Goal: Task Accomplishment & Management: Complete application form

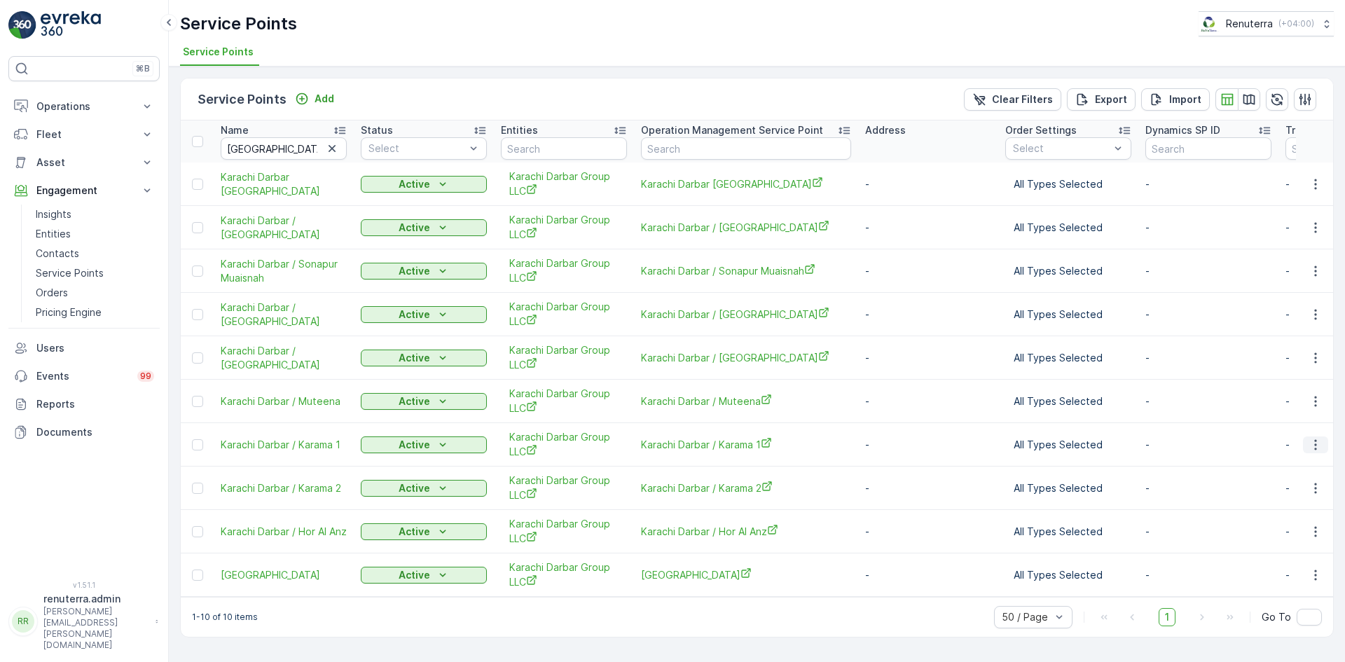
click at [1319, 445] on icon "button" at bounding box center [1316, 445] width 14 height 14
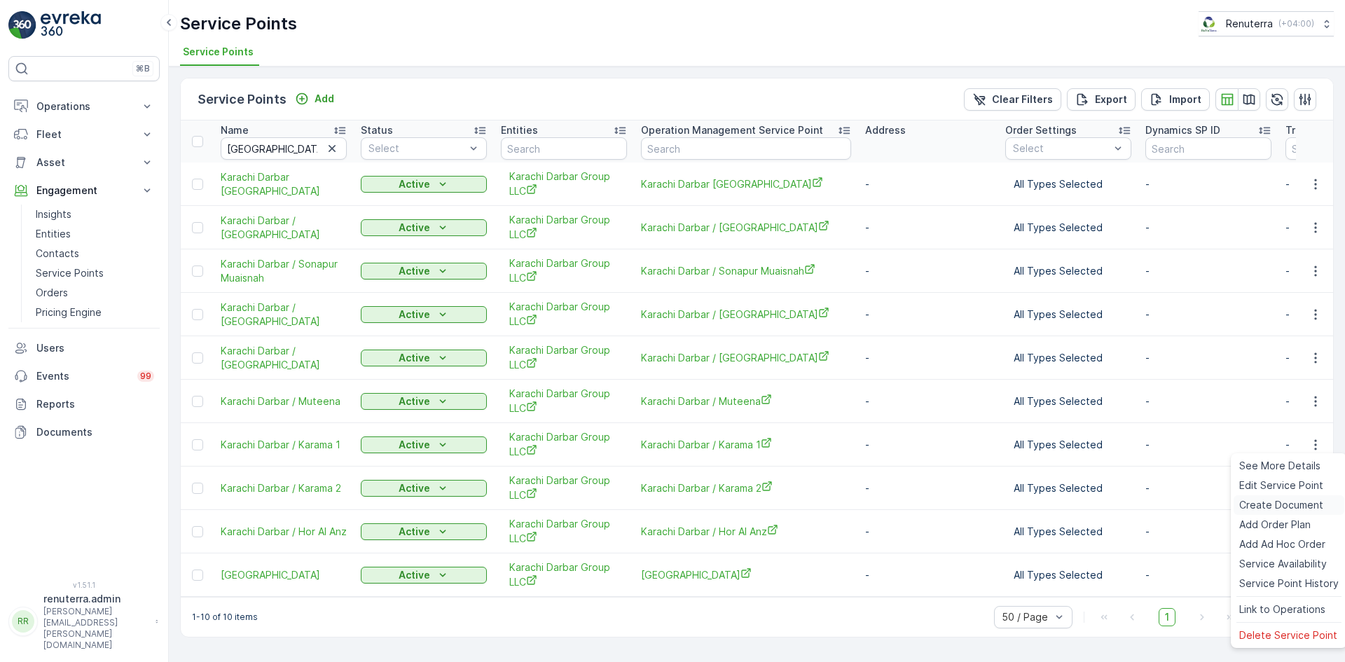
click at [1276, 502] on span "Create Document" at bounding box center [1281, 505] width 84 height 14
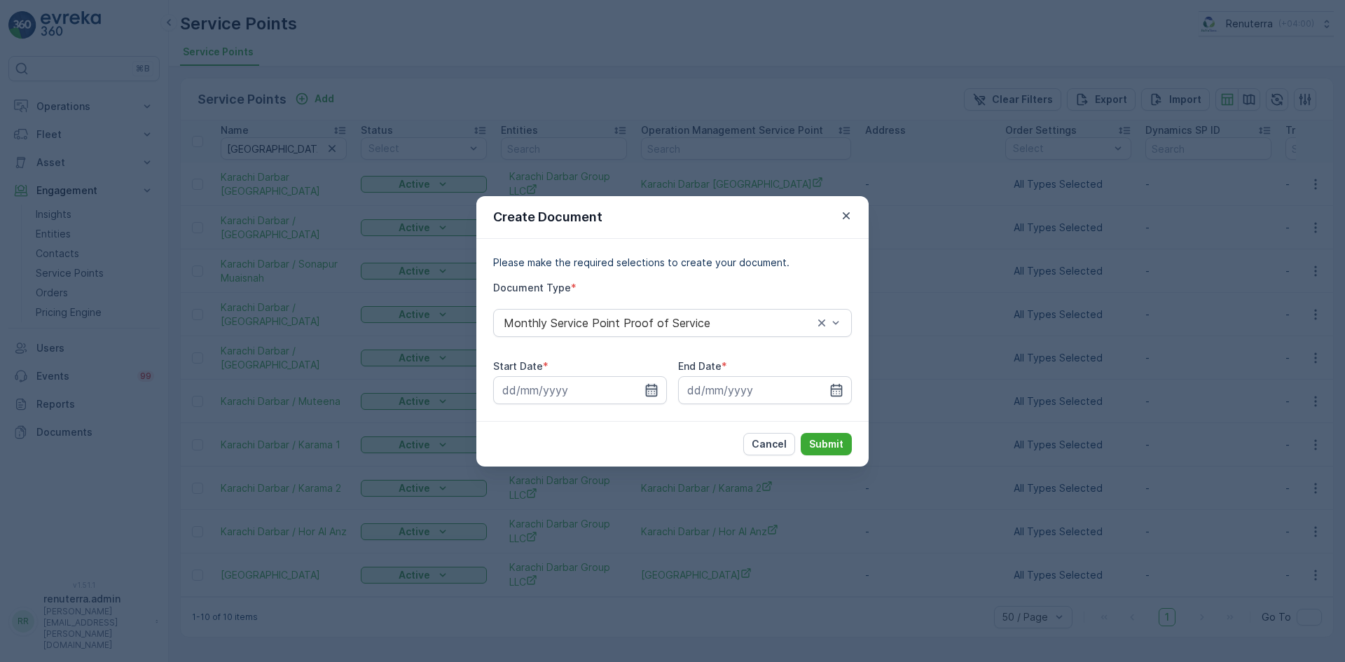
click at [651, 389] on icon "button" at bounding box center [652, 389] width 12 height 13
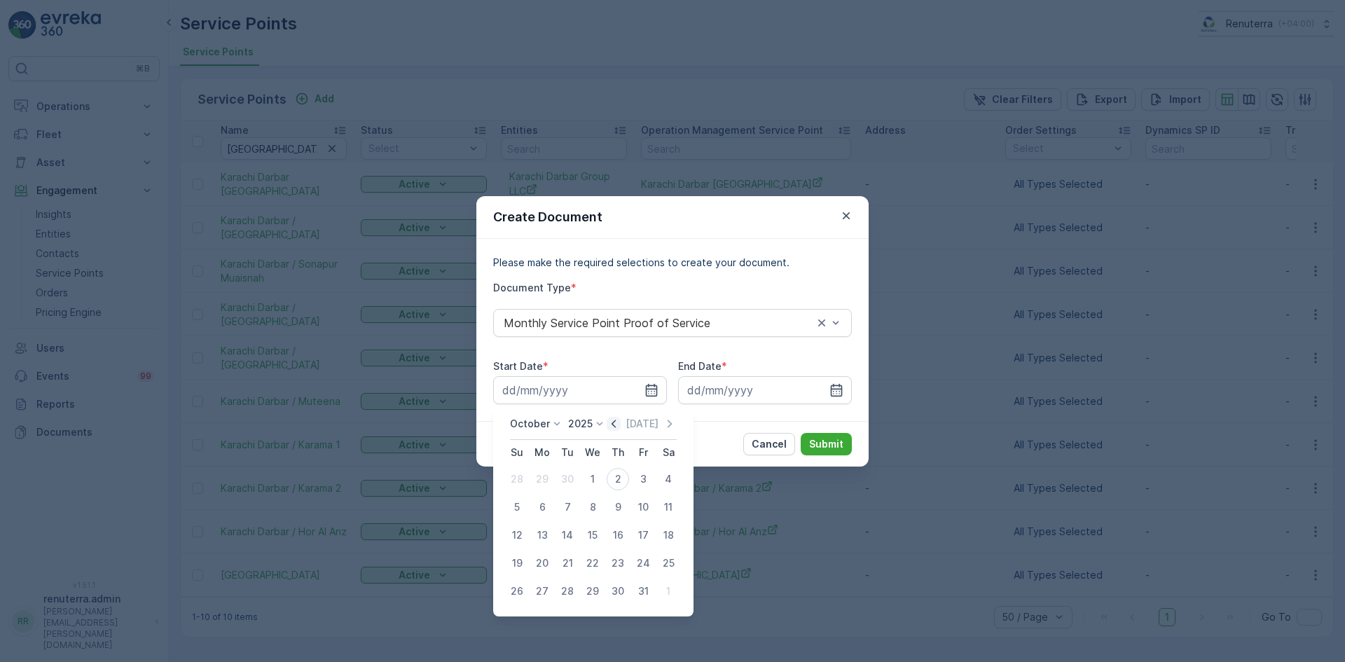
click at [616, 422] on icon "button" at bounding box center [614, 424] width 4 height 8
click at [544, 478] on div "1" at bounding box center [542, 479] width 22 height 22
type input "01.09.2025"
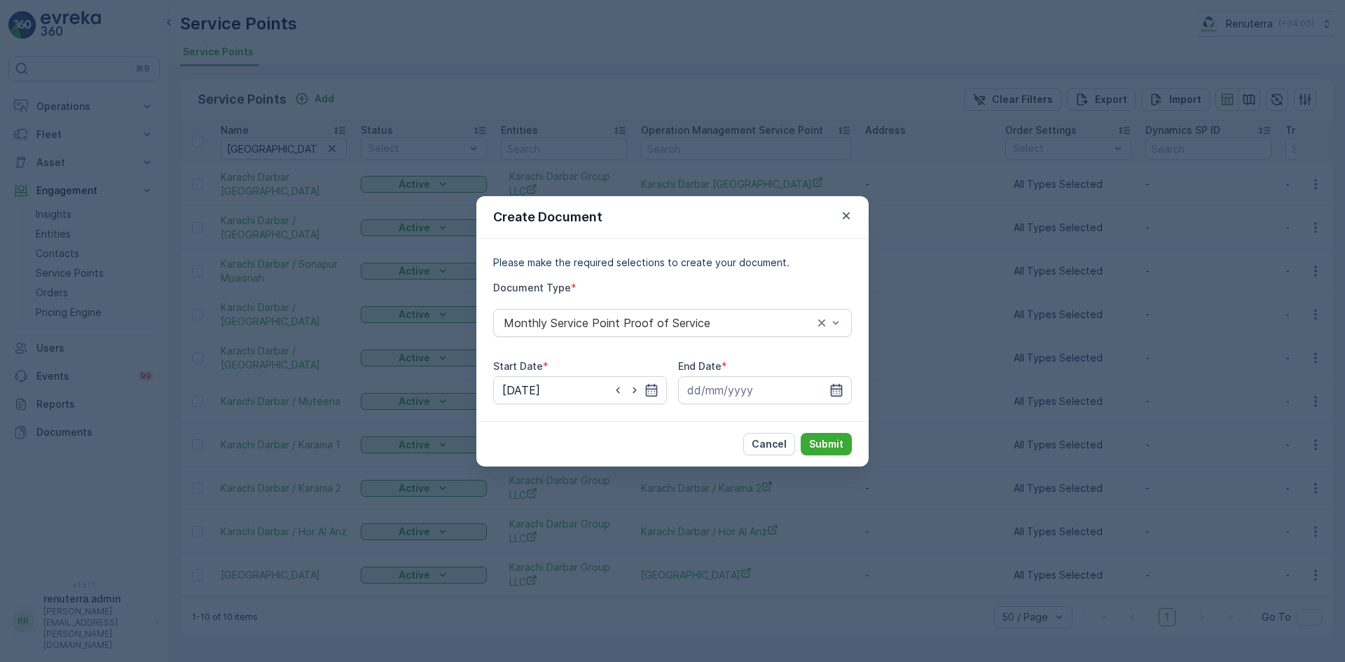
drag, startPoint x: 838, startPoint y: 392, endPoint x: 831, endPoint y: 394, distance: 7.3
click at [836, 392] on icon "button" at bounding box center [836, 390] width 14 height 14
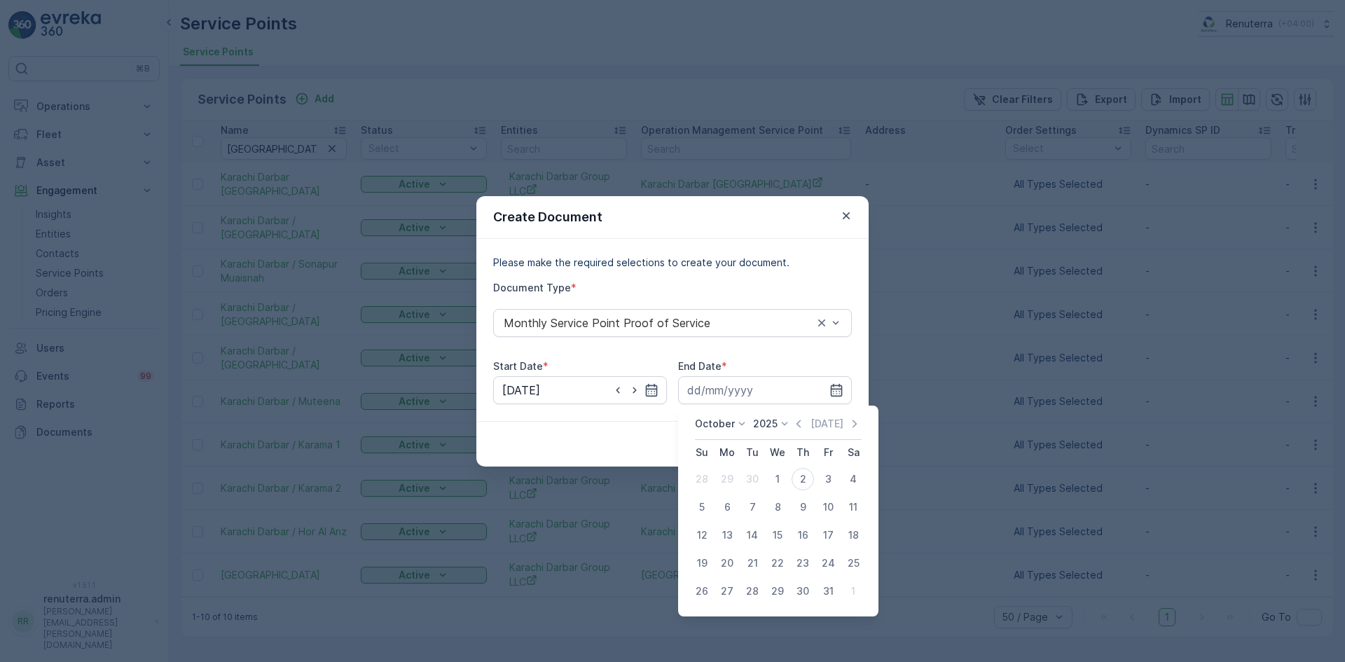
drag, startPoint x: 798, startPoint y: 422, endPoint x: 794, endPoint y: 434, distance: 12.0
click at [799, 426] on icon "button" at bounding box center [799, 424] width 14 height 14
click at [750, 594] on div "30" at bounding box center [752, 591] width 22 height 22
type input "30.09.2025"
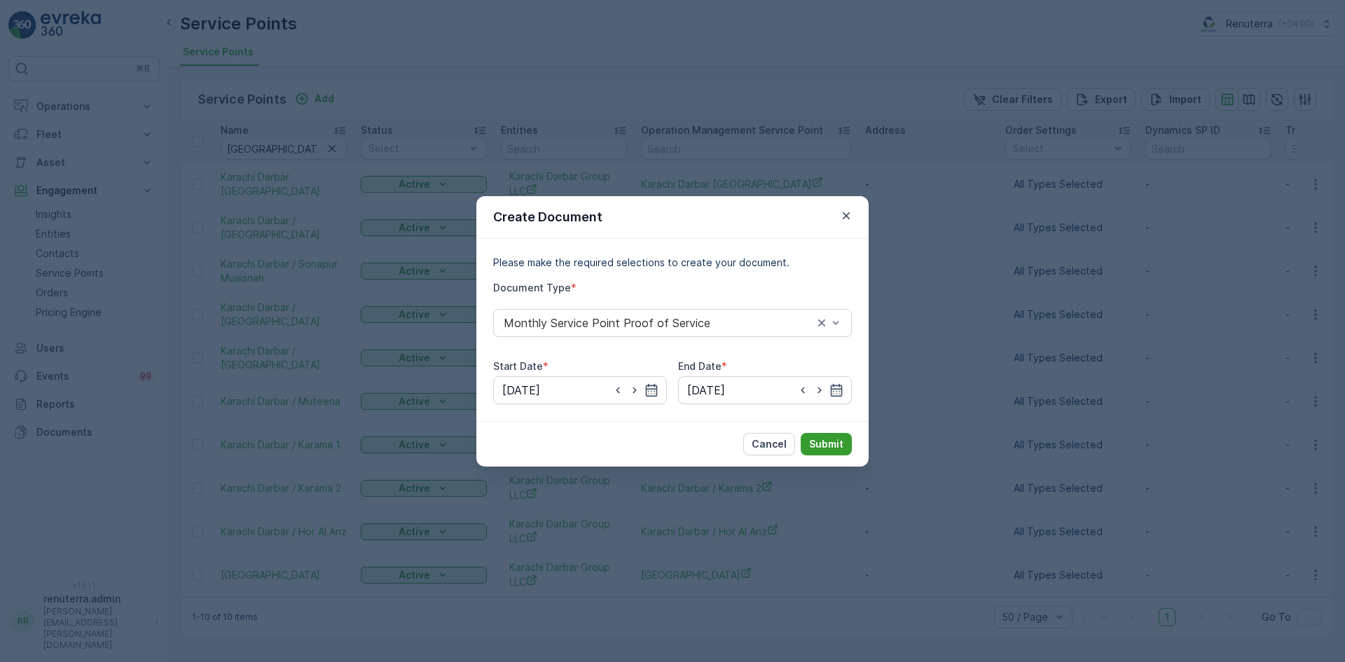
drag, startPoint x: 824, startPoint y: 427, endPoint x: 827, endPoint y: 436, distance: 10.2
click at [826, 431] on div "Cancel Submit" at bounding box center [672, 444] width 392 height 46
click at [831, 453] on button "Submit" at bounding box center [826, 444] width 51 height 22
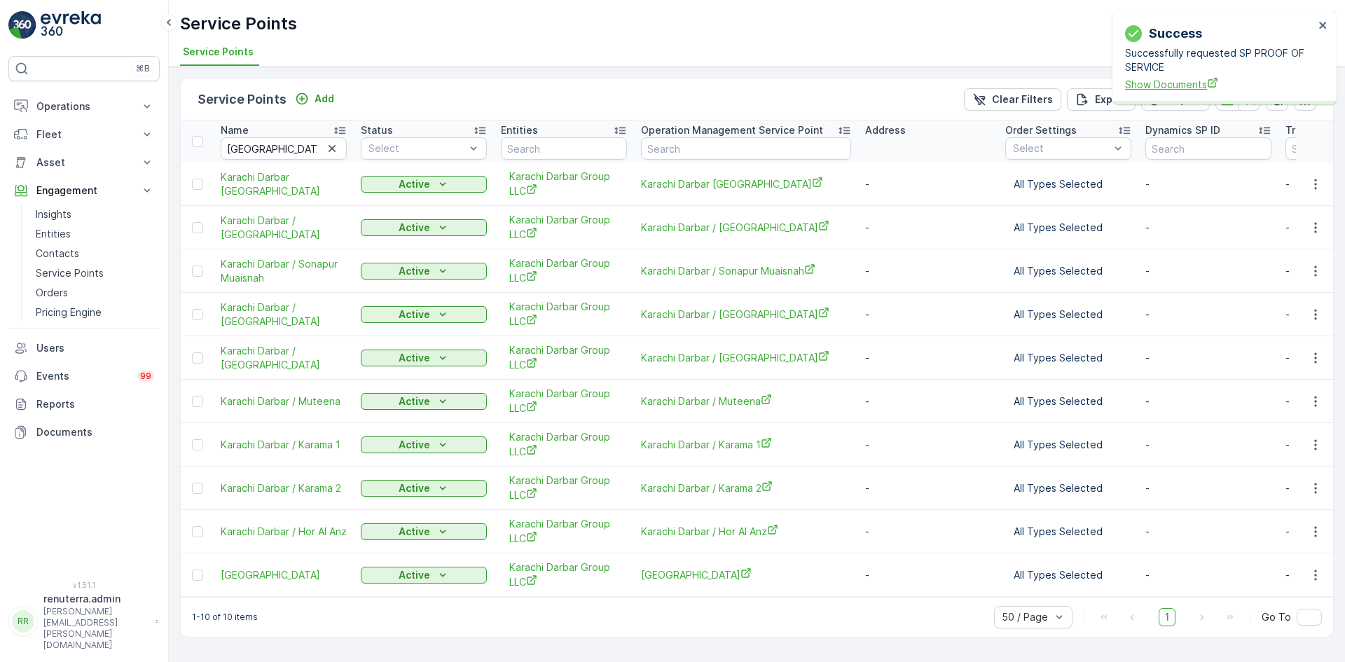
click at [1163, 89] on span "Show Documents" at bounding box center [1219, 84] width 189 height 15
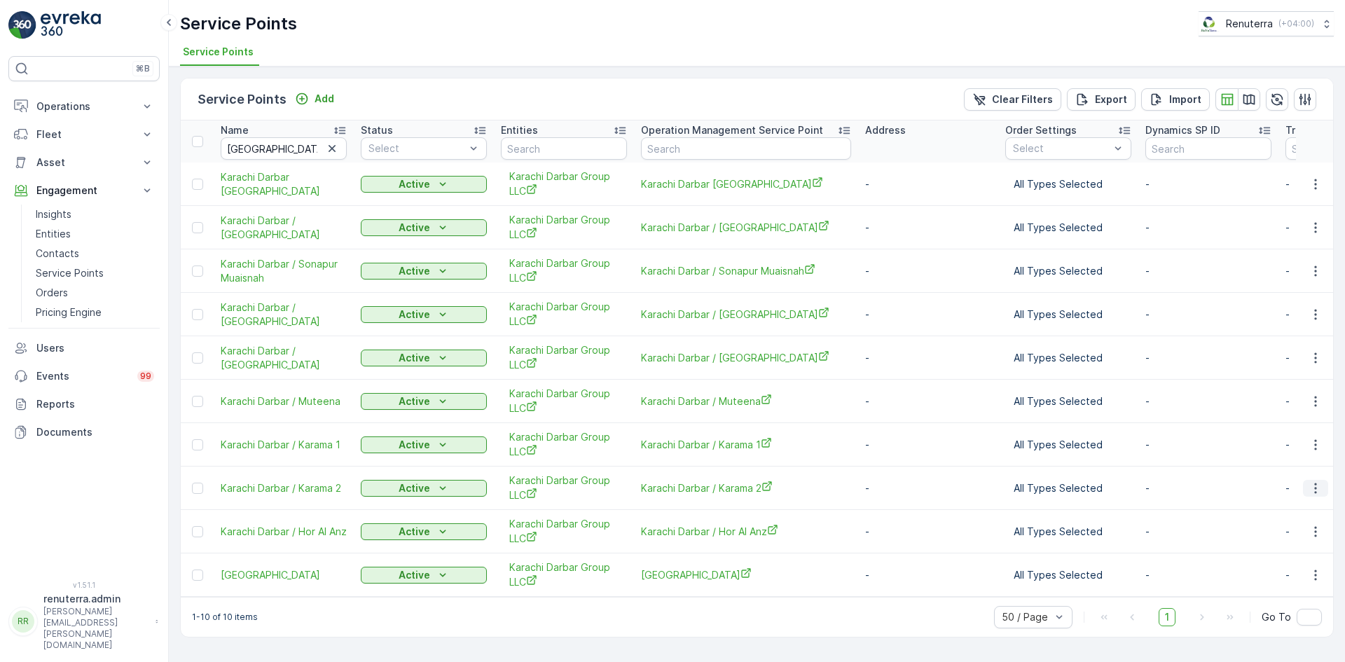
click at [1315, 494] on icon "button" at bounding box center [1316, 488] width 14 height 14
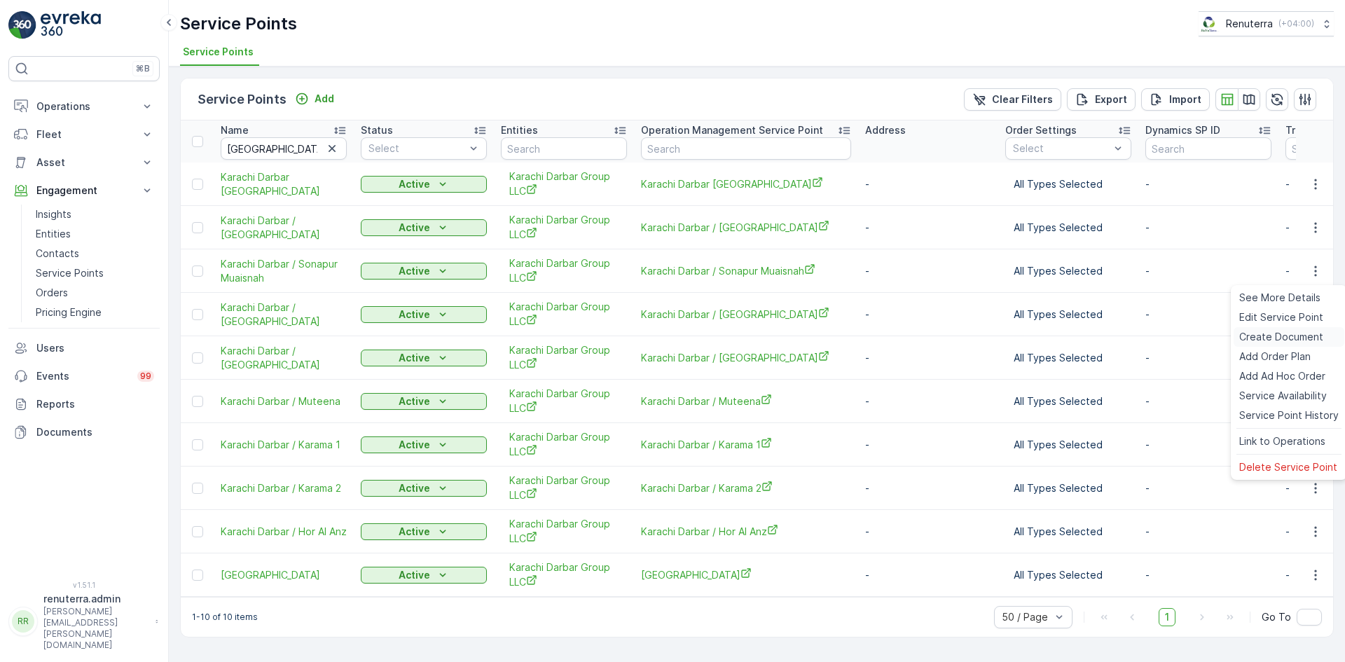
click at [1263, 331] on span "Create Document" at bounding box center [1281, 337] width 84 height 14
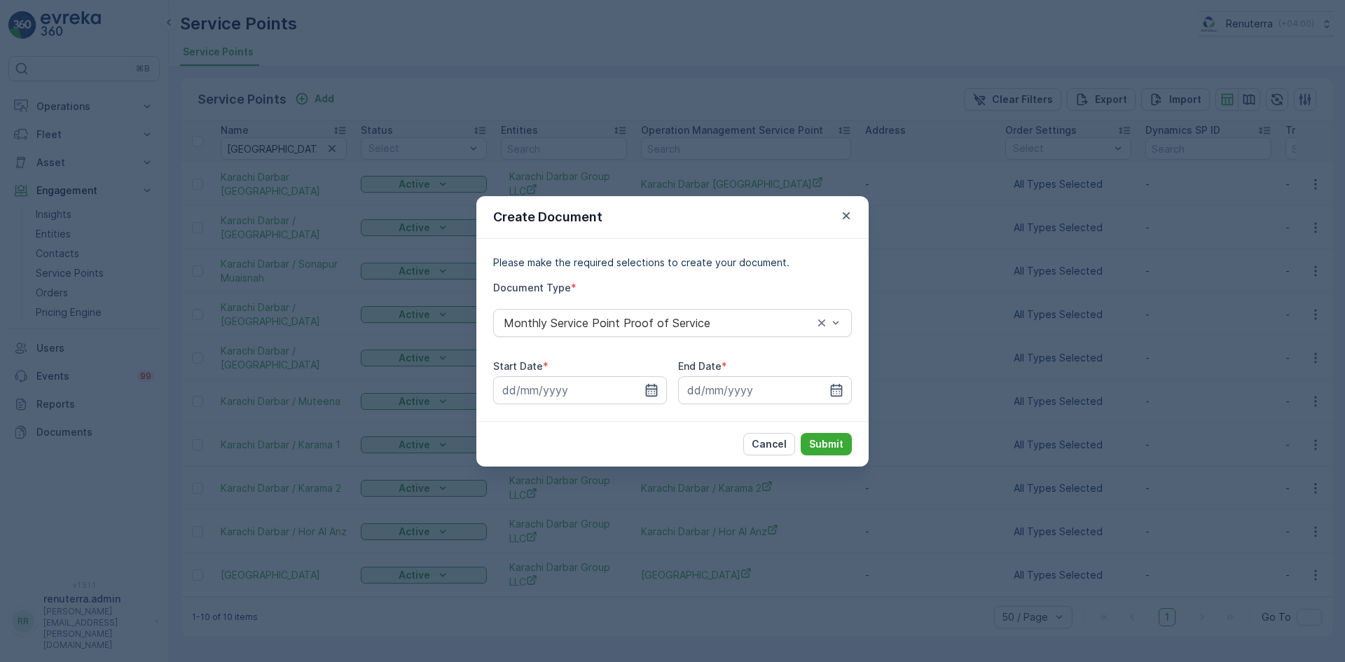
click at [656, 383] on icon "button" at bounding box center [651, 390] width 14 height 14
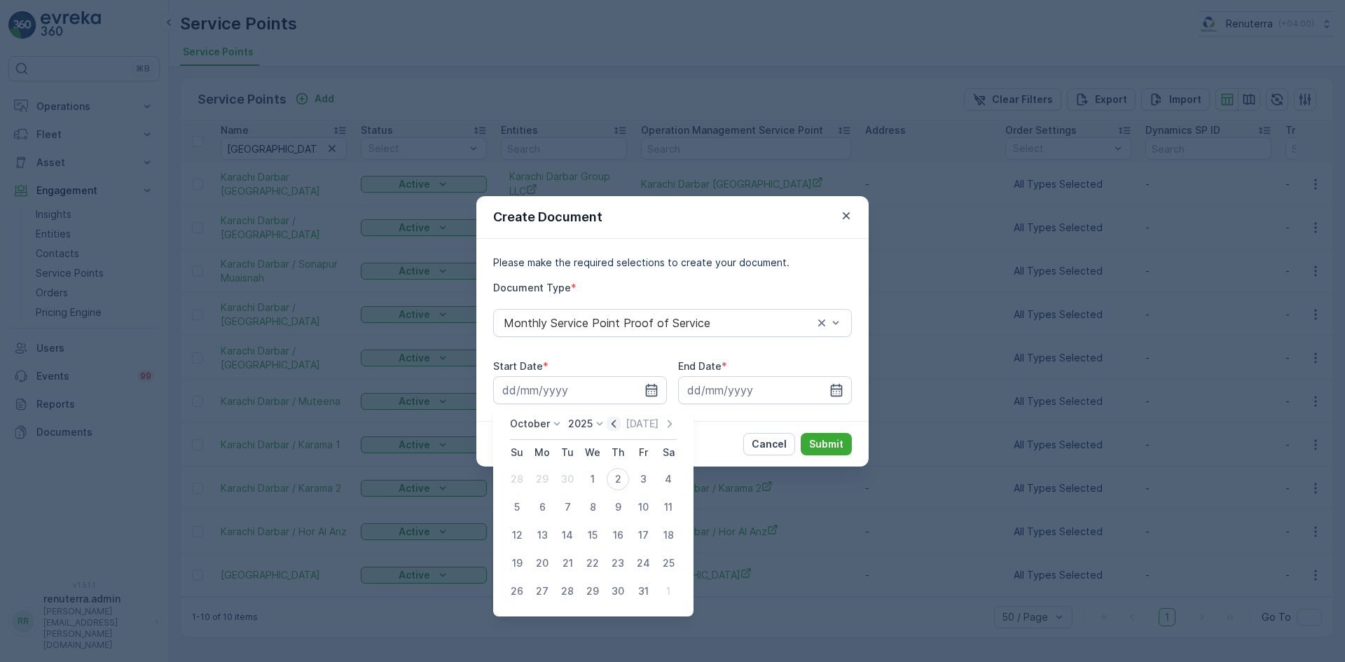
click at [619, 427] on icon "button" at bounding box center [614, 424] width 14 height 14
click at [549, 482] on div "1" at bounding box center [542, 479] width 22 height 22
type input "01.09.2025"
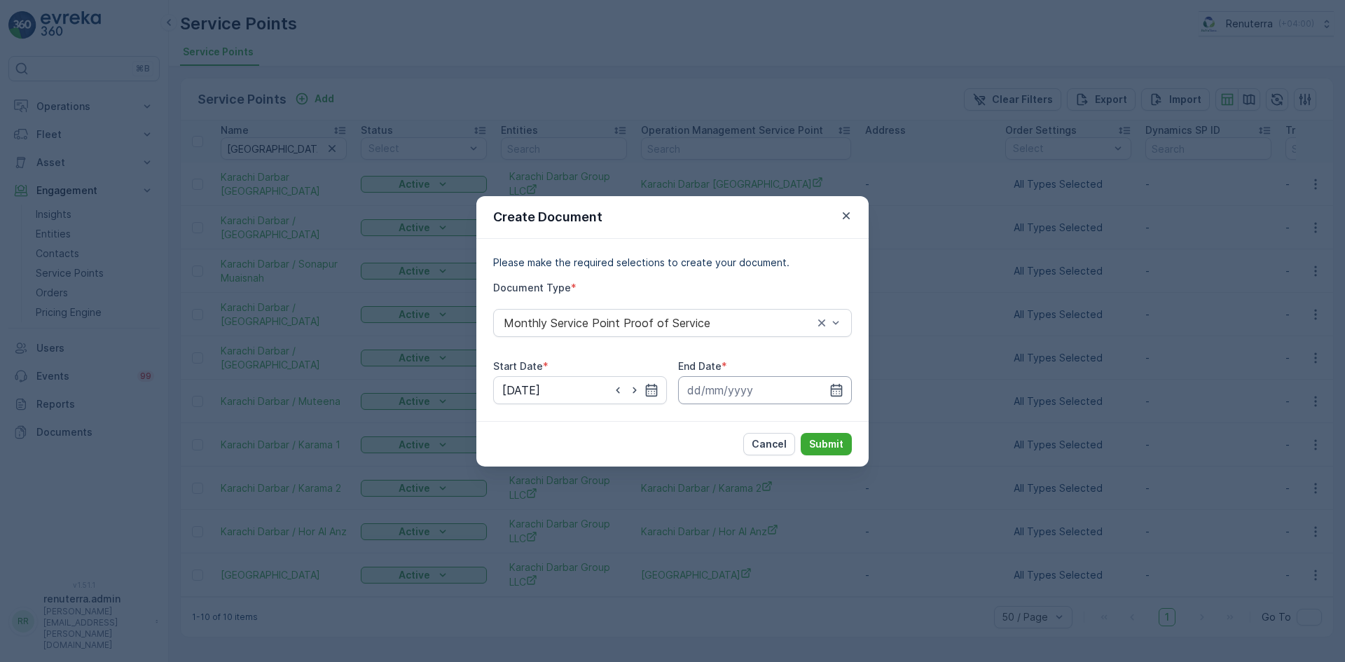
click at [843, 386] on input at bounding box center [765, 390] width 174 height 28
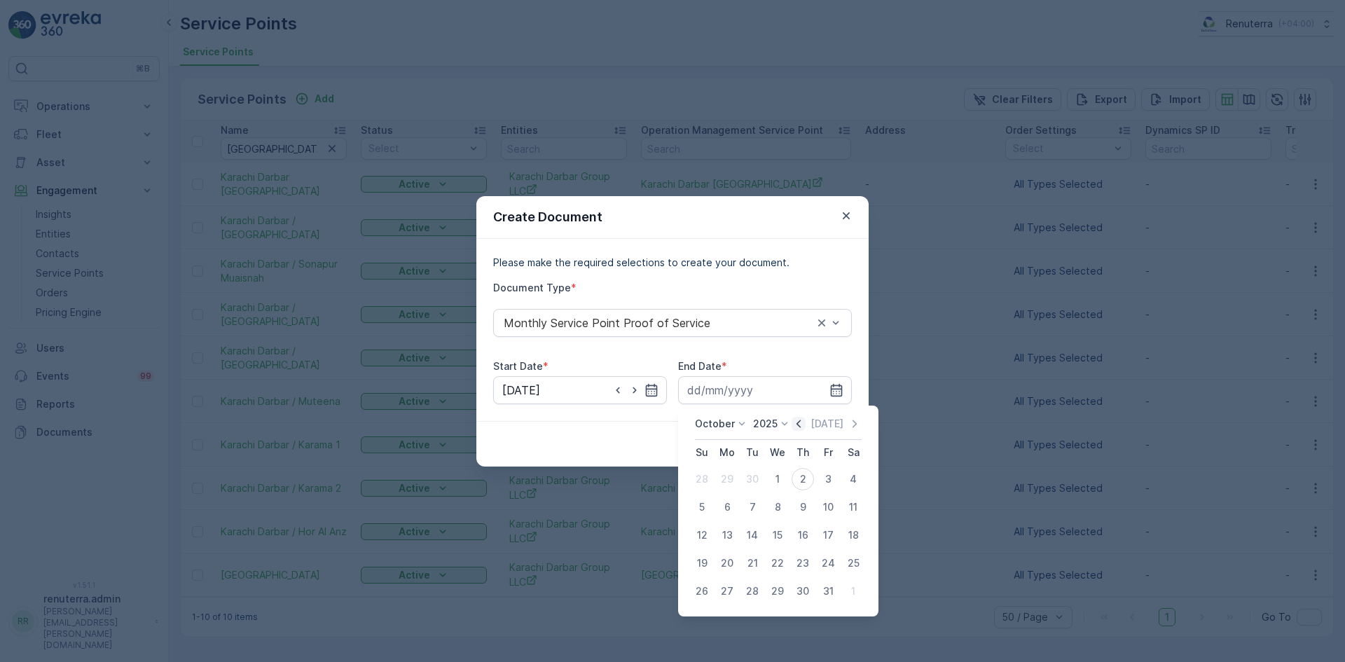
click at [794, 427] on icon "button" at bounding box center [799, 424] width 14 height 14
click at [760, 586] on div "30" at bounding box center [752, 591] width 22 height 22
type input "30.09.2025"
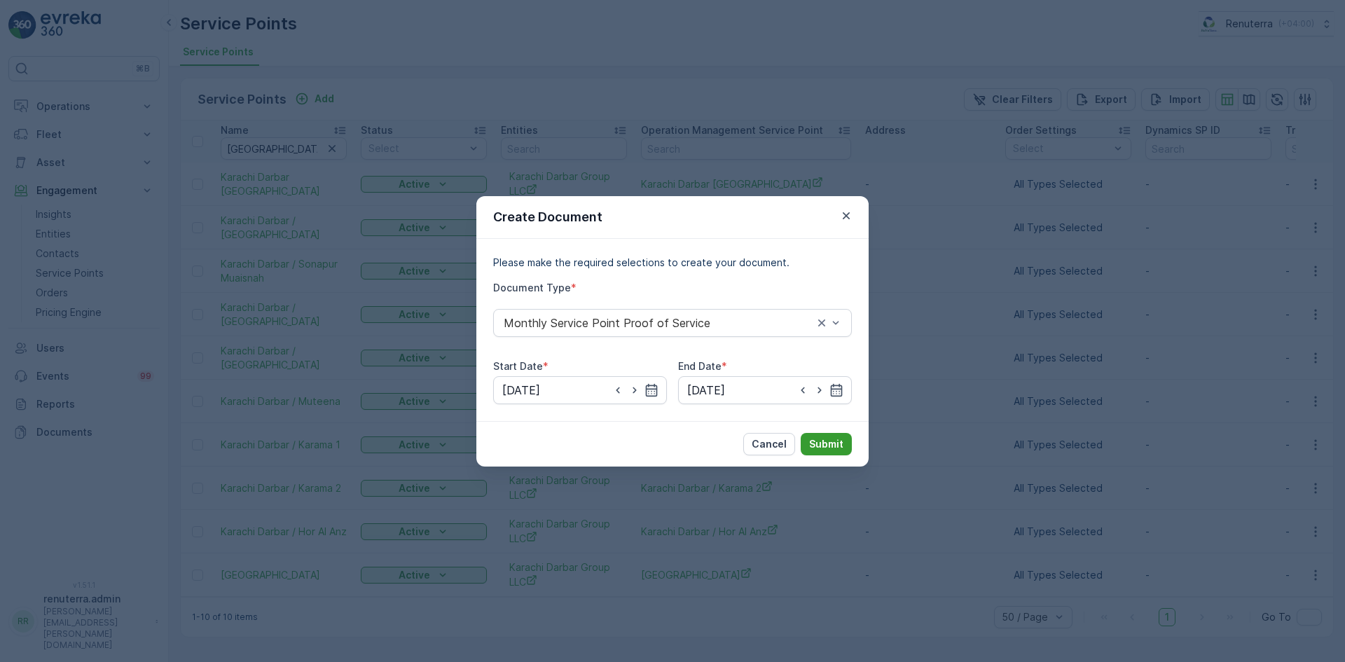
click at [828, 440] on p "Submit" at bounding box center [826, 444] width 34 height 14
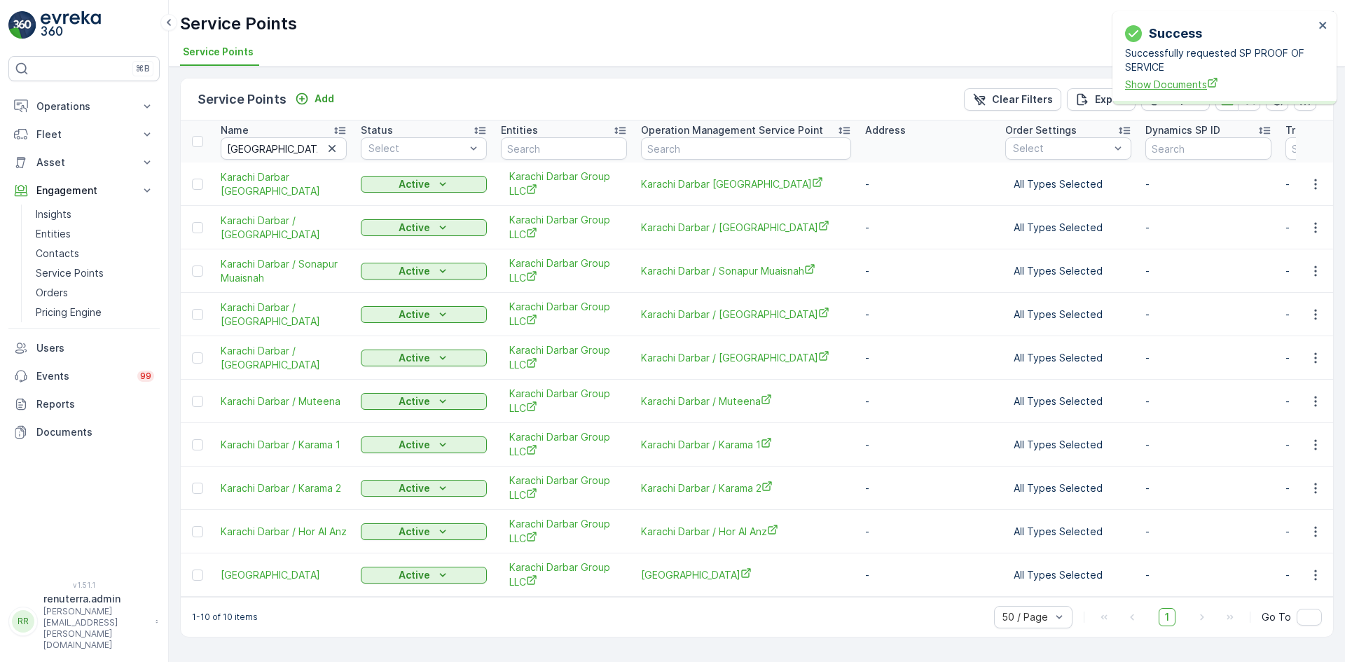
click at [1164, 87] on span "Show Documents" at bounding box center [1219, 84] width 189 height 15
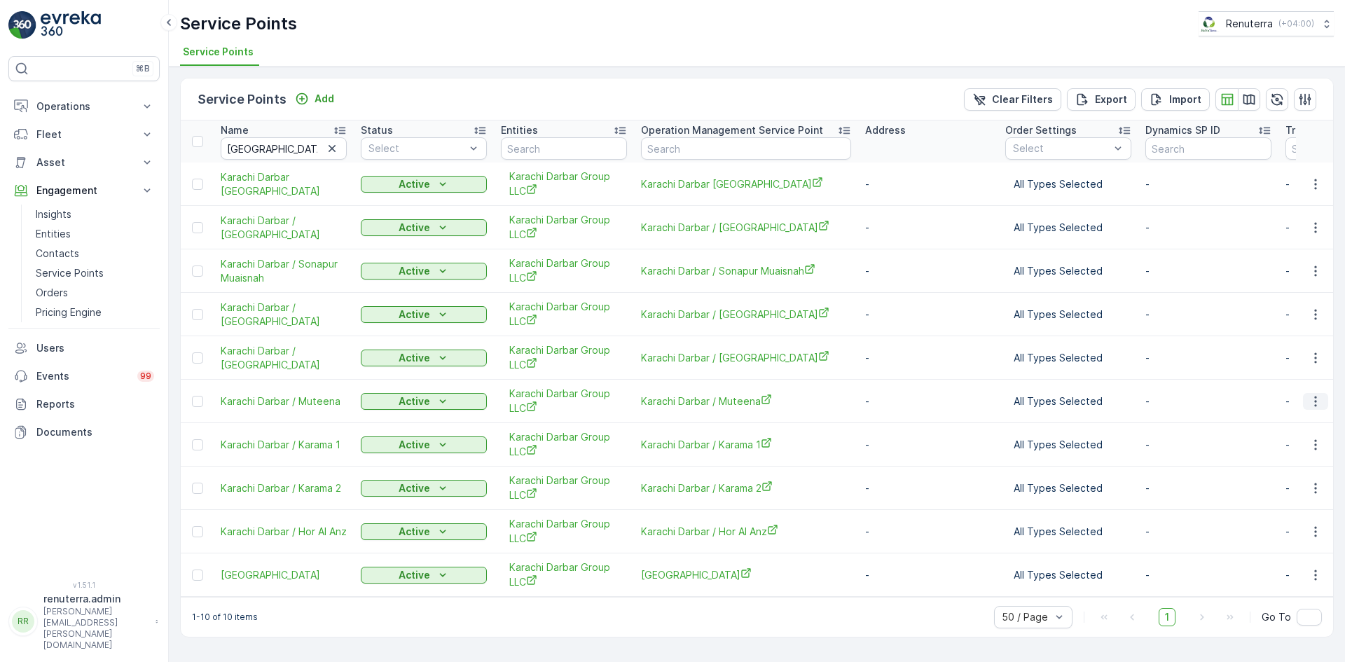
click at [1319, 404] on icon "button" at bounding box center [1316, 401] width 14 height 14
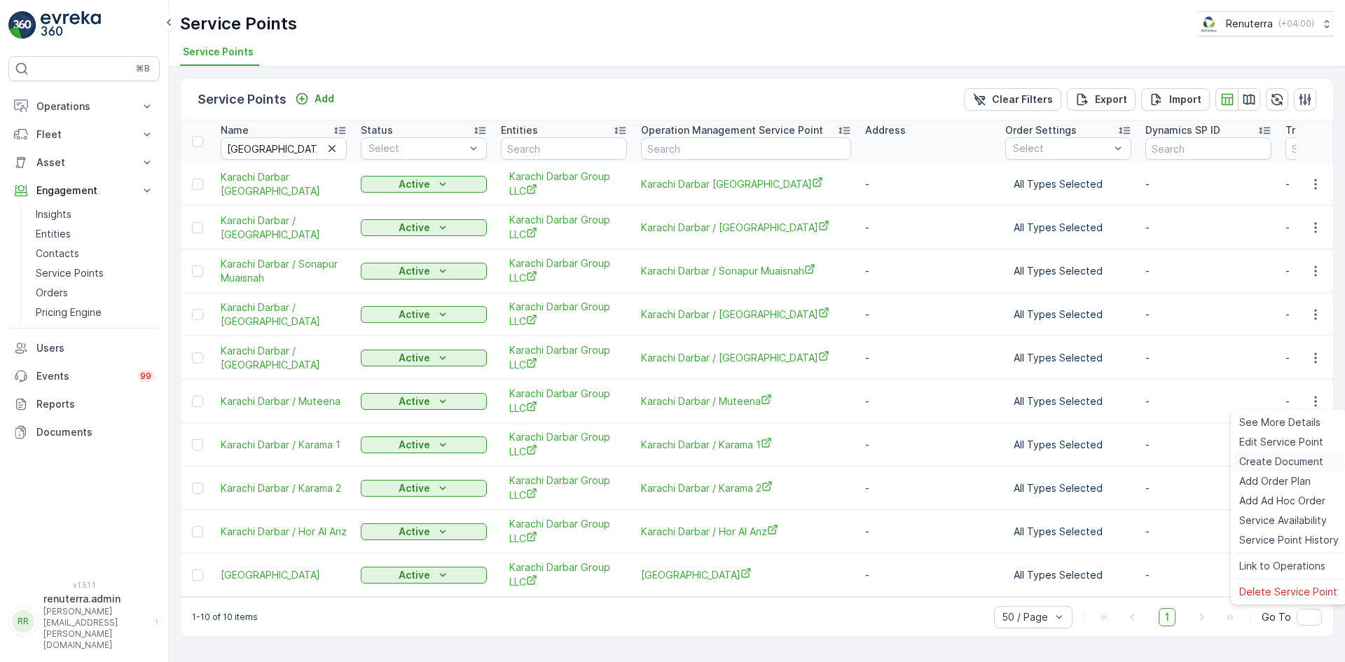
click at [1273, 457] on span "Create Document" at bounding box center [1281, 462] width 84 height 14
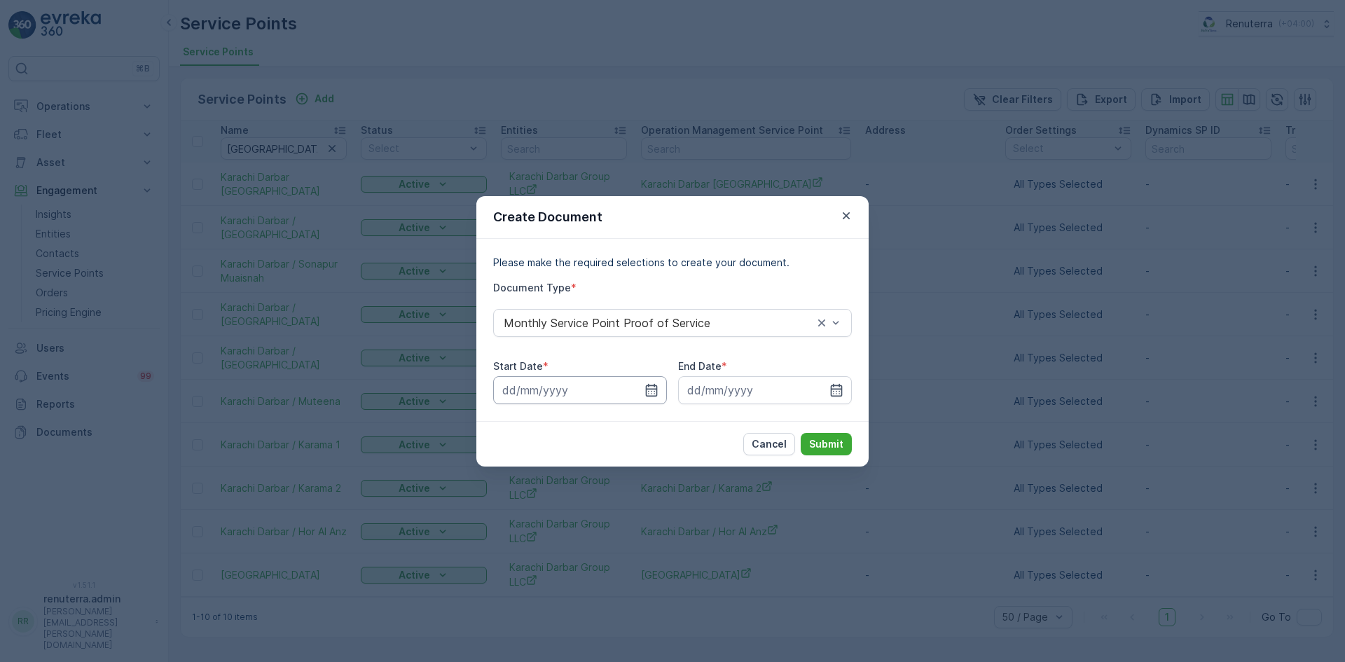
drag, startPoint x: 657, startPoint y: 389, endPoint x: 636, endPoint y: 401, distance: 24.2
click at [656, 389] on icon "button" at bounding box center [652, 389] width 12 height 13
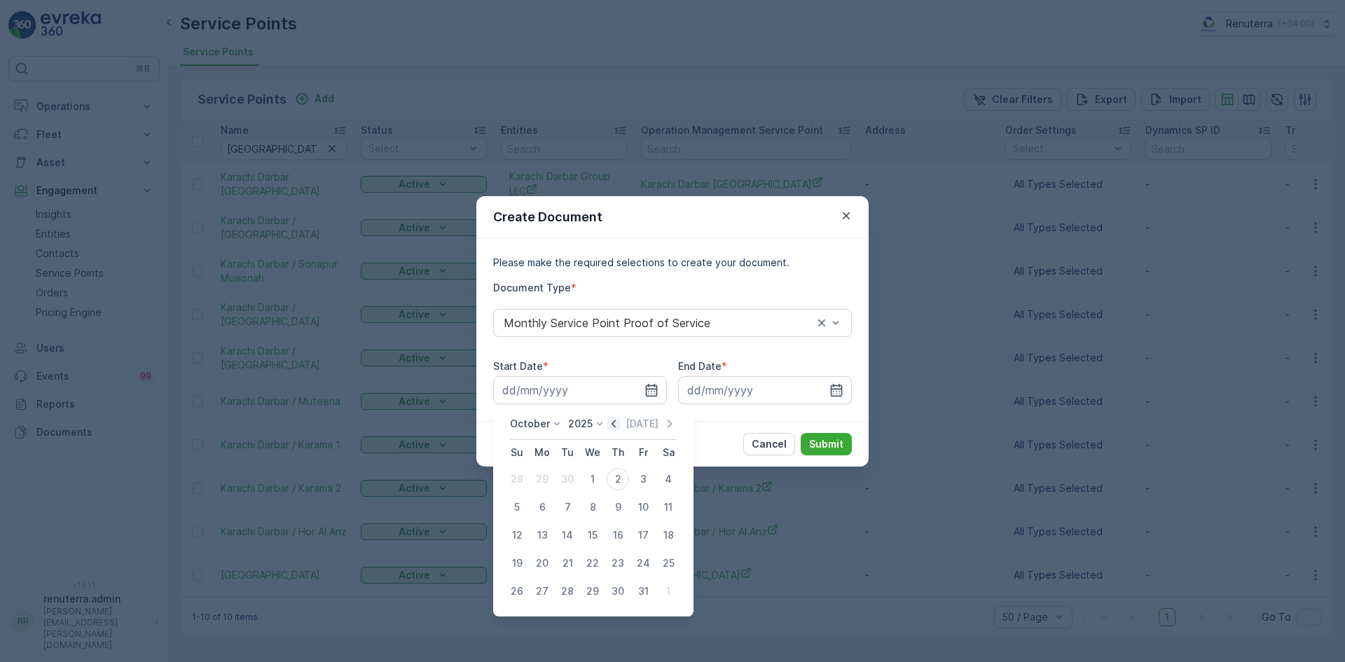
click at [614, 424] on icon "button" at bounding box center [614, 424] width 14 height 14
click at [544, 478] on div "1" at bounding box center [542, 479] width 22 height 22
type input "01.09.2025"
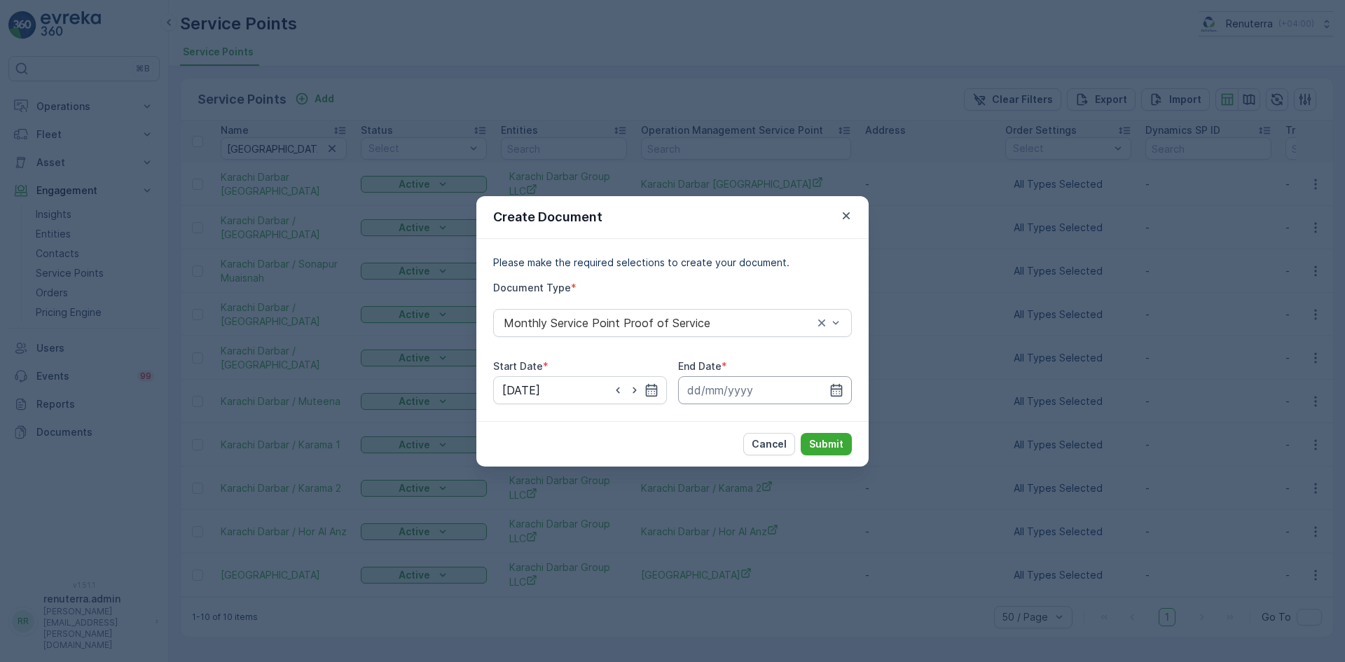
click at [838, 381] on input at bounding box center [765, 390] width 174 height 28
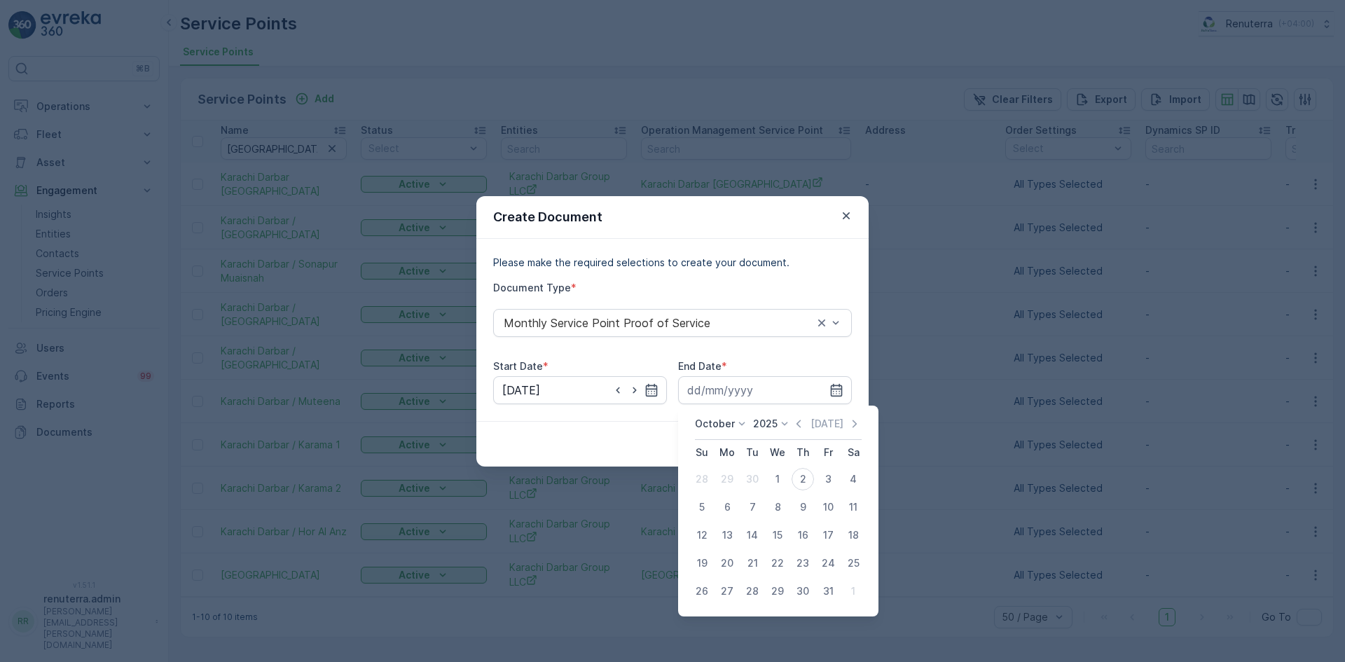
drag, startPoint x: 799, startPoint y: 426, endPoint x: 785, endPoint y: 441, distance: 20.8
click at [798, 427] on icon "button" at bounding box center [799, 424] width 14 height 14
drag, startPoint x: 753, startPoint y: 590, endPoint x: 757, endPoint y: 576, distance: 14.4
click at [754, 590] on div "30" at bounding box center [752, 591] width 22 height 22
type input "30.09.2025"
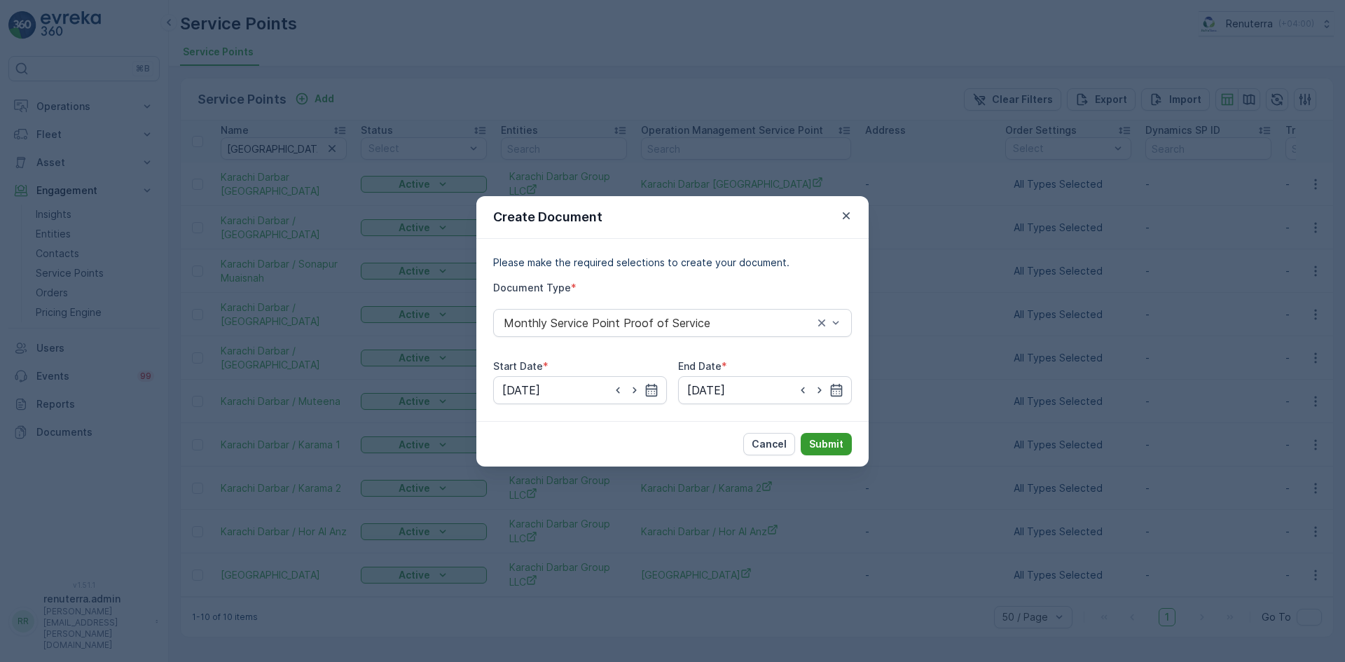
click at [829, 440] on p "Submit" at bounding box center [826, 444] width 34 height 14
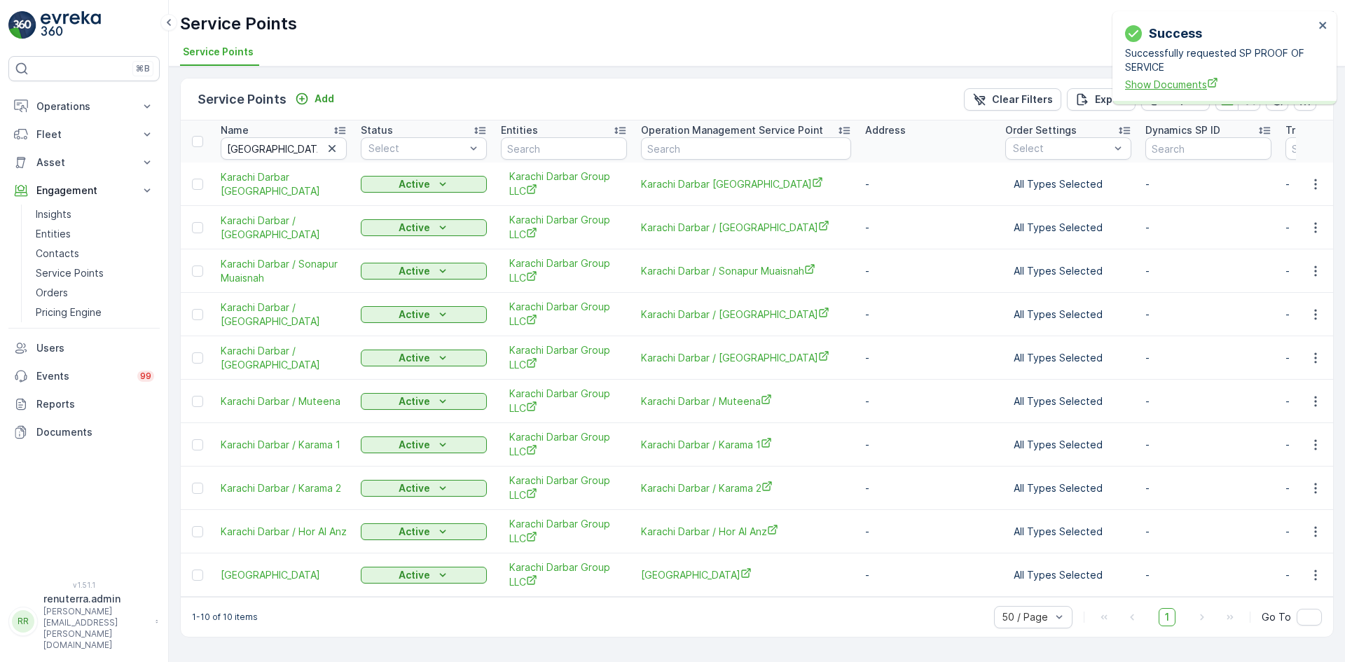
click at [1177, 85] on span "Show Documents" at bounding box center [1219, 84] width 189 height 15
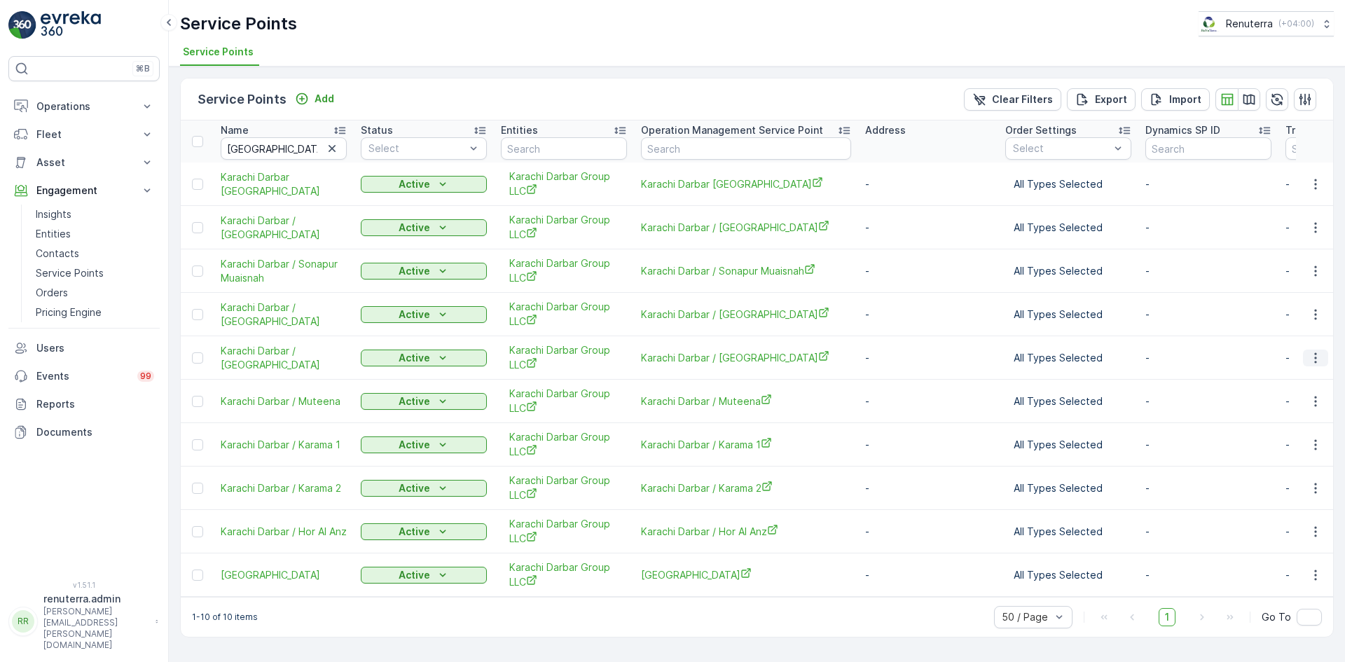
click at [1309, 361] on icon "button" at bounding box center [1316, 358] width 14 height 14
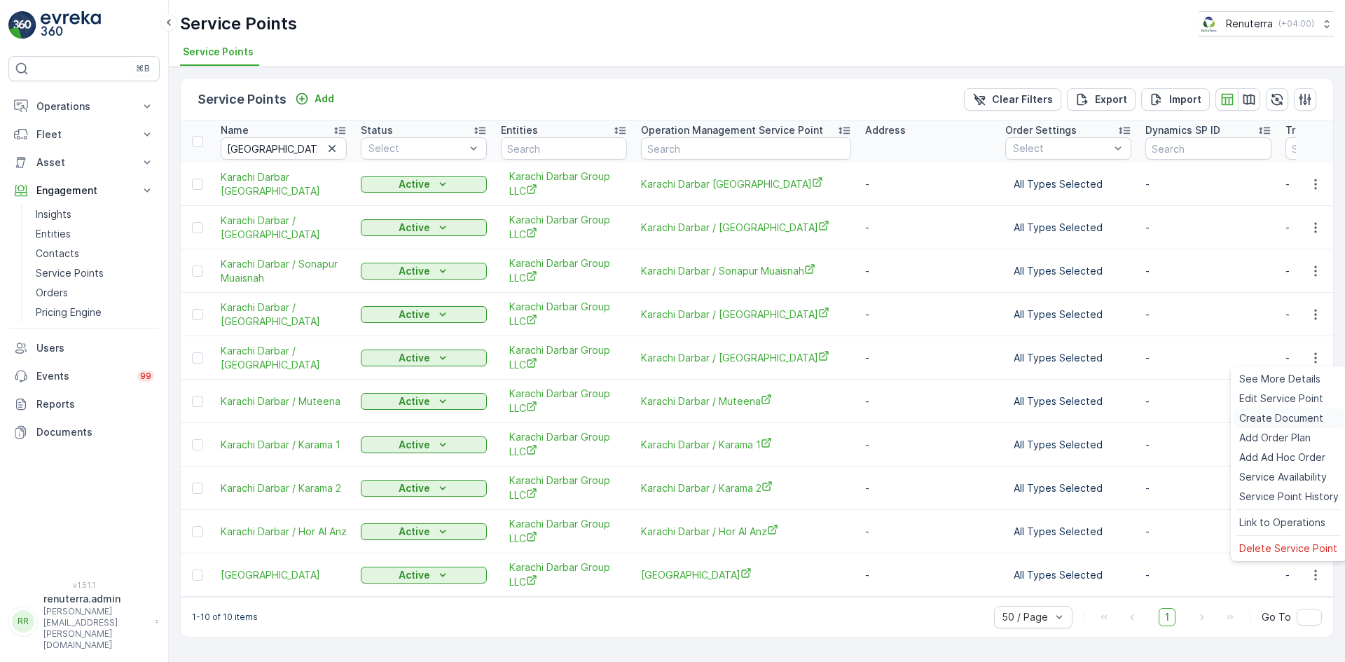
click at [1270, 415] on span "Create Document" at bounding box center [1281, 418] width 84 height 14
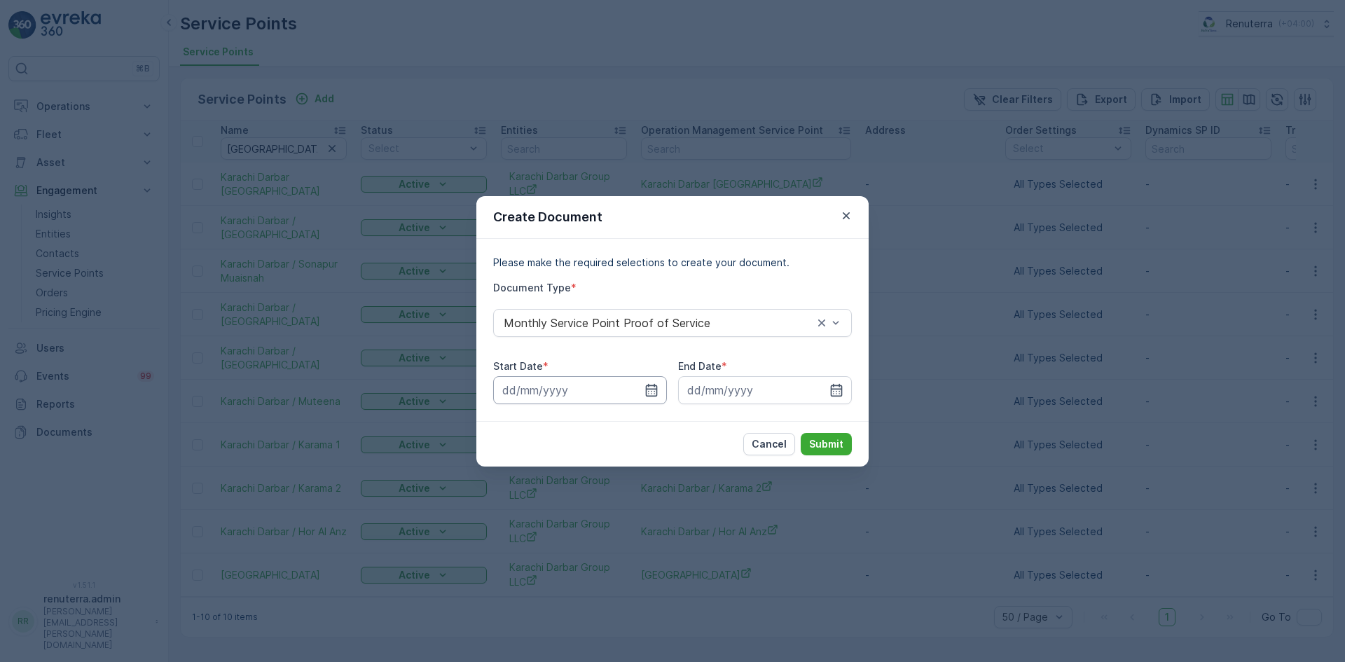
click at [660, 395] on input at bounding box center [580, 390] width 174 height 28
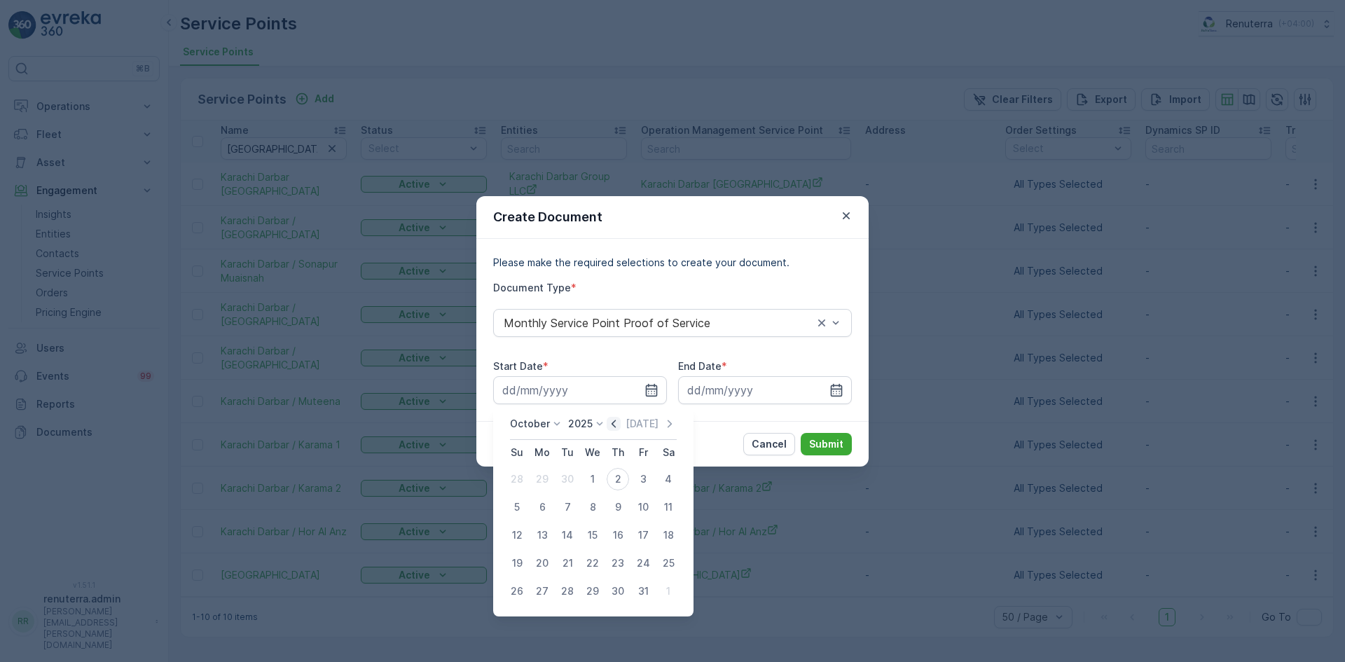
click at [612, 425] on icon "button" at bounding box center [614, 424] width 14 height 14
click at [542, 478] on div "1" at bounding box center [542, 479] width 22 height 22
type input "01.09.2025"
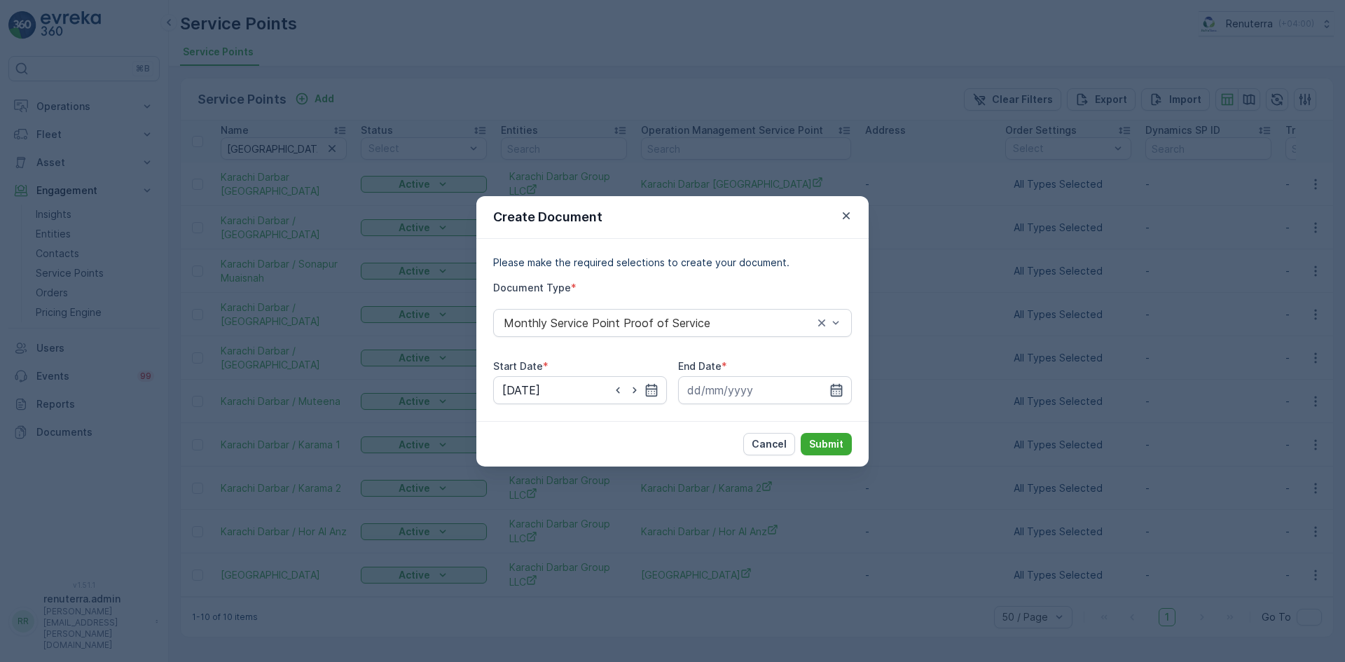
click at [837, 389] on icon "button" at bounding box center [837, 389] width 12 height 13
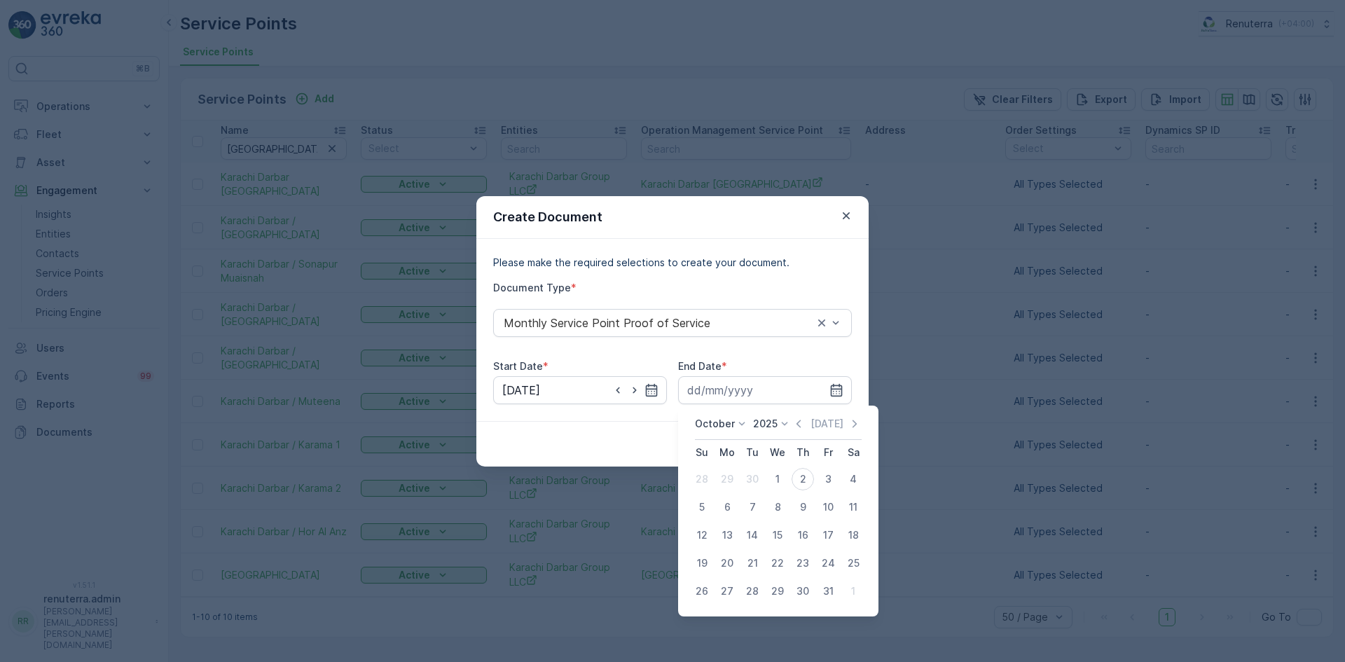
drag, startPoint x: 803, startPoint y: 422, endPoint x: 792, endPoint y: 446, distance: 26.3
click at [801, 422] on icon "button" at bounding box center [799, 424] width 14 height 14
click at [747, 588] on div "30" at bounding box center [752, 591] width 22 height 22
type input "30.09.2025"
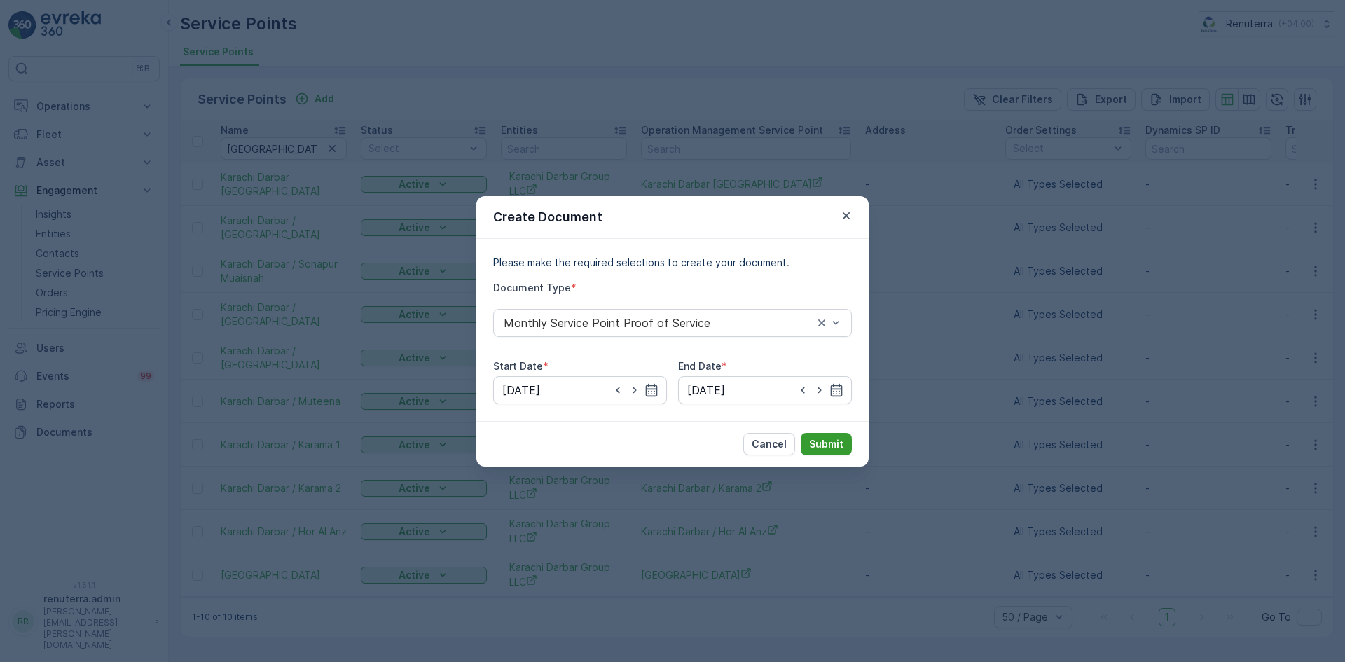
click at [826, 444] on p "Submit" at bounding box center [826, 444] width 34 height 14
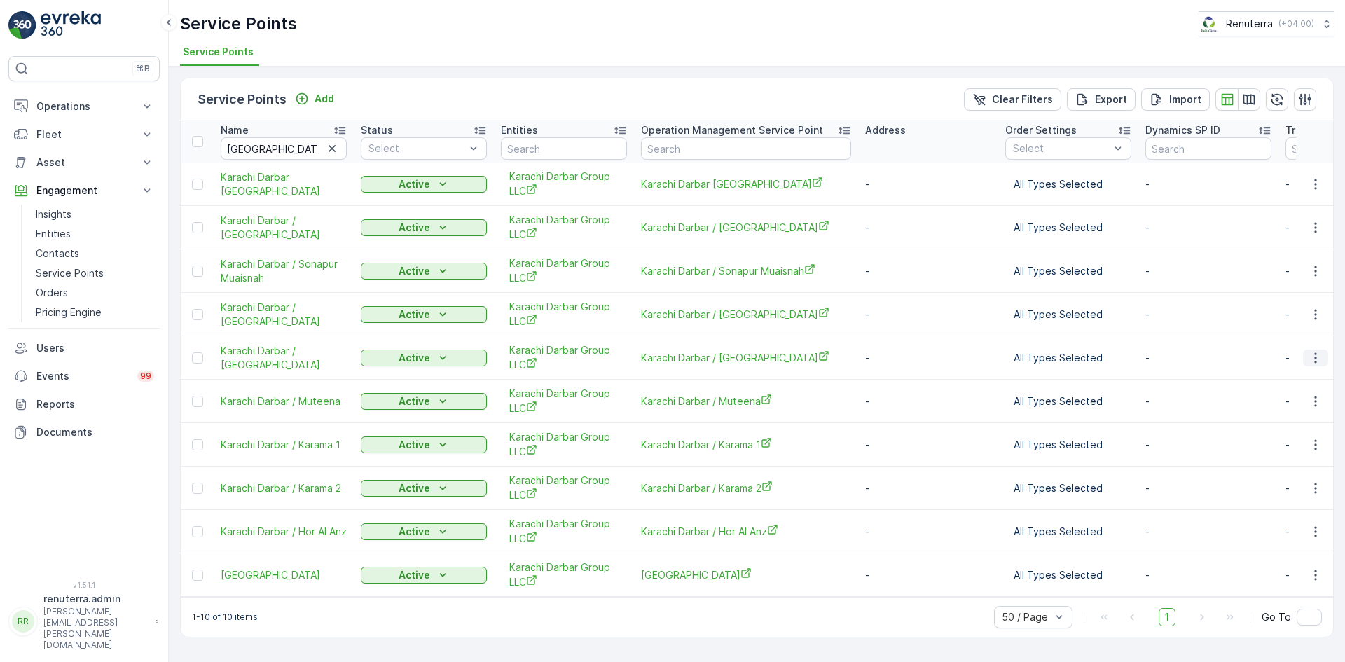
click at [1310, 356] on icon "button" at bounding box center [1316, 358] width 14 height 14
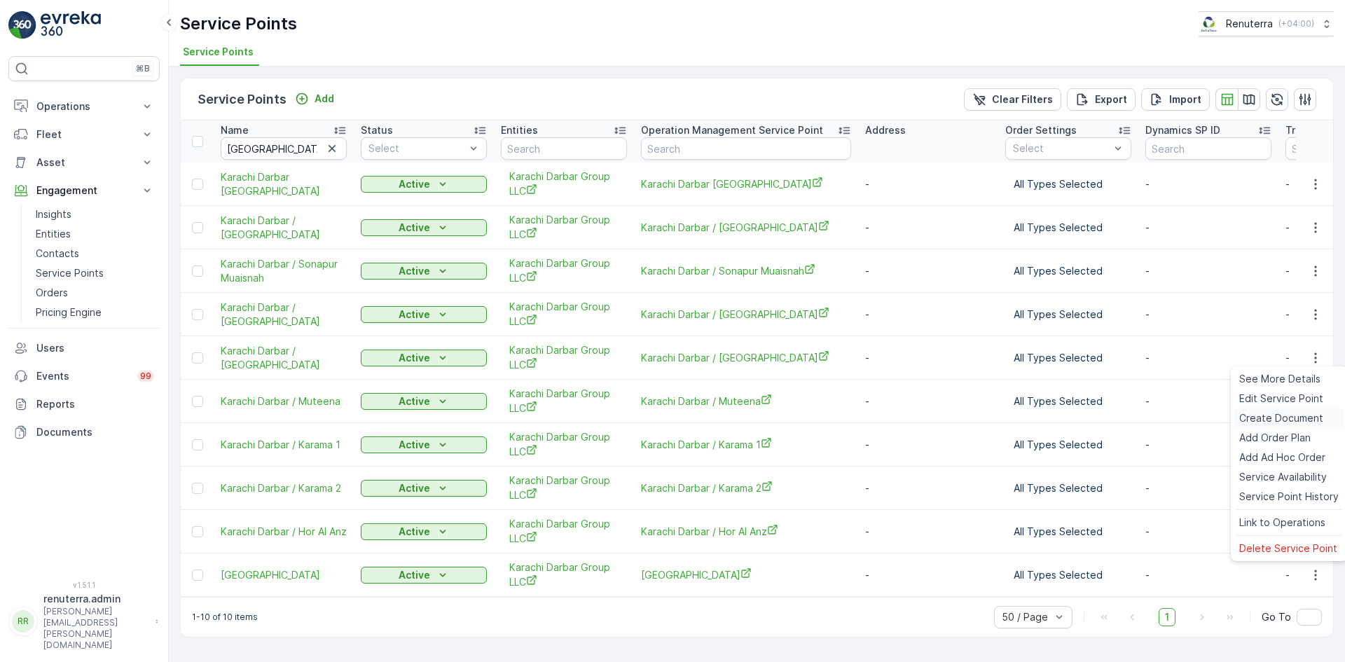
drag, startPoint x: 1274, startPoint y: 420, endPoint x: 1268, endPoint y: 424, distance: 8.0
click at [1268, 424] on span "Create Document" at bounding box center [1281, 418] width 84 height 14
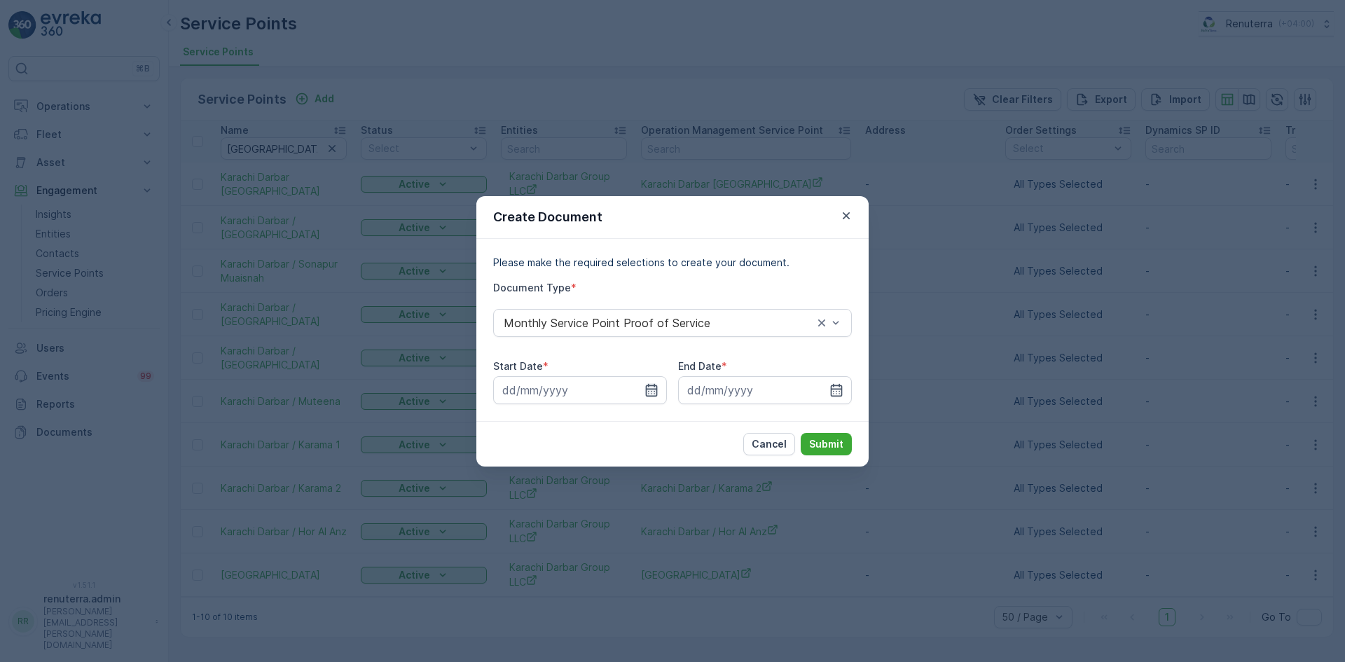
click at [646, 390] on icon "button" at bounding box center [652, 389] width 12 height 13
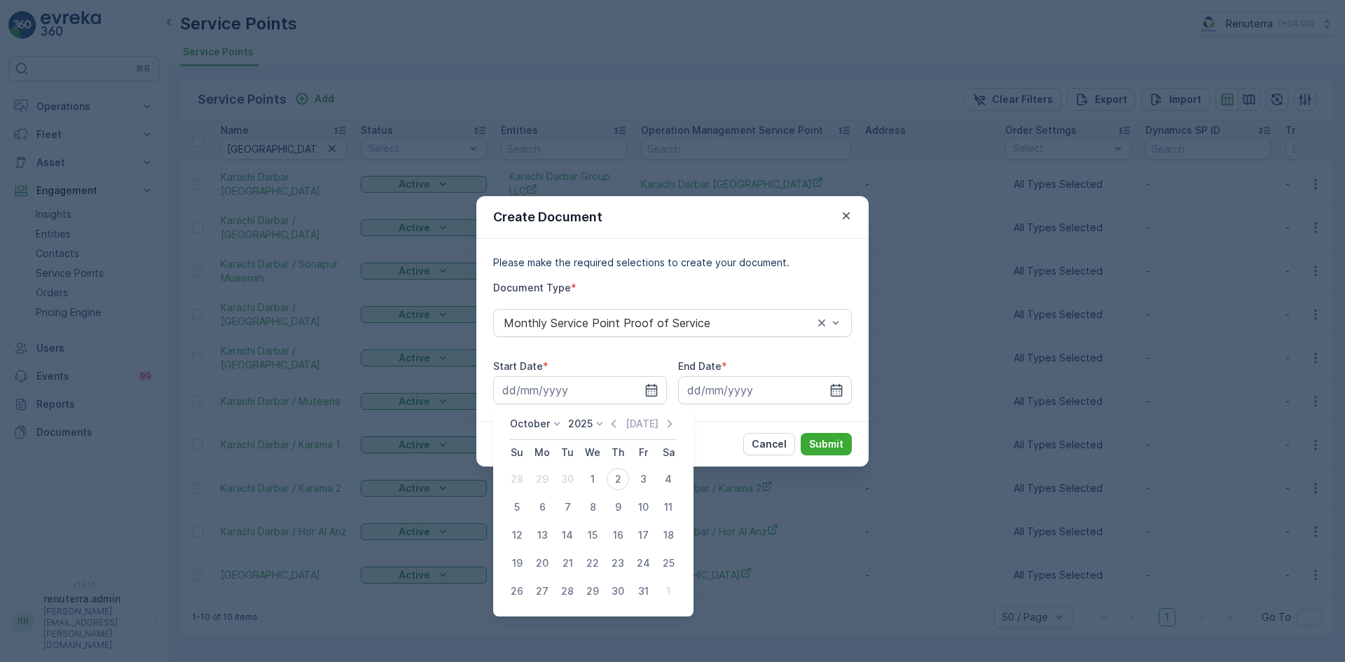
click at [612, 429] on icon "button" at bounding box center [614, 424] width 14 height 14
click at [541, 478] on div "1" at bounding box center [542, 479] width 22 height 22
type input "01.09.2025"
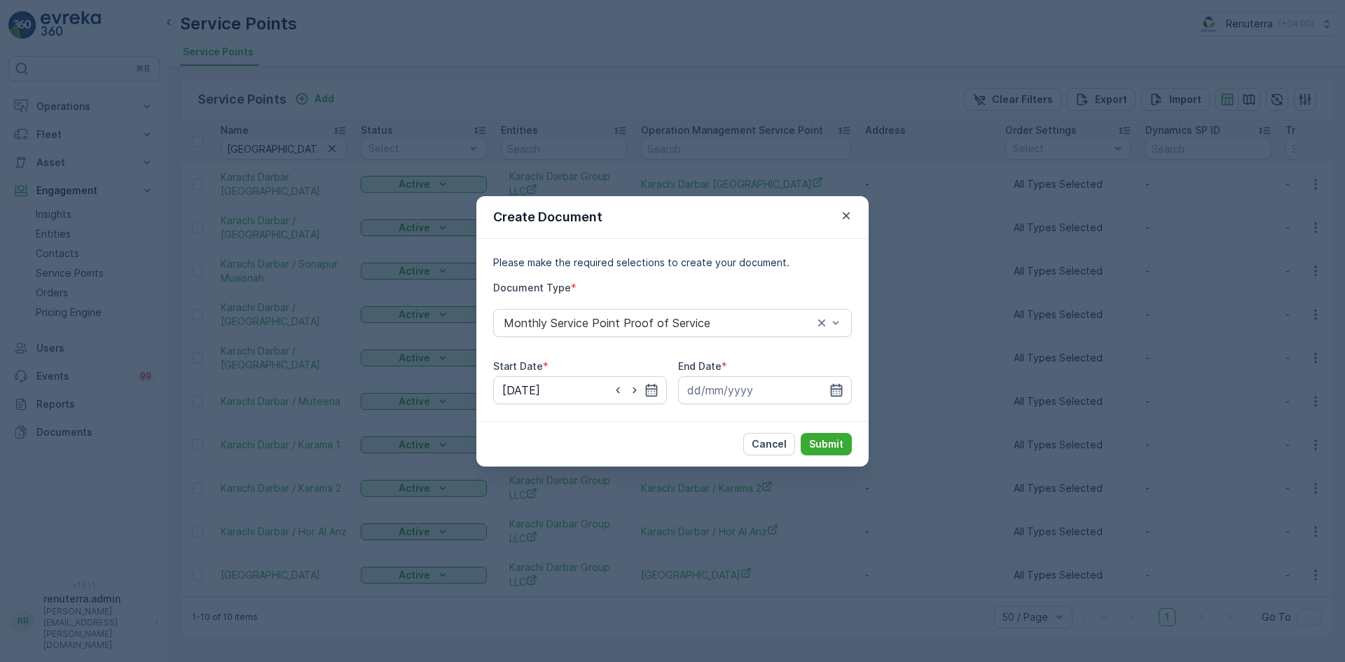
click at [835, 393] on icon "button" at bounding box center [836, 390] width 14 height 14
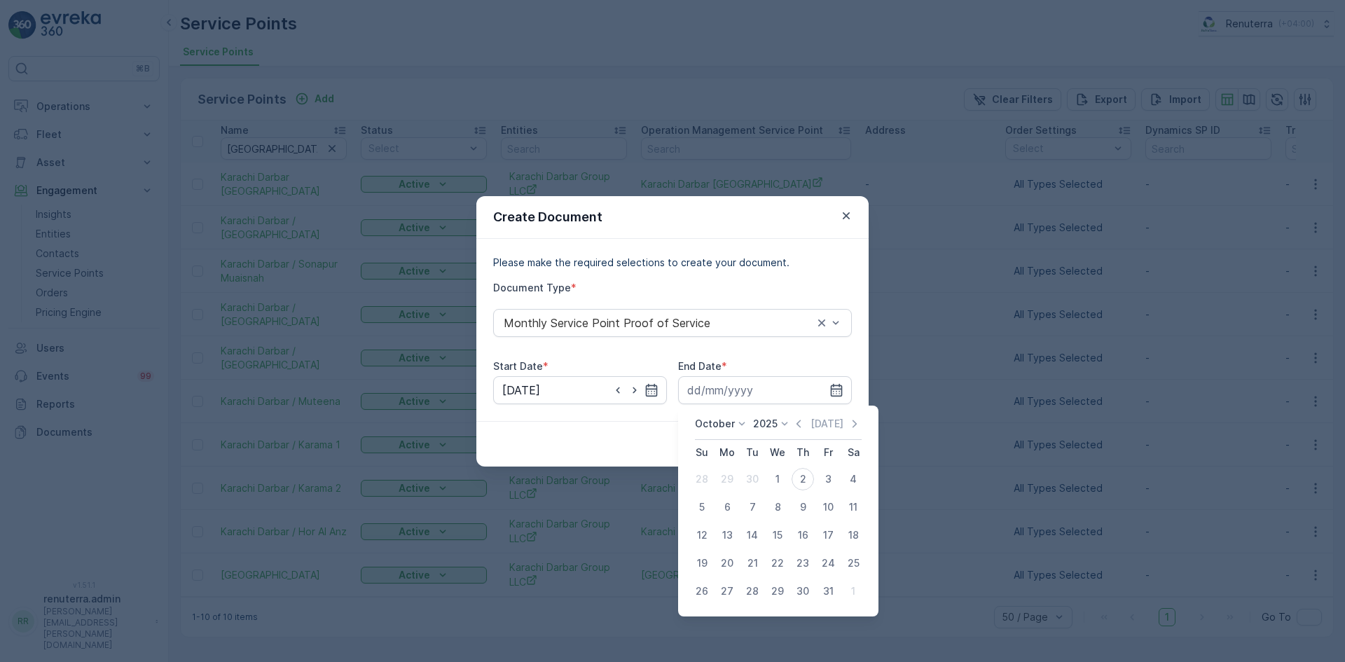
drag, startPoint x: 799, startPoint y: 422, endPoint x: 794, endPoint y: 429, distance: 8.6
click at [798, 425] on icon "button" at bounding box center [799, 424] width 14 height 14
click at [750, 590] on div "30" at bounding box center [752, 591] width 22 height 22
type input "30.09.2025"
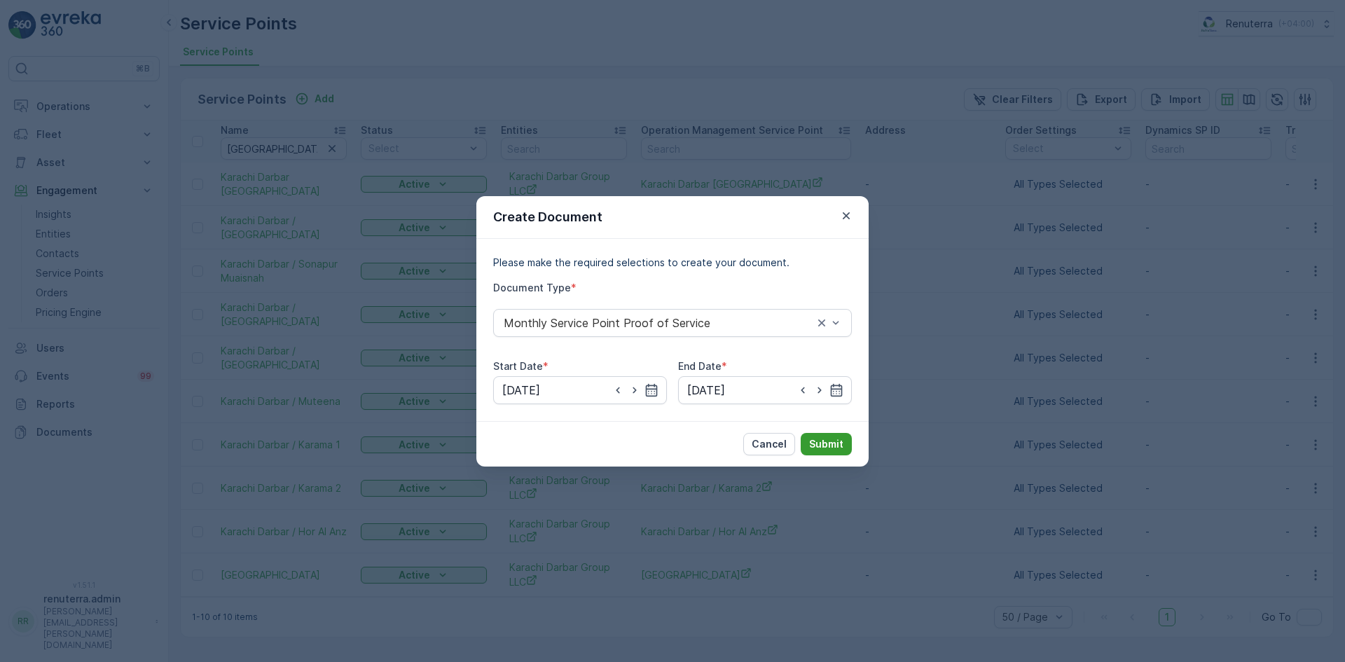
click at [817, 433] on button "Submit" at bounding box center [826, 444] width 51 height 22
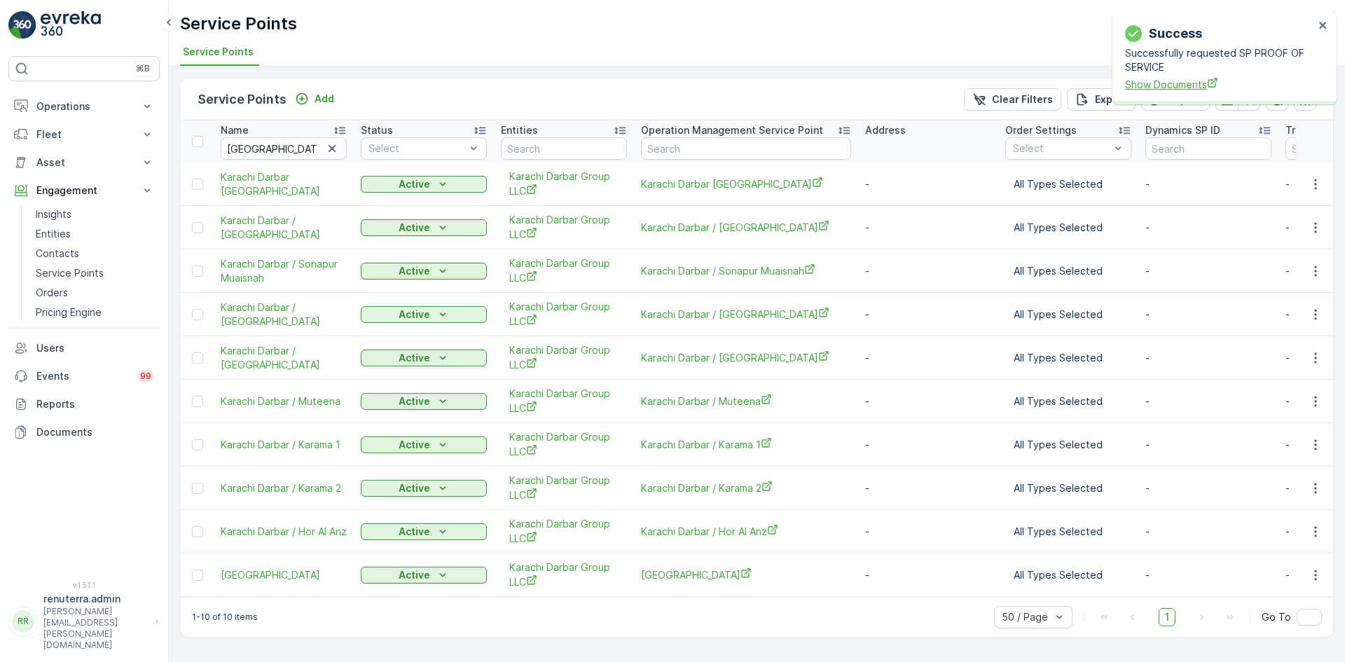
click at [1185, 87] on span "Show Documents" at bounding box center [1219, 84] width 189 height 15
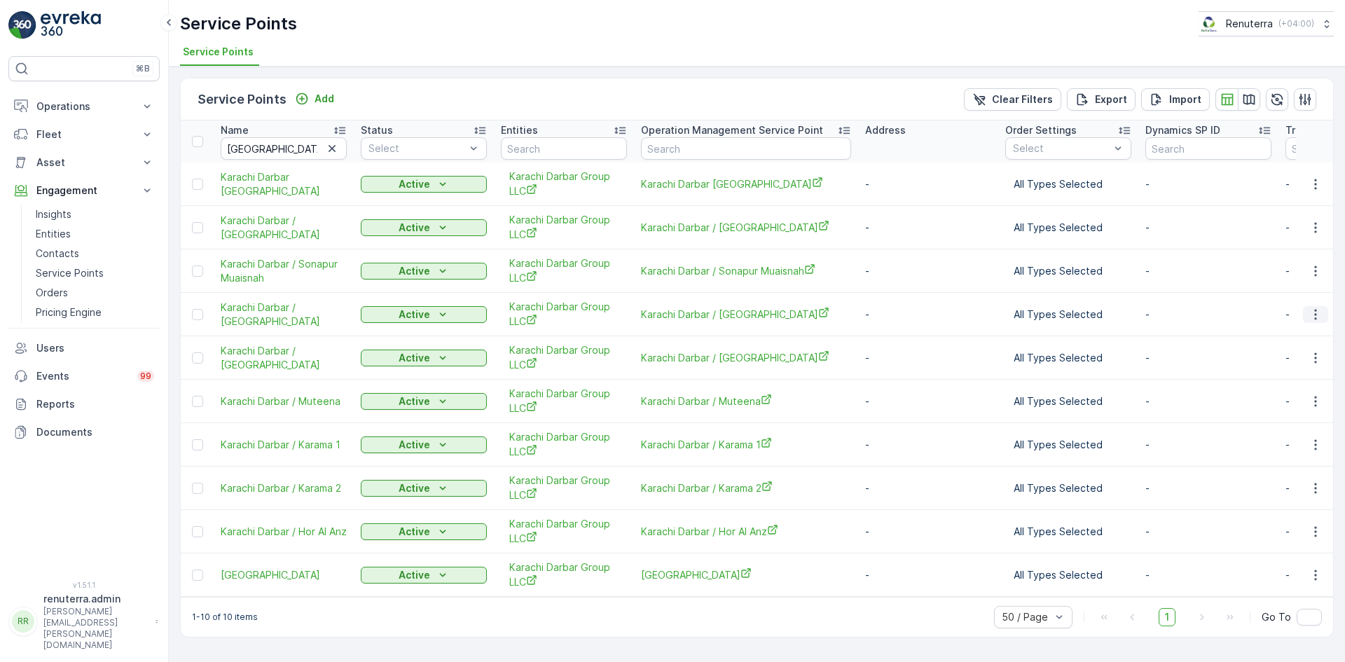
click at [1314, 317] on icon "button" at bounding box center [1316, 315] width 14 height 14
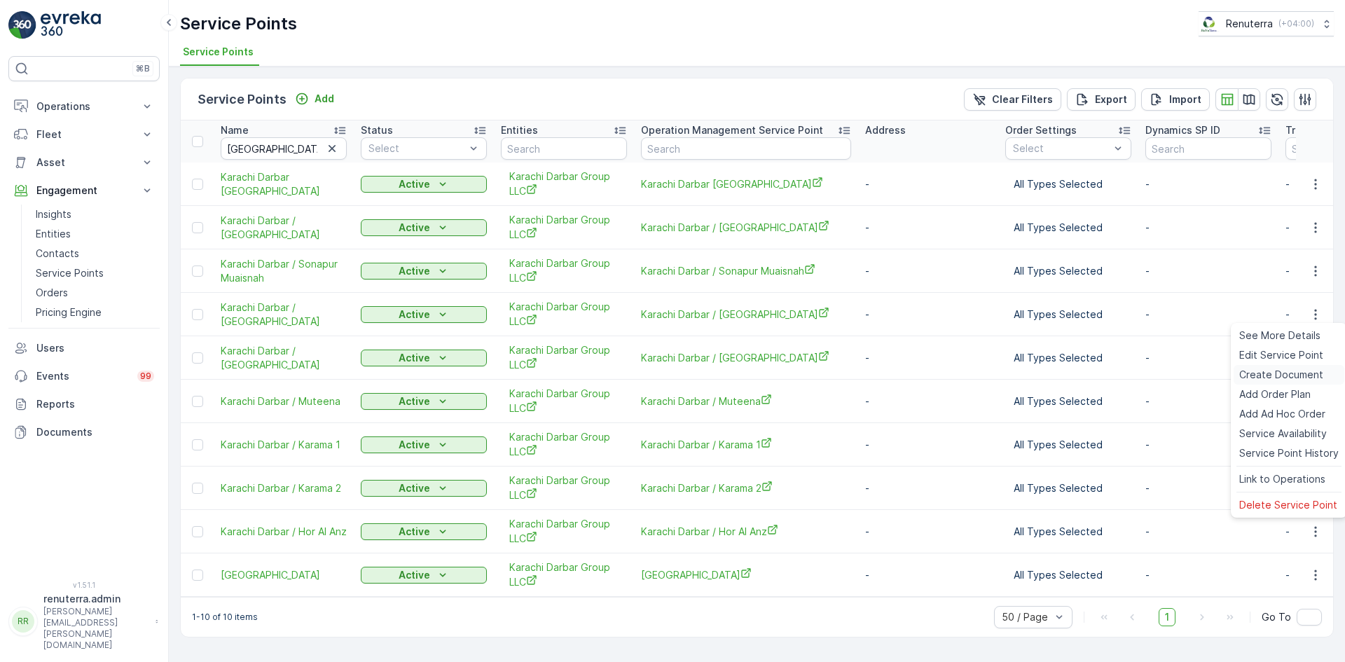
click at [1278, 375] on span "Create Document" at bounding box center [1281, 375] width 84 height 14
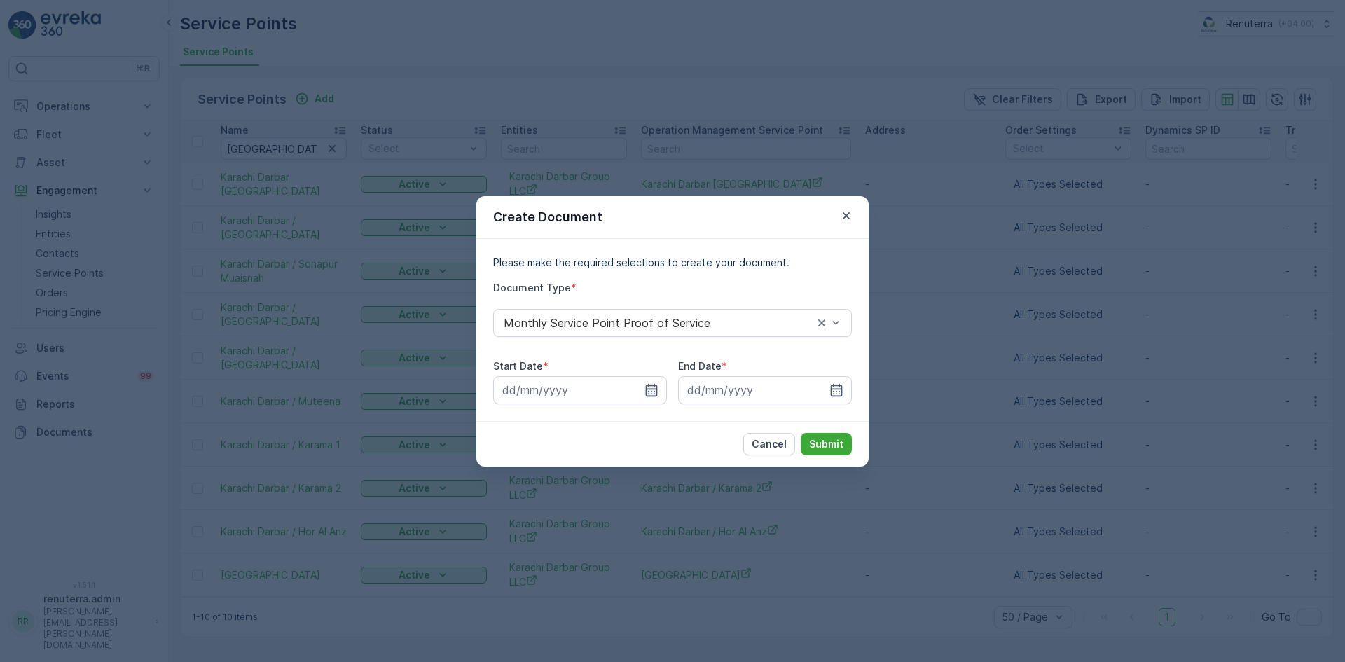
click at [650, 390] on icon "button" at bounding box center [651, 390] width 14 height 14
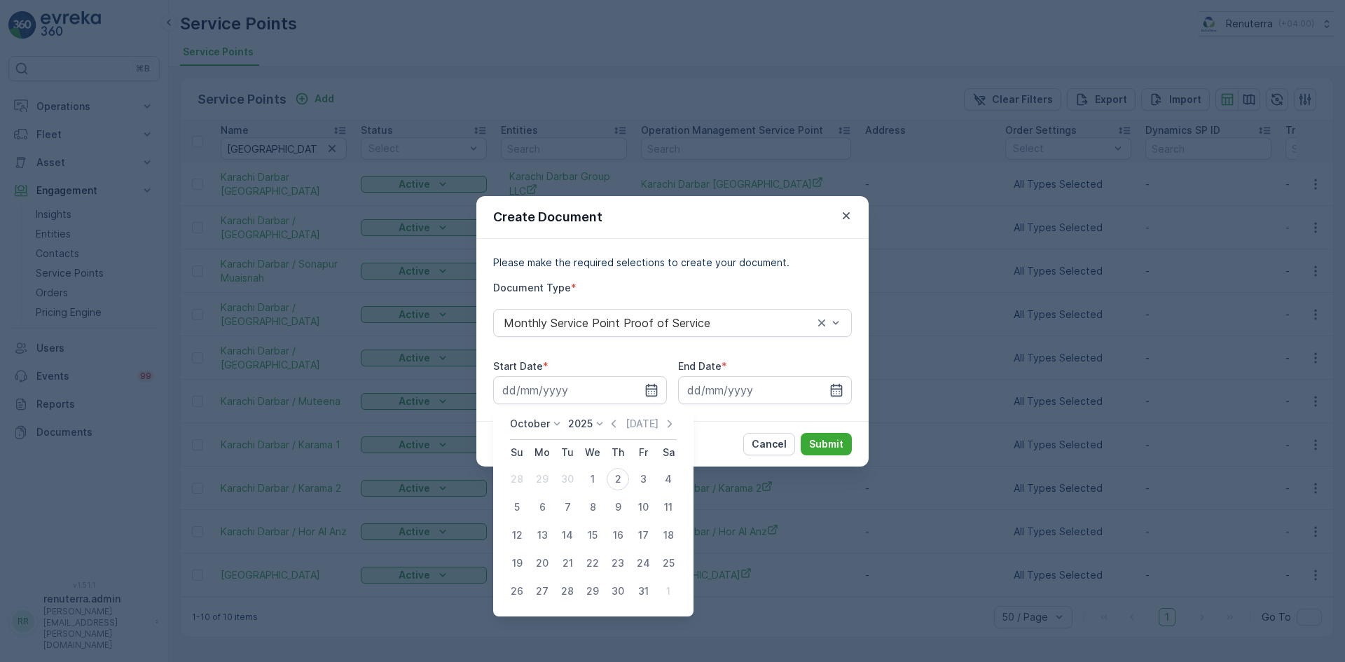
drag, startPoint x: 616, startPoint y: 427, endPoint x: 611, endPoint y: 437, distance: 11.3
click at [614, 427] on icon "button" at bounding box center [614, 424] width 14 height 14
click at [545, 482] on div "1" at bounding box center [542, 479] width 22 height 22
type input "01.09.2025"
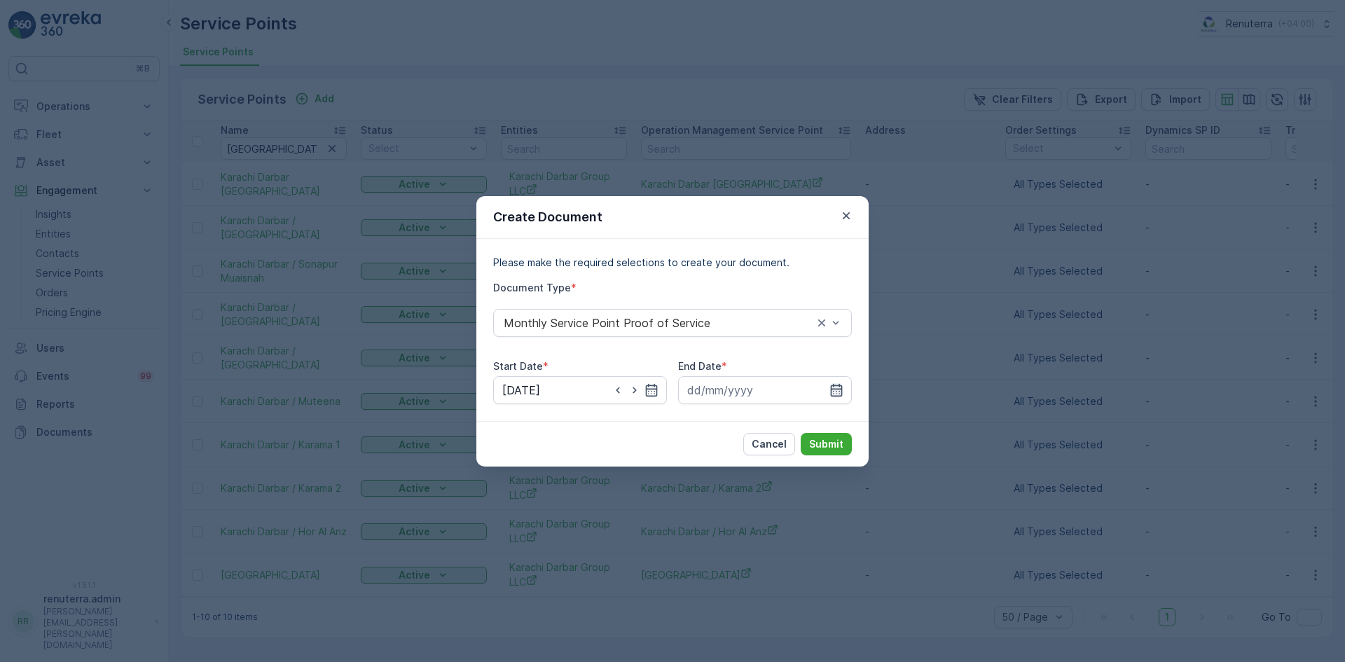
click at [838, 393] on icon "button" at bounding box center [836, 390] width 14 height 14
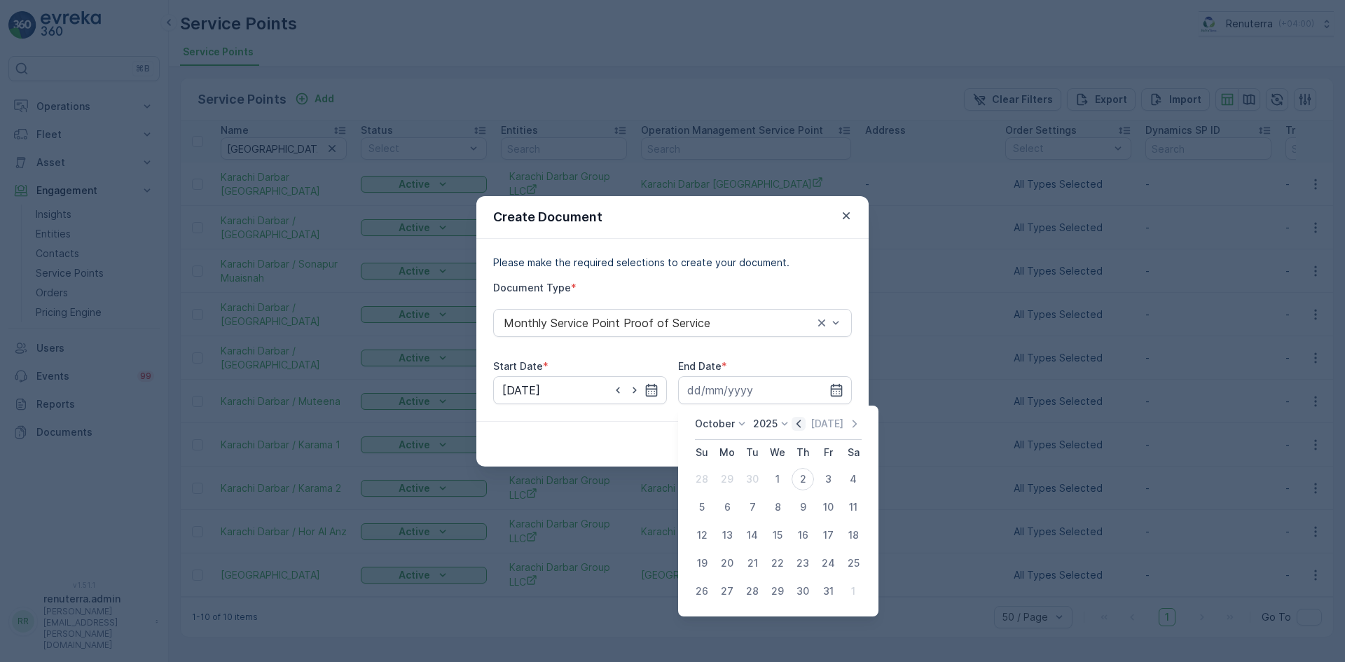
click at [801, 421] on icon "button" at bounding box center [798, 424] width 4 height 8
click at [756, 590] on div "30" at bounding box center [752, 591] width 22 height 22
type input "30.09.2025"
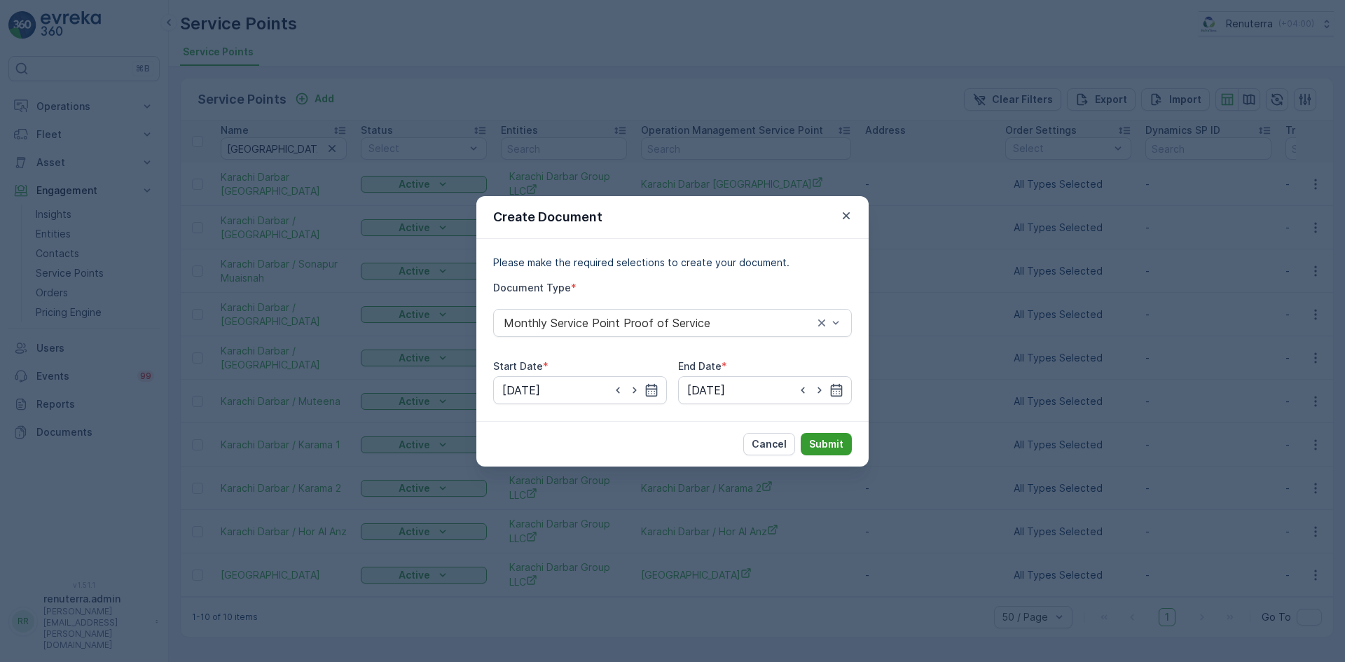
click at [817, 448] on p "Submit" at bounding box center [826, 444] width 34 height 14
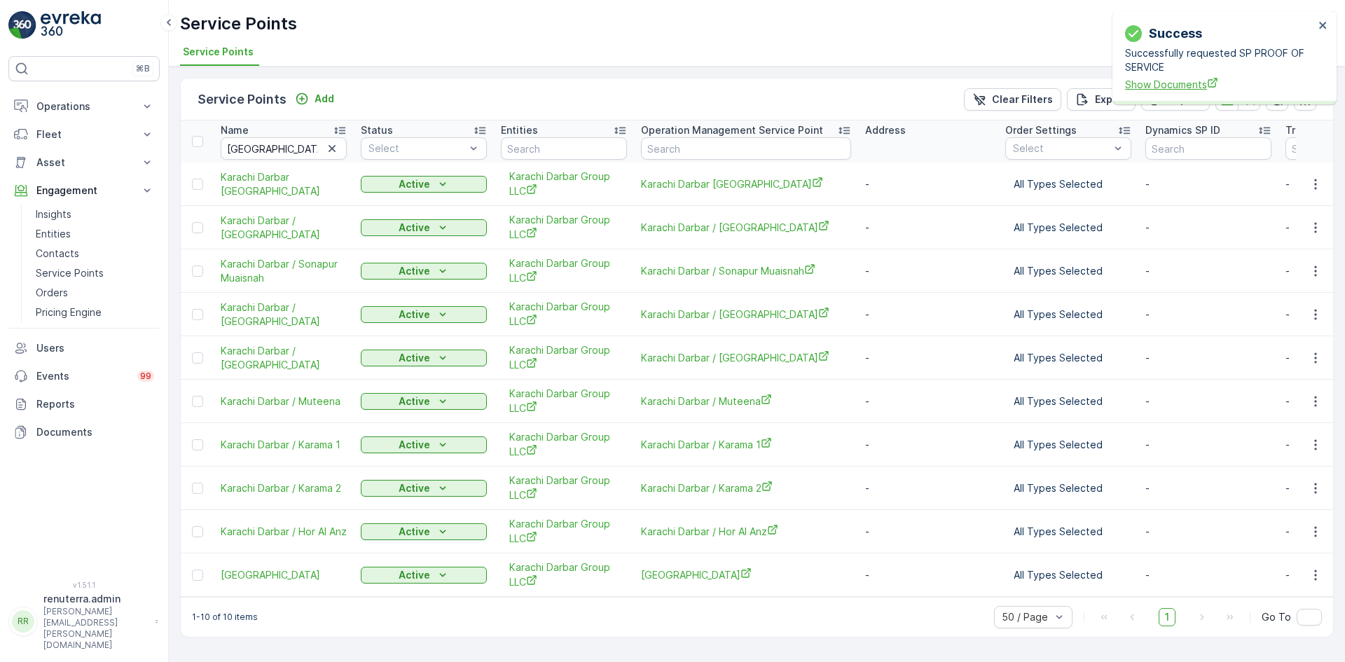
click at [1171, 85] on span "Show Documents" at bounding box center [1219, 84] width 189 height 15
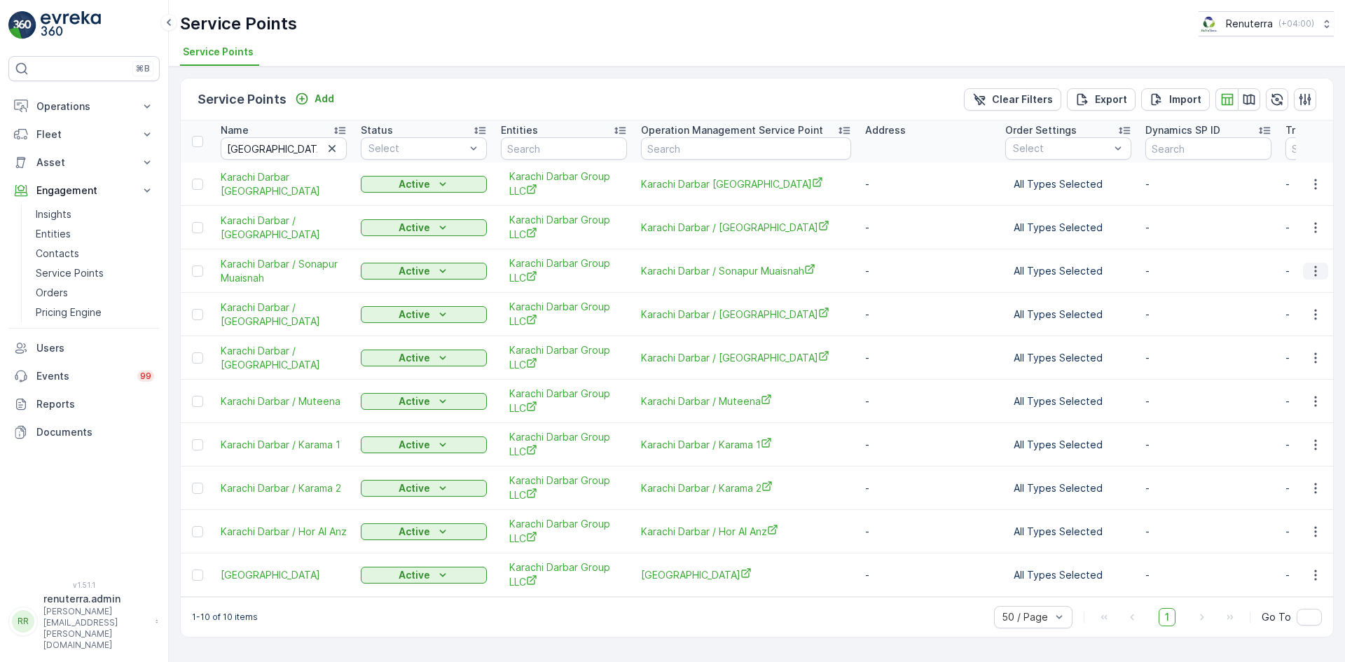
drag, startPoint x: 1313, startPoint y: 272, endPoint x: 1306, endPoint y: 277, distance: 9.5
click at [1312, 272] on icon "button" at bounding box center [1316, 271] width 14 height 14
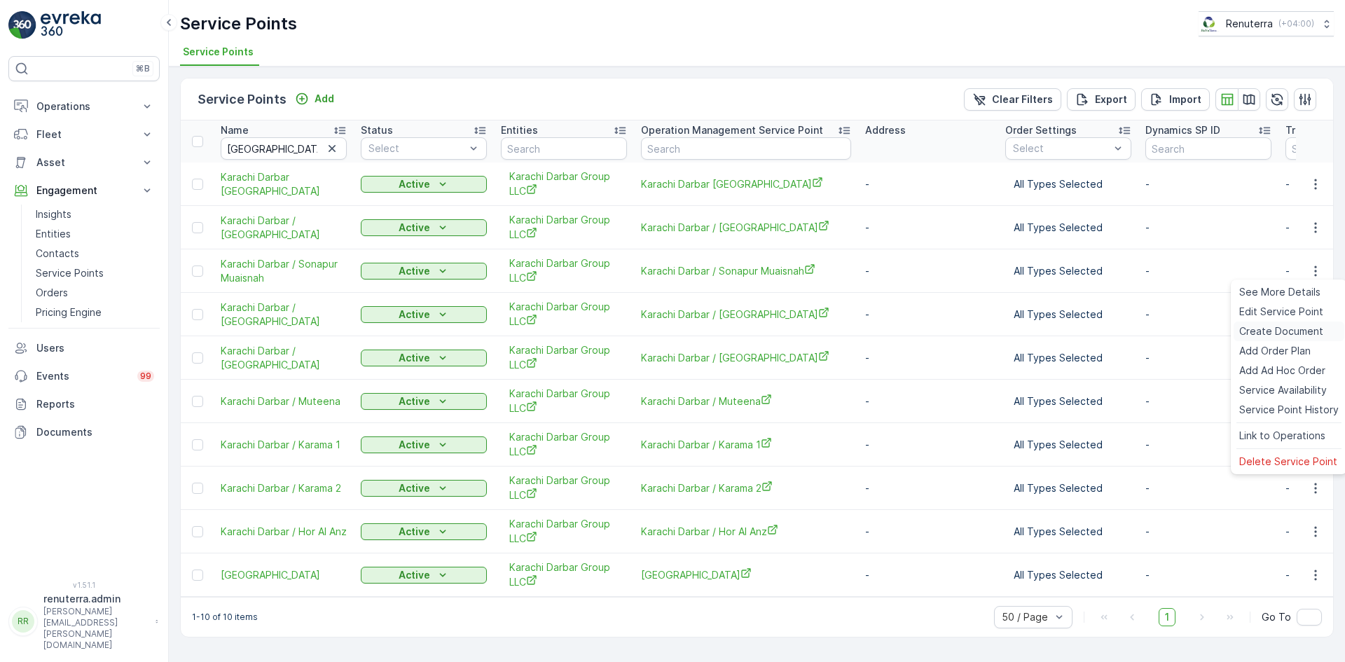
click at [1273, 325] on span "Create Document" at bounding box center [1281, 331] width 84 height 14
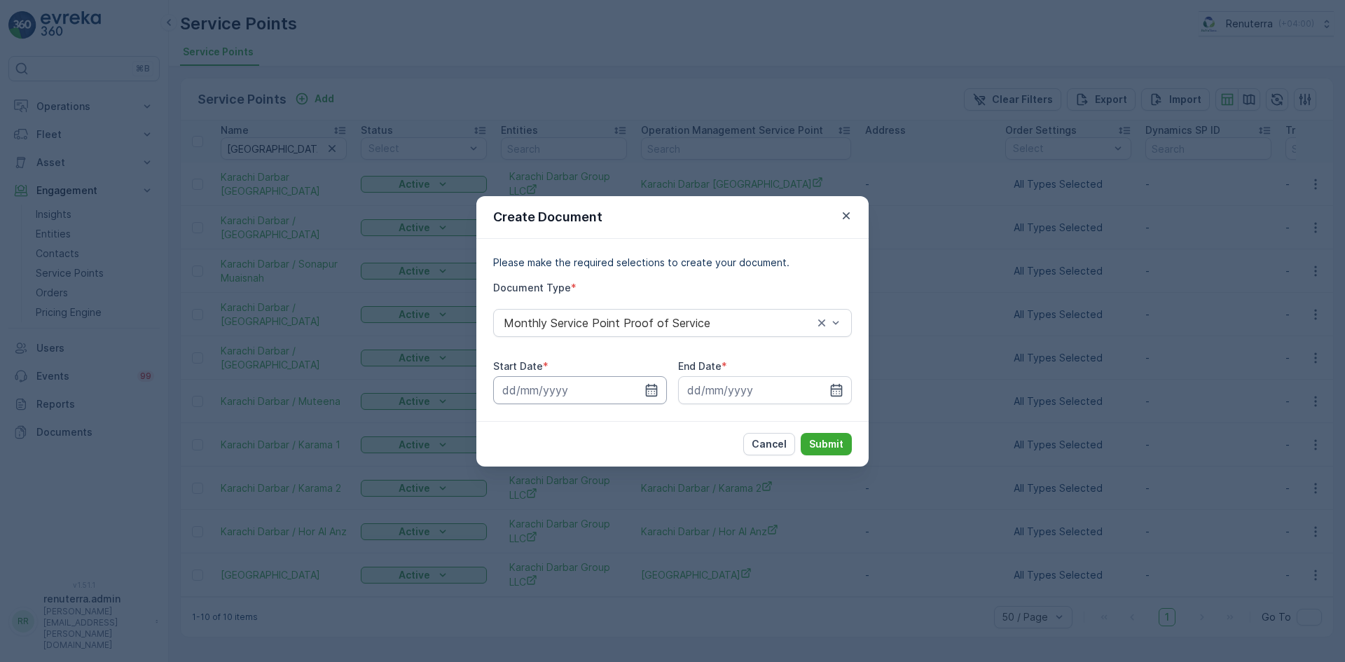
click at [662, 389] on input at bounding box center [580, 390] width 174 height 28
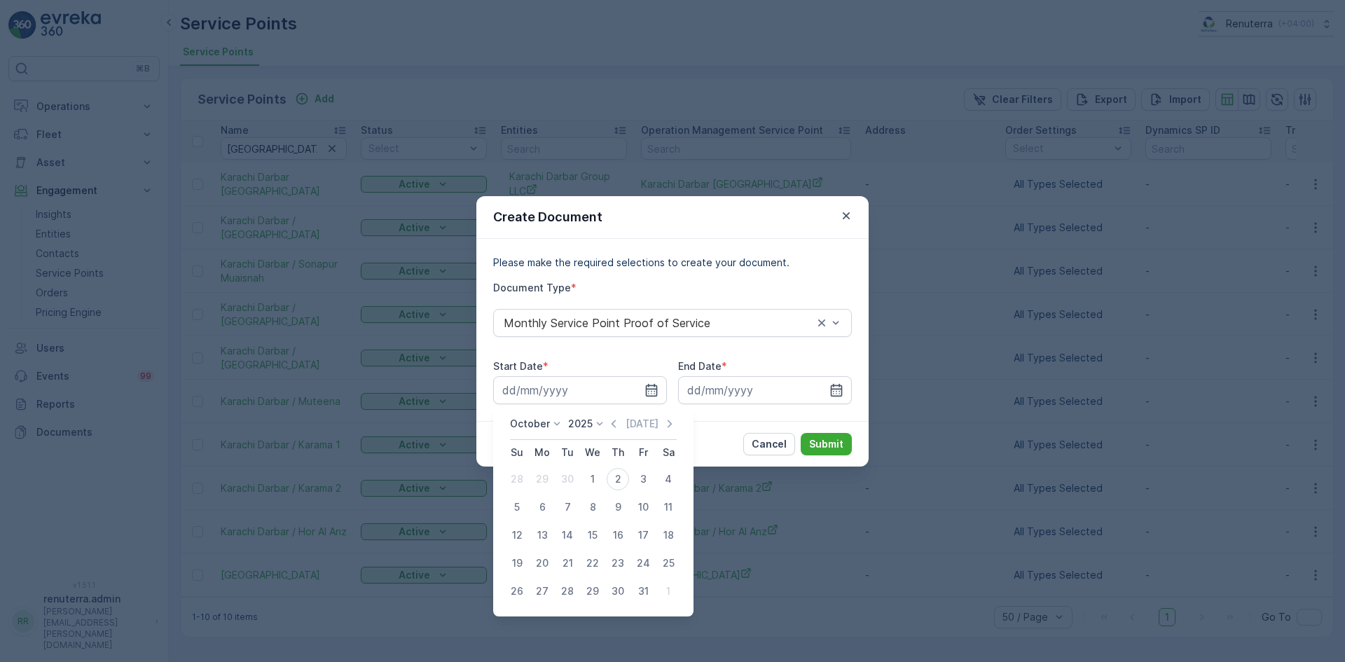
click at [614, 433] on div "October 2025 Today" at bounding box center [593, 428] width 167 height 23
click at [617, 424] on icon "button" at bounding box center [614, 424] width 14 height 14
click at [547, 479] on div "1" at bounding box center [542, 479] width 22 height 22
type input "01.09.2025"
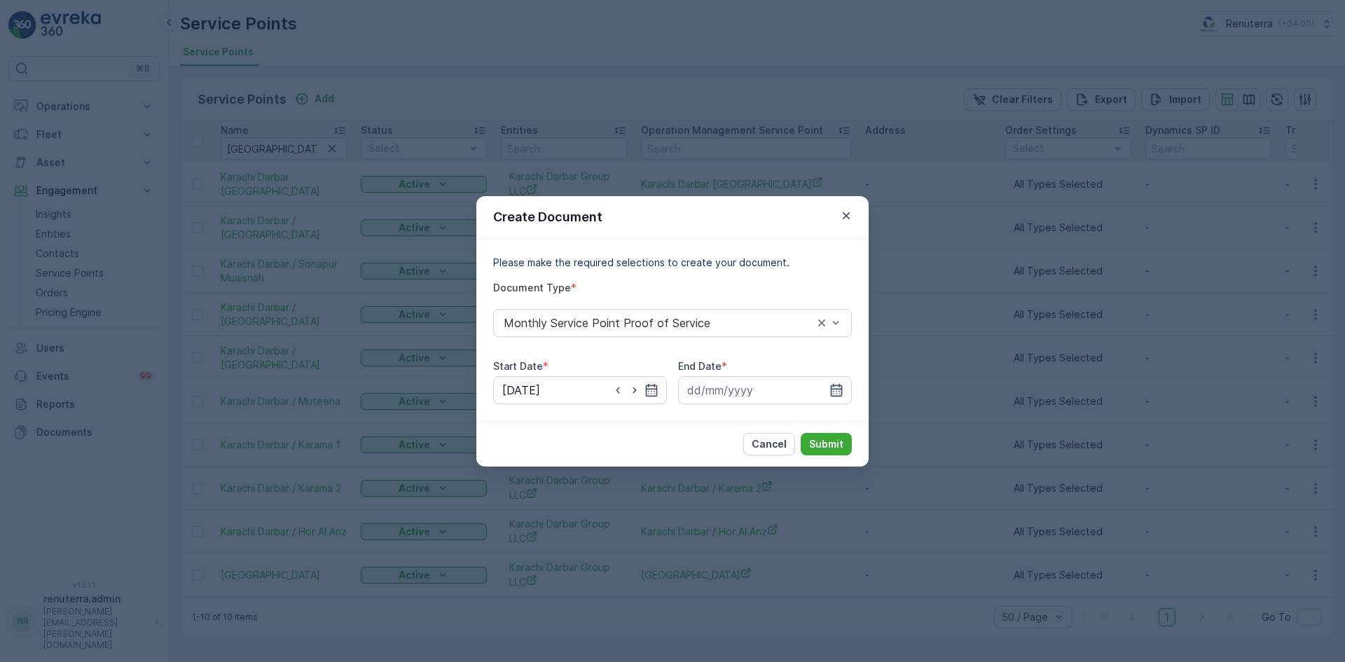
click at [838, 385] on icon "button" at bounding box center [837, 389] width 12 height 13
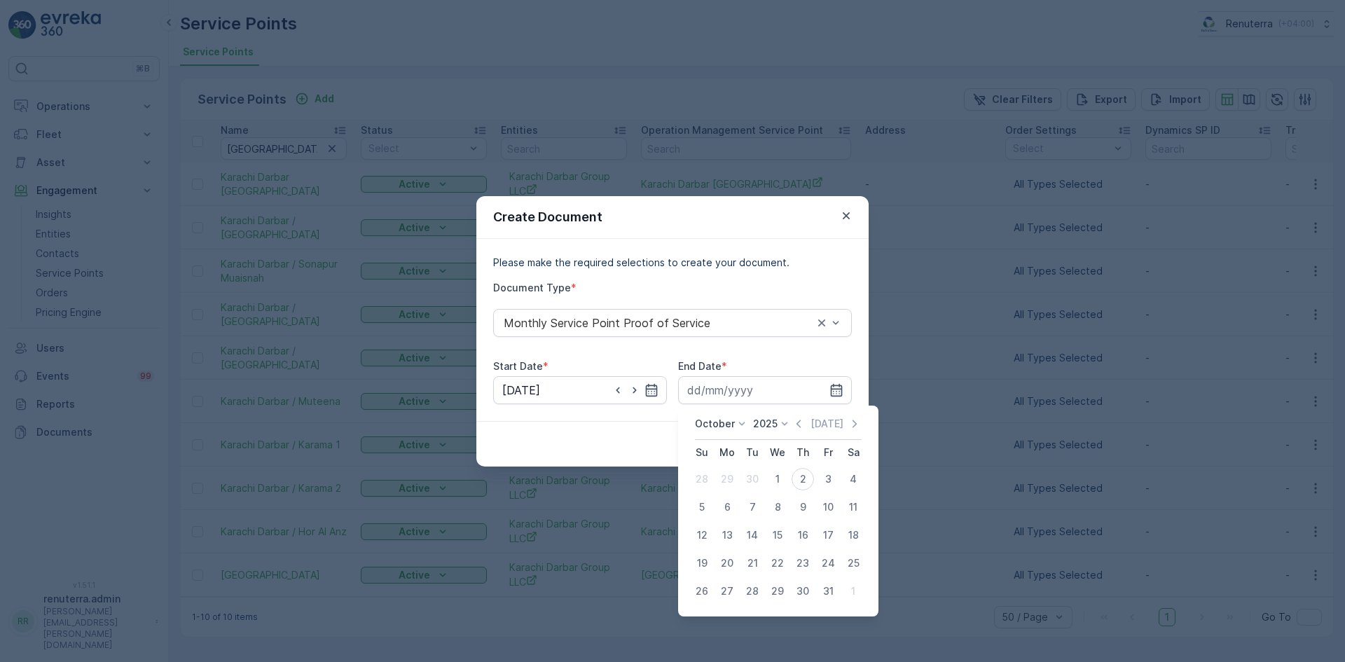
drag, startPoint x: 800, startPoint y: 424, endPoint x: 780, endPoint y: 454, distance: 35.8
click at [799, 424] on icon "button" at bounding box center [799, 424] width 14 height 14
click at [746, 589] on div "30" at bounding box center [752, 591] width 22 height 22
type input "30.09.2025"
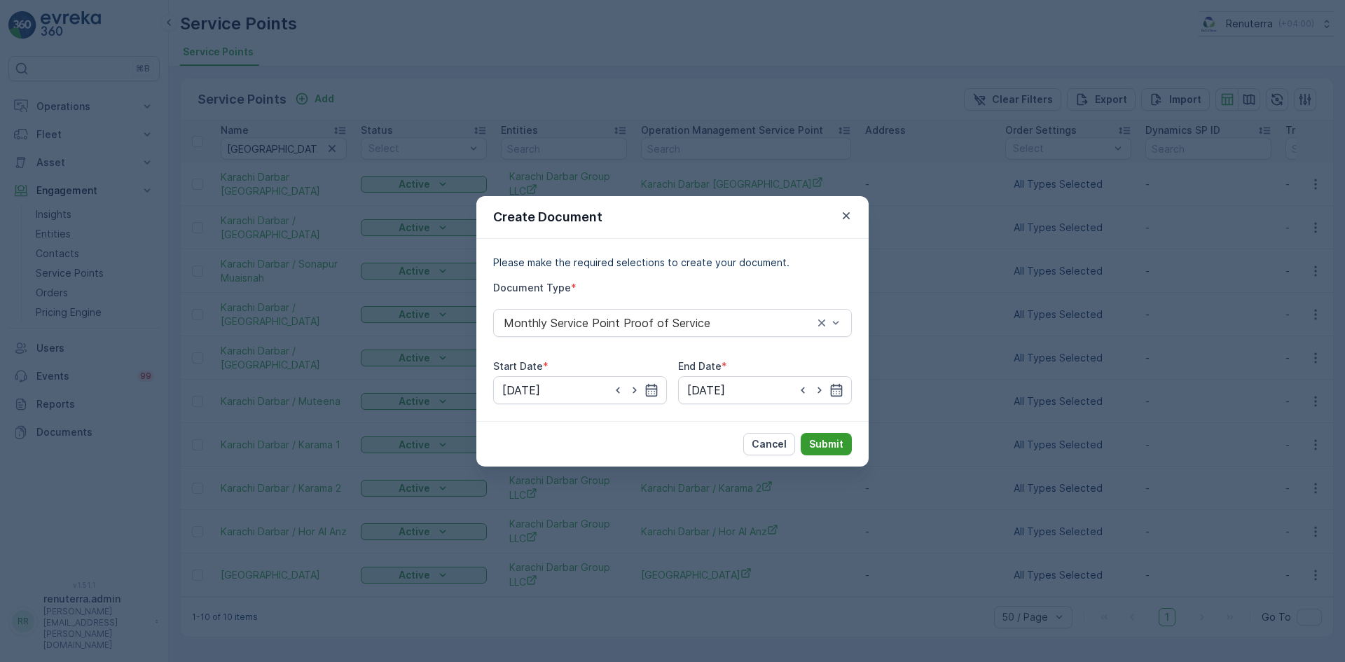
click at [821, 452] on button "Submit" at bounding box center [826, 444] width 51 height 22
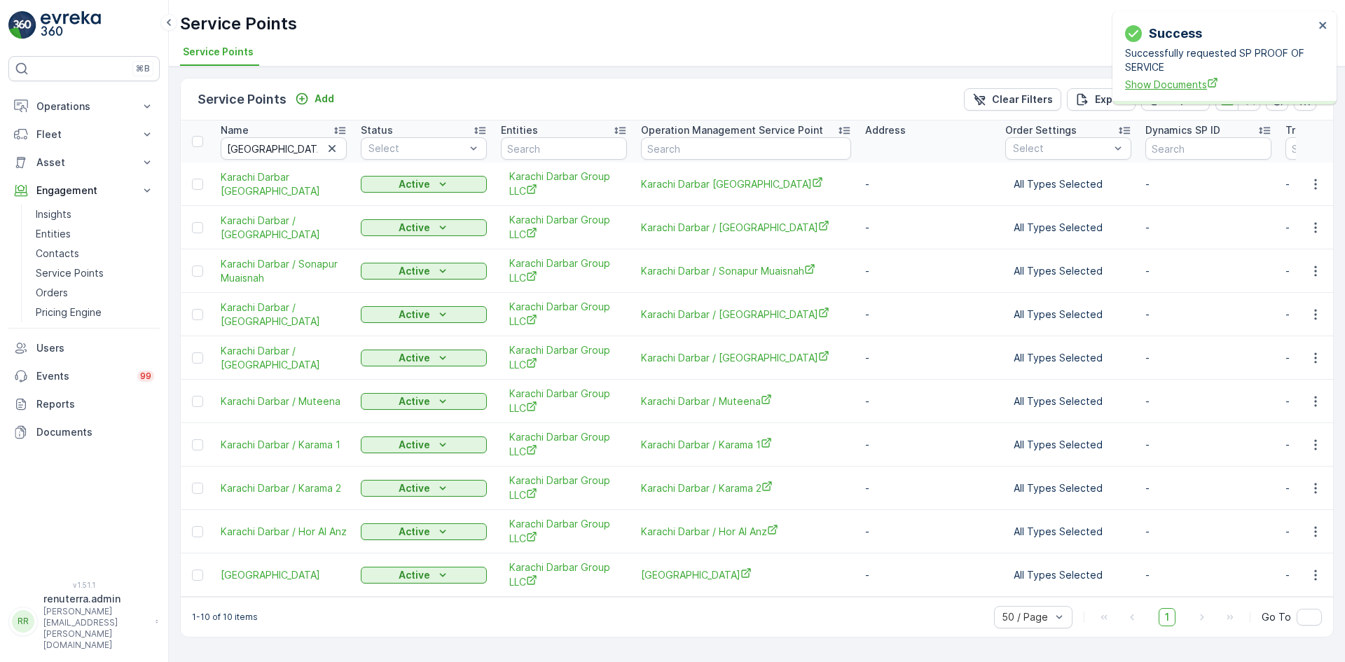
click at [1149, 89] on span "Show Documents" at bounding box center [1219, 84] width 189 height 15
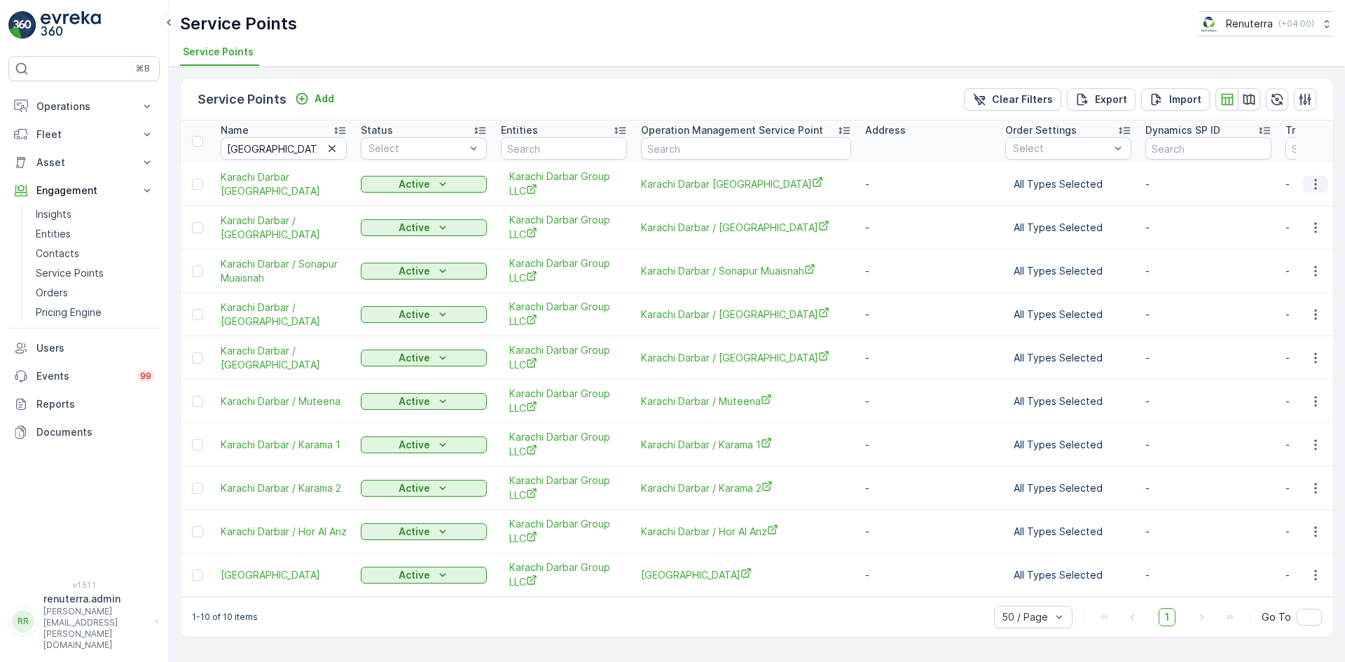
click at [1315, 182] on icon "button" at bounding box center [1316, 184] width 14 height 14
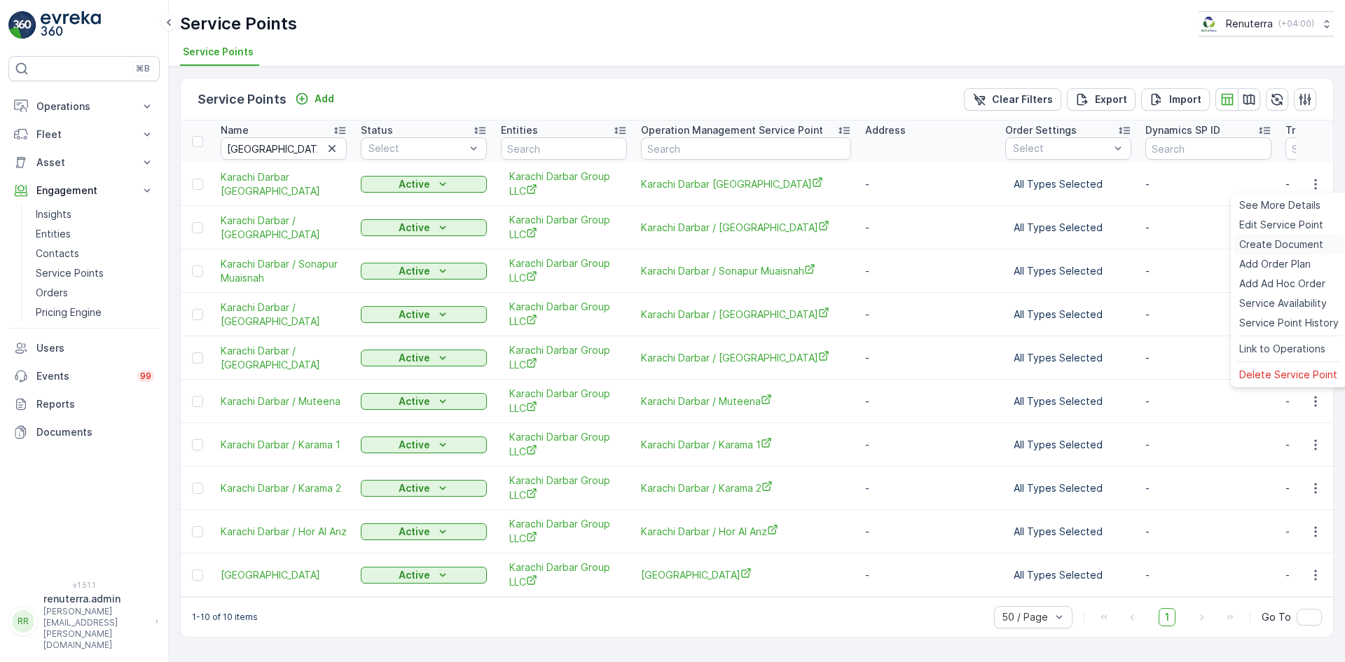
click at [1273, 242] on span "Create Document" at bounding box center [1281, 244] width 84 height 14
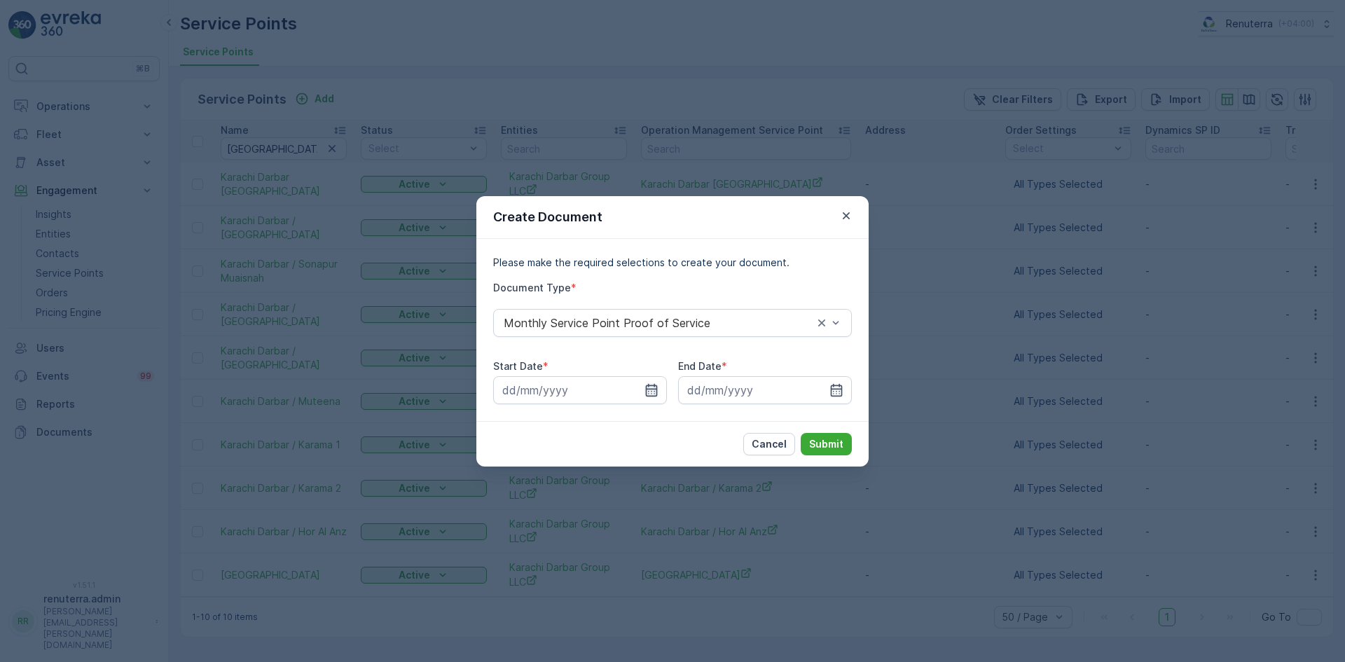
click at [653, 389] on icon "button" at bounding box center [652, 389] width 12 height 13
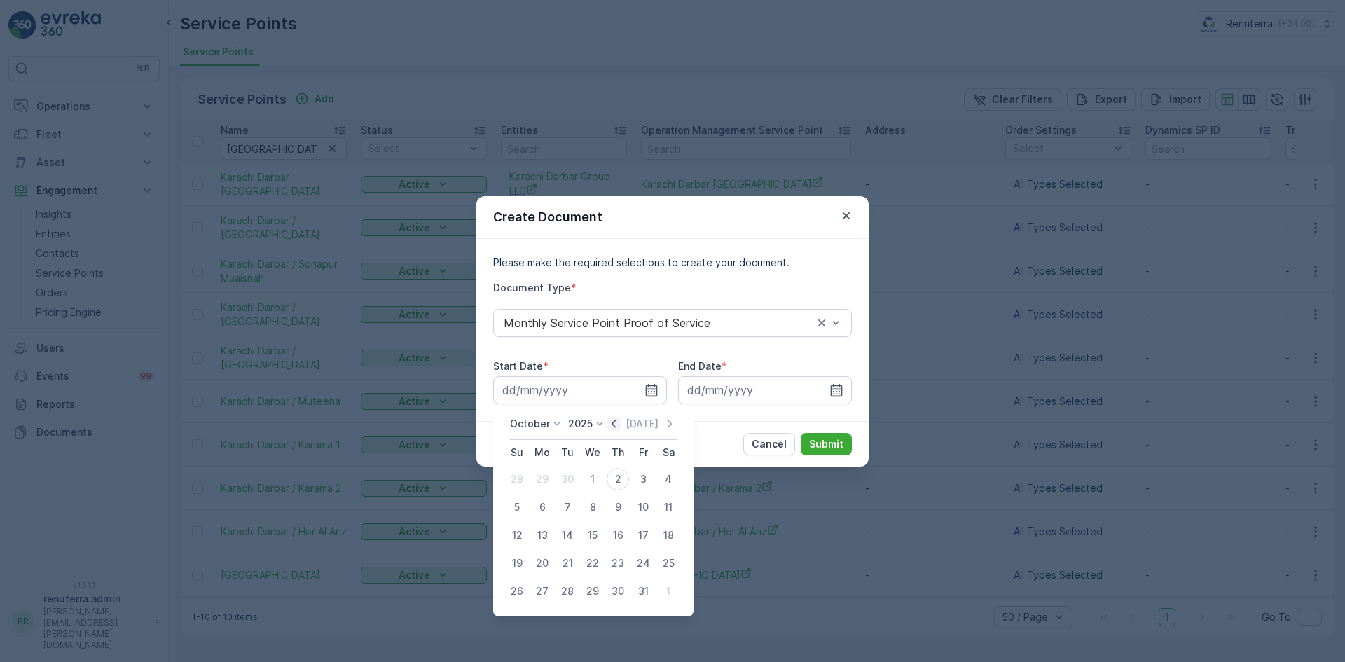
click at [620, 423] on icon "button" at bounding box center [614, 424] width 14 height 14
click at [539, 485] on div "1" at bounding box center [542, 479] width 22 height 22
type input "01.09.2025"
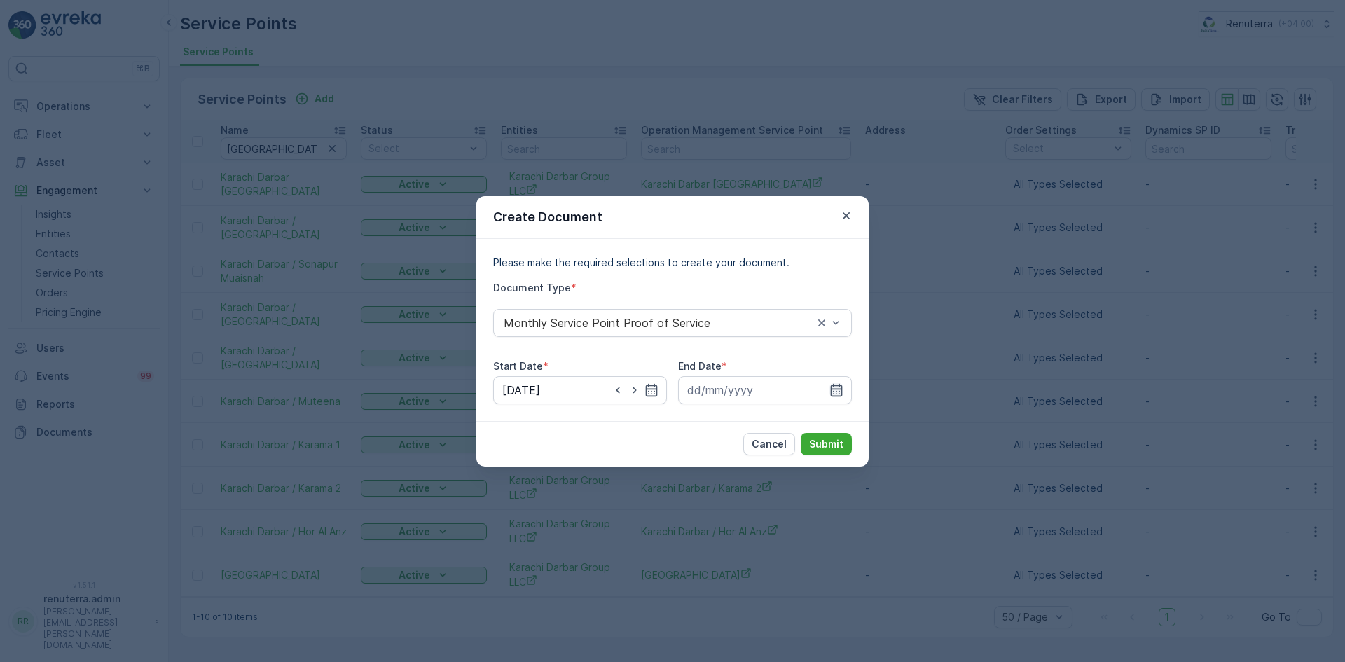
click at [840, 394] on icon "button" at bounding box center [836, 390] width 14 height 14
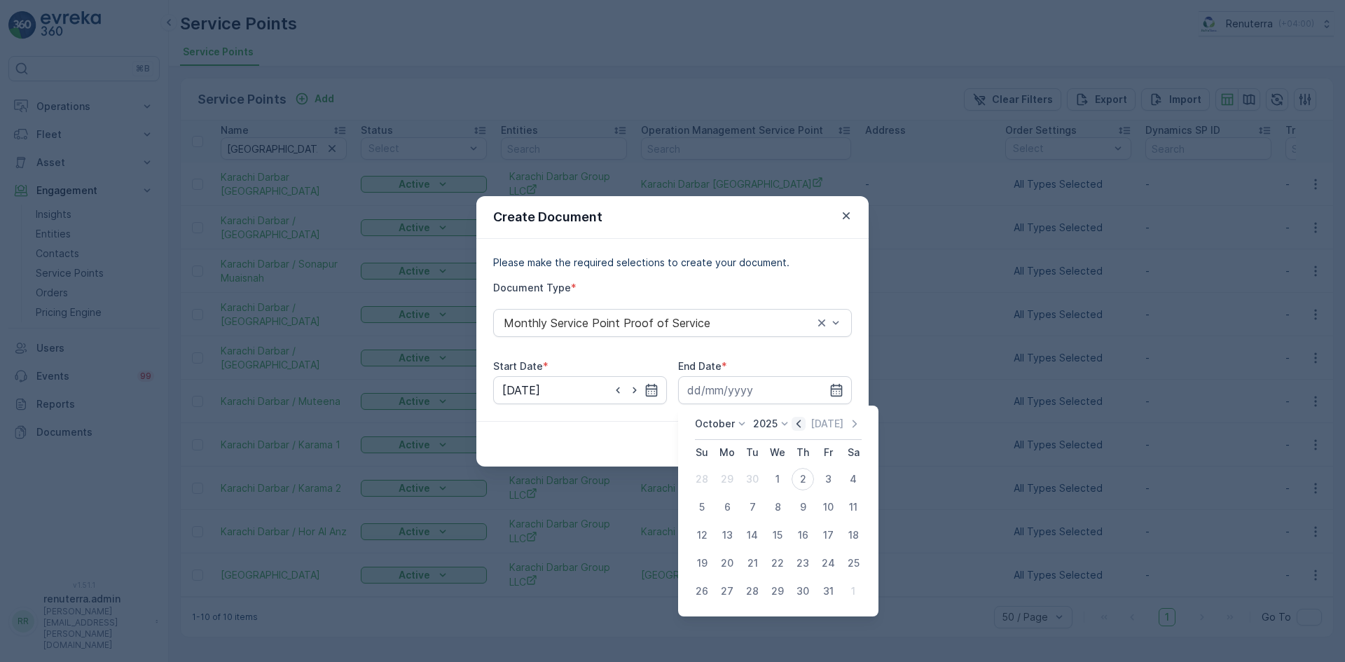
click at [806, 421] on icon "button" at bounding box center [799, 424] width 14 height 14
click at [746, 593] on div "30" at bounding box center [752, 591] width 22 height 22
type input "30.09.2025"
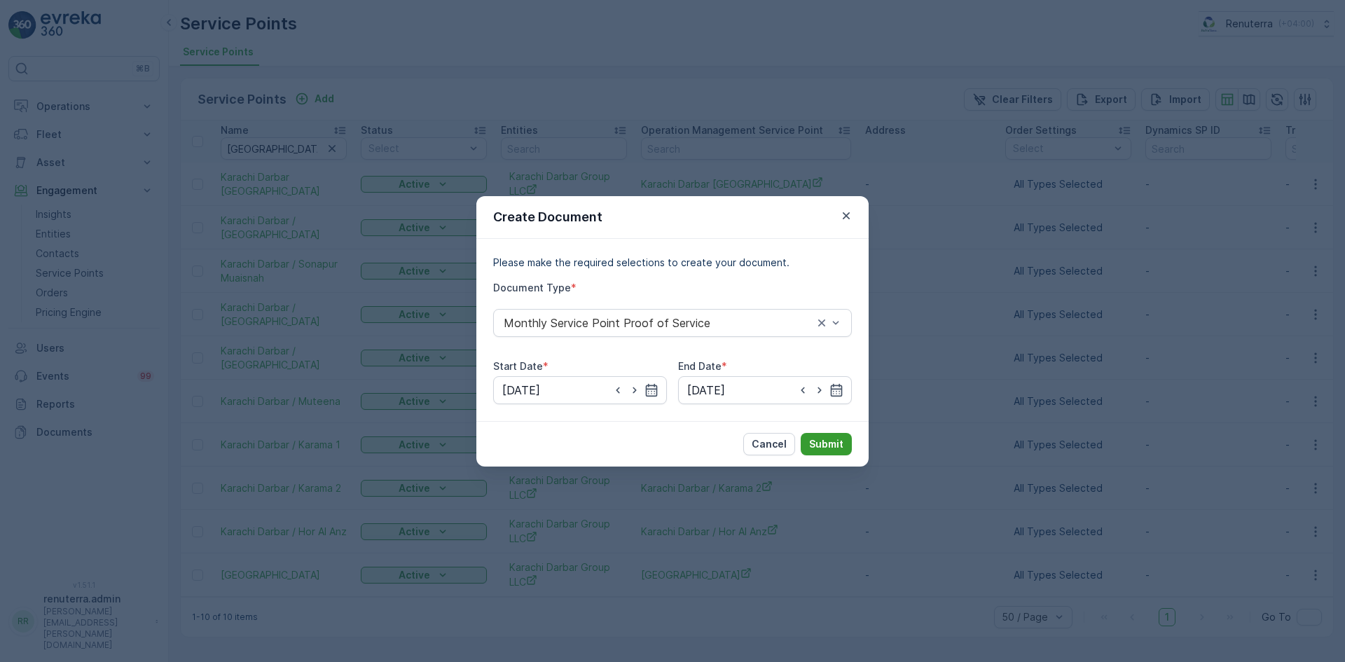
click at [822, 441] on p "Submit" at bounding box center [826, 444] width 34 height 14
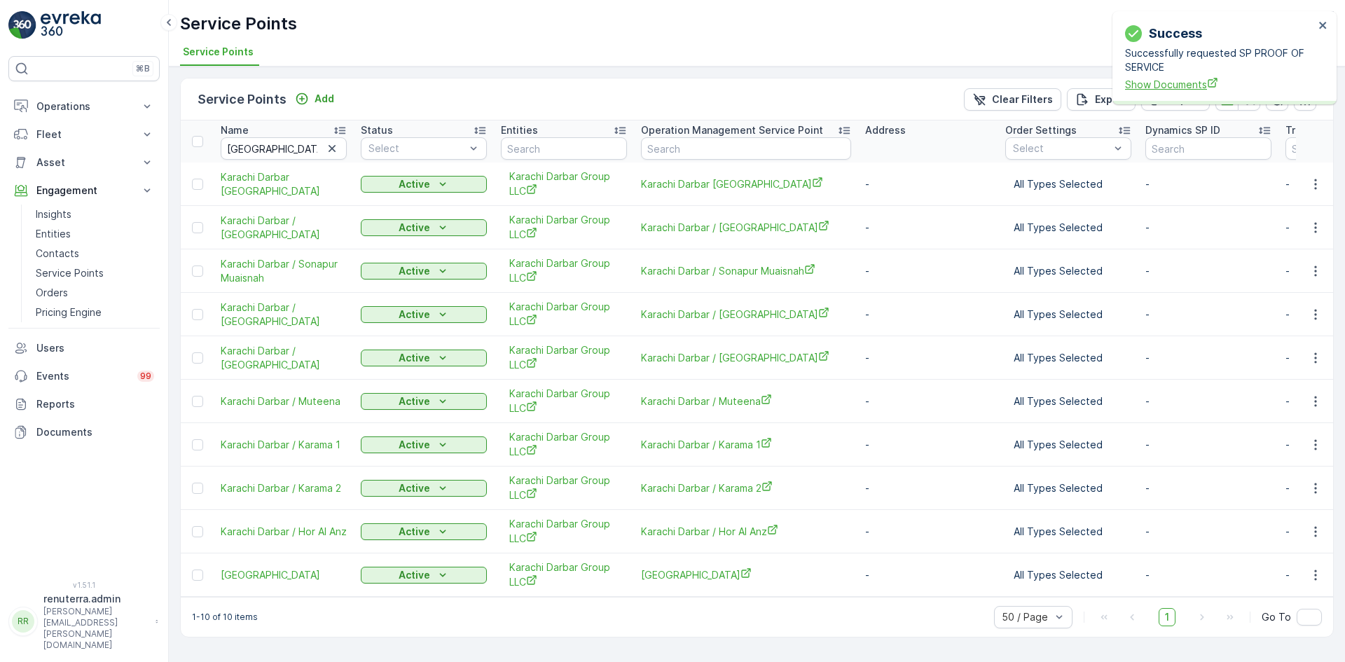
click at [1150, 89] on span "Show Documents" at bounding box center [1219, 84] width 189 height 15
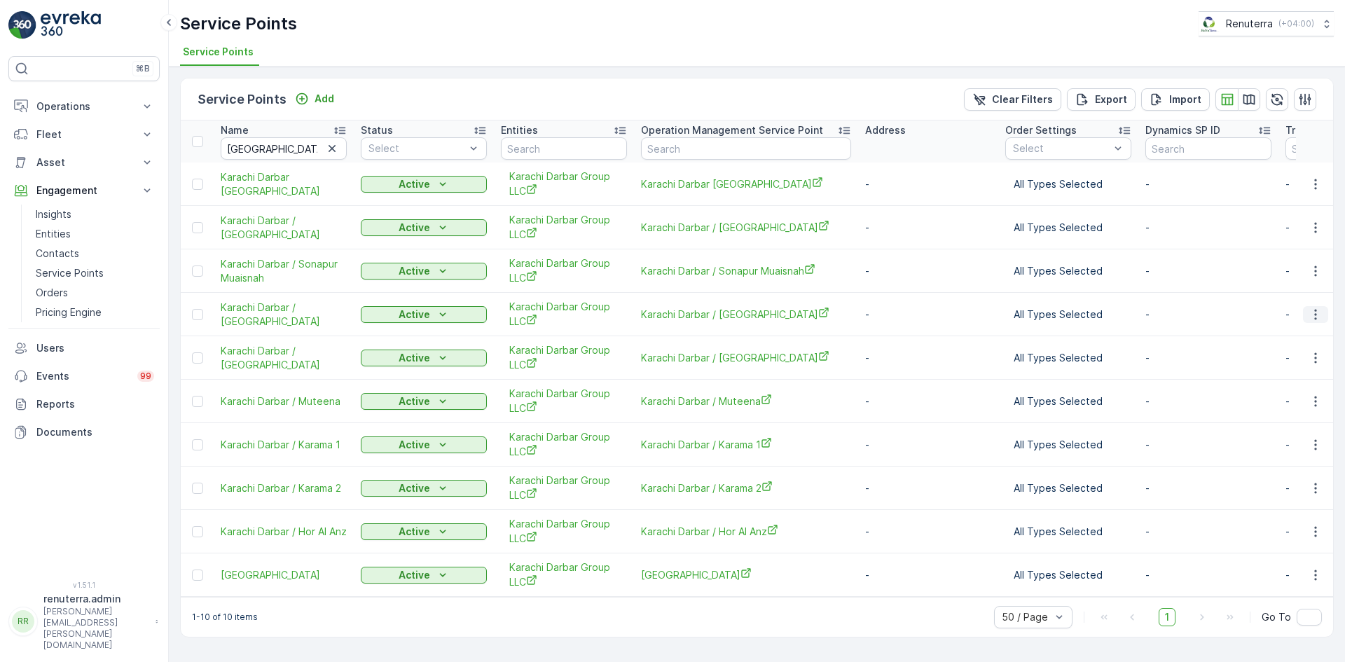
click at [1307, 319] on button "button" at bounding box center [1315, 314] width 25 height 17
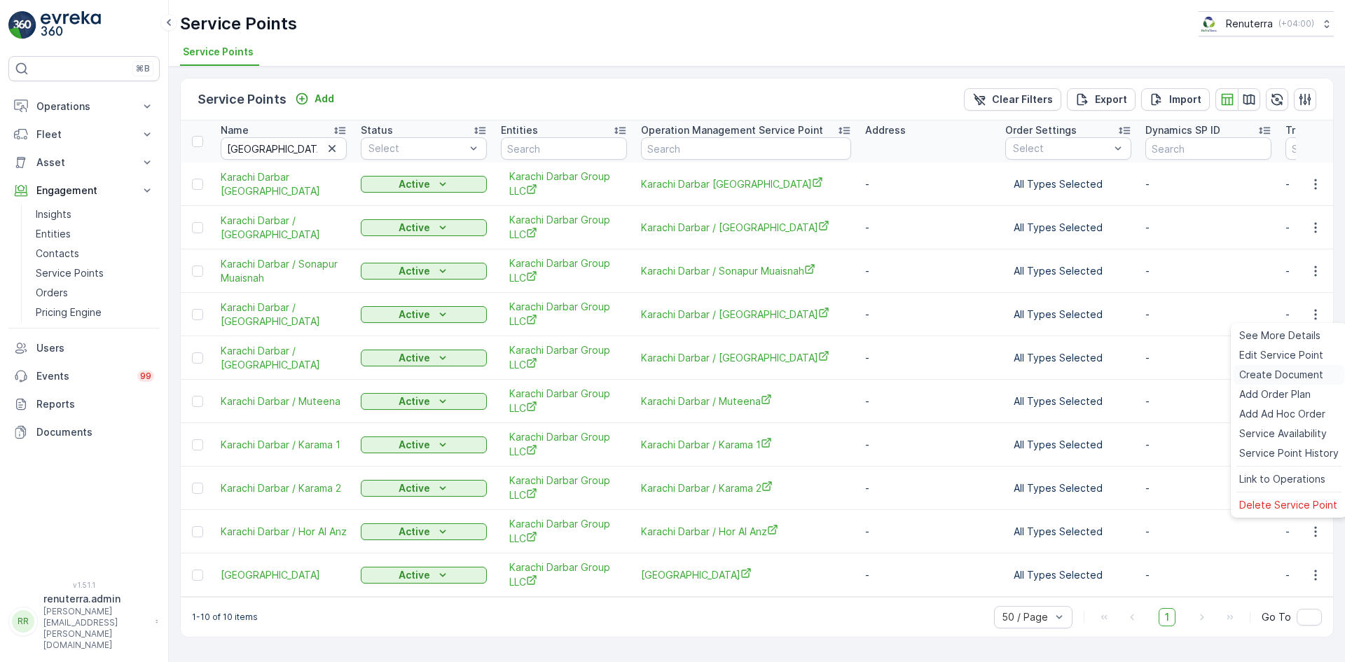
click at [1273, 369] on span "Create Document" at bounding box center [1281, 375] width 84 height 14
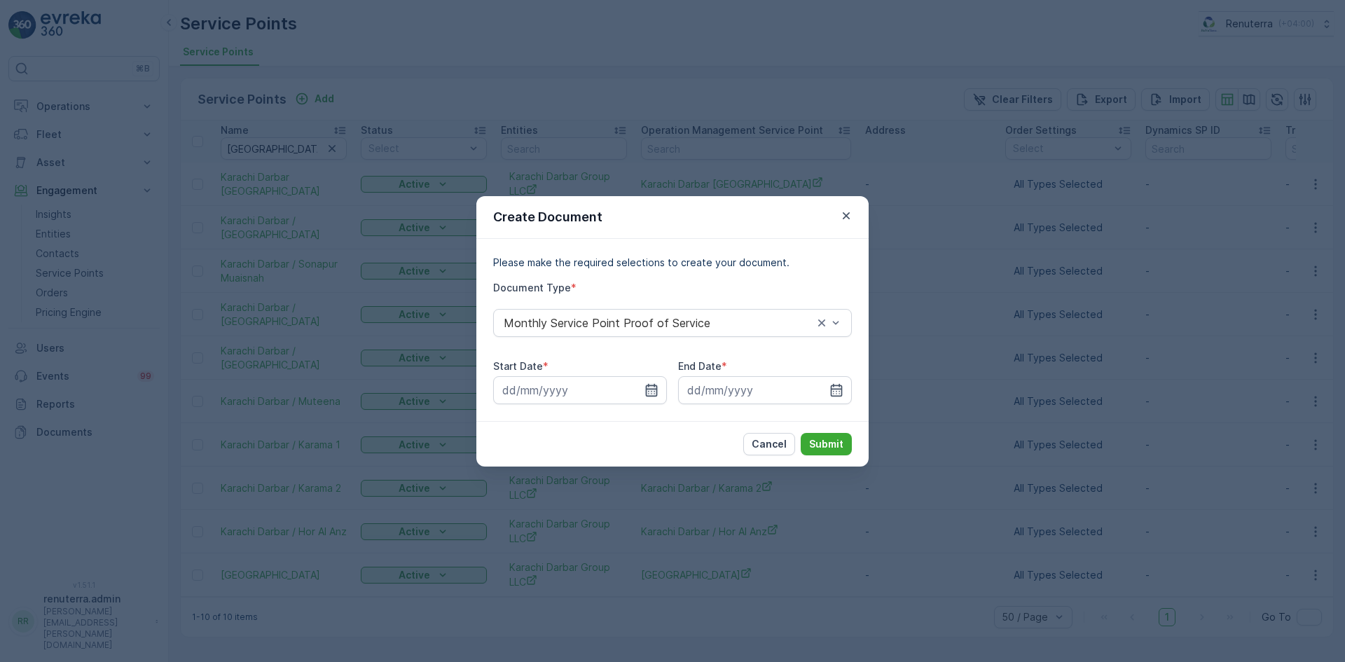
click at [654, 396] on icon "button" at bounding box center [652, 389] width 12 height 13
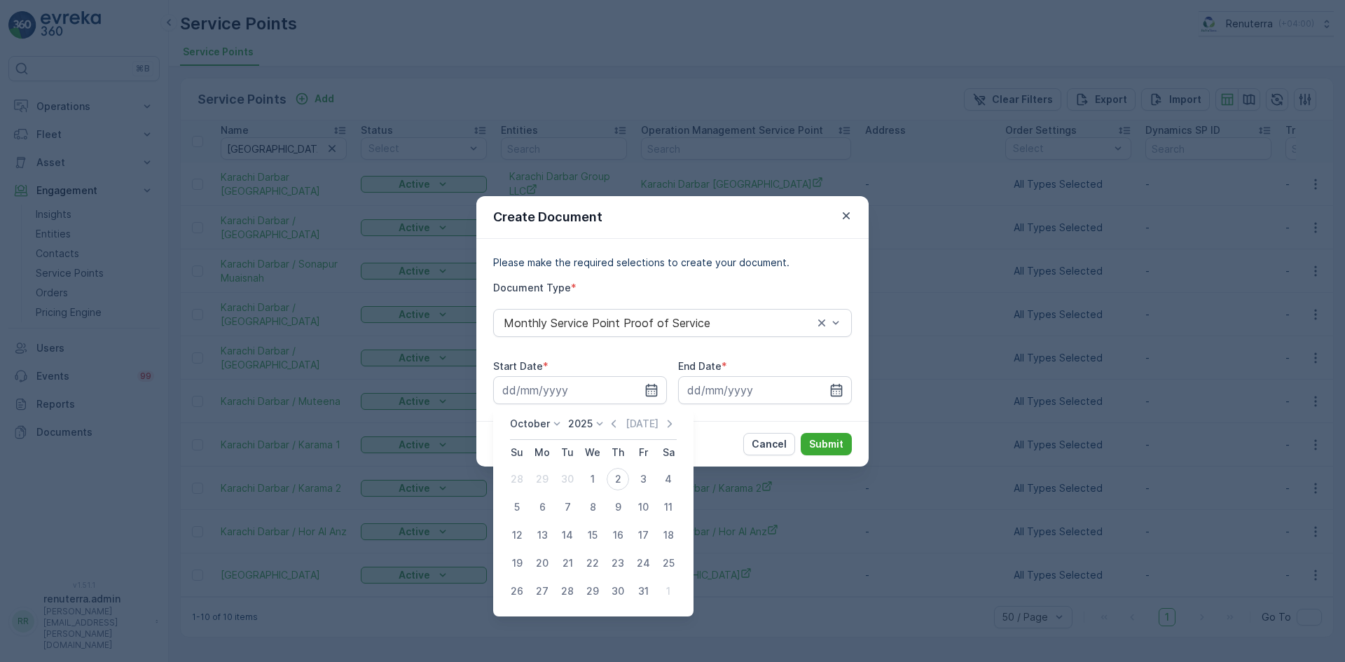
click at [618, 425] on icon "button" at bounding box center [614, 424] width 14 height 14
click at [541, 483] on div "1" at bounding box center [542, 479] width 22 height 22
type input "01.09.2025"
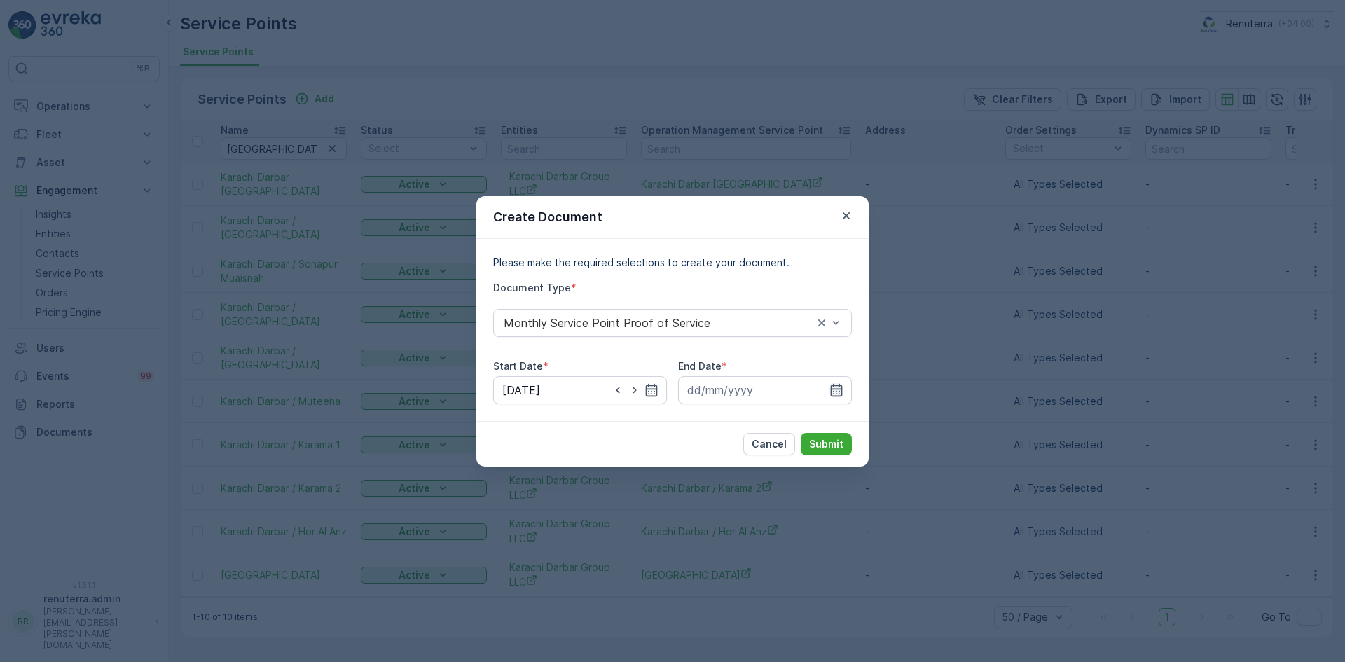
click at [842, 389] on div at bounding box center [765, 390] width 174 height 28
click at [834, 391] on icon "button" at bounding box center [837, 389] width 12 height 13
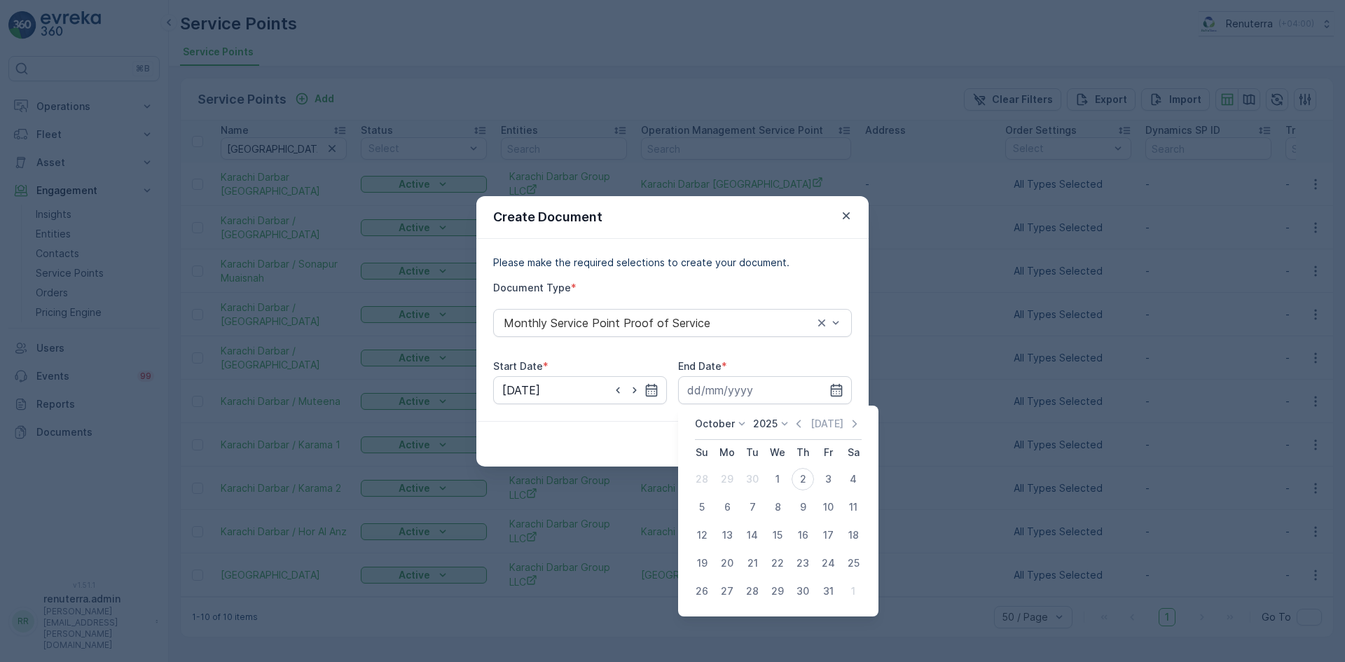
click at [801, 426] on icon "button" at bounding box center [799, 424] width 14 height 14
click at [754, 587] on div "30" at bounding box center [752, 591] width 22 height 22
type input "30.09.2025"
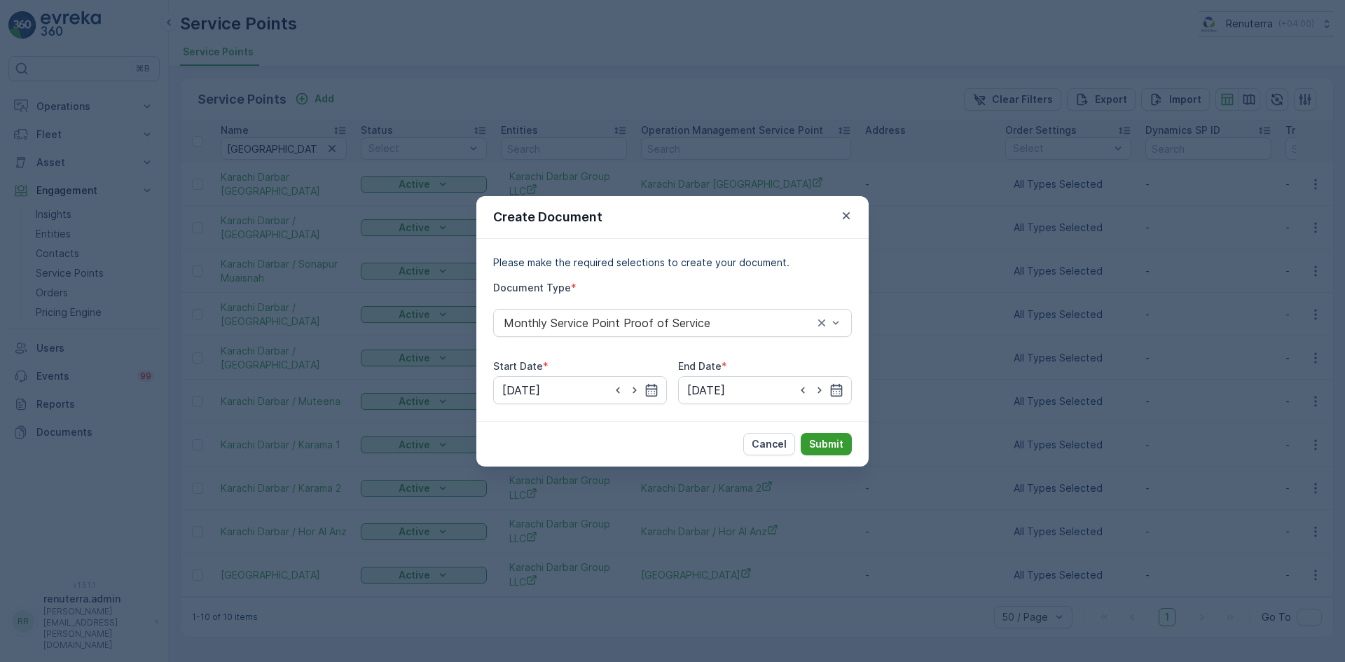
click at [828, 450] on p "Submit" at bounding box center [826, 444] width 34 height 14
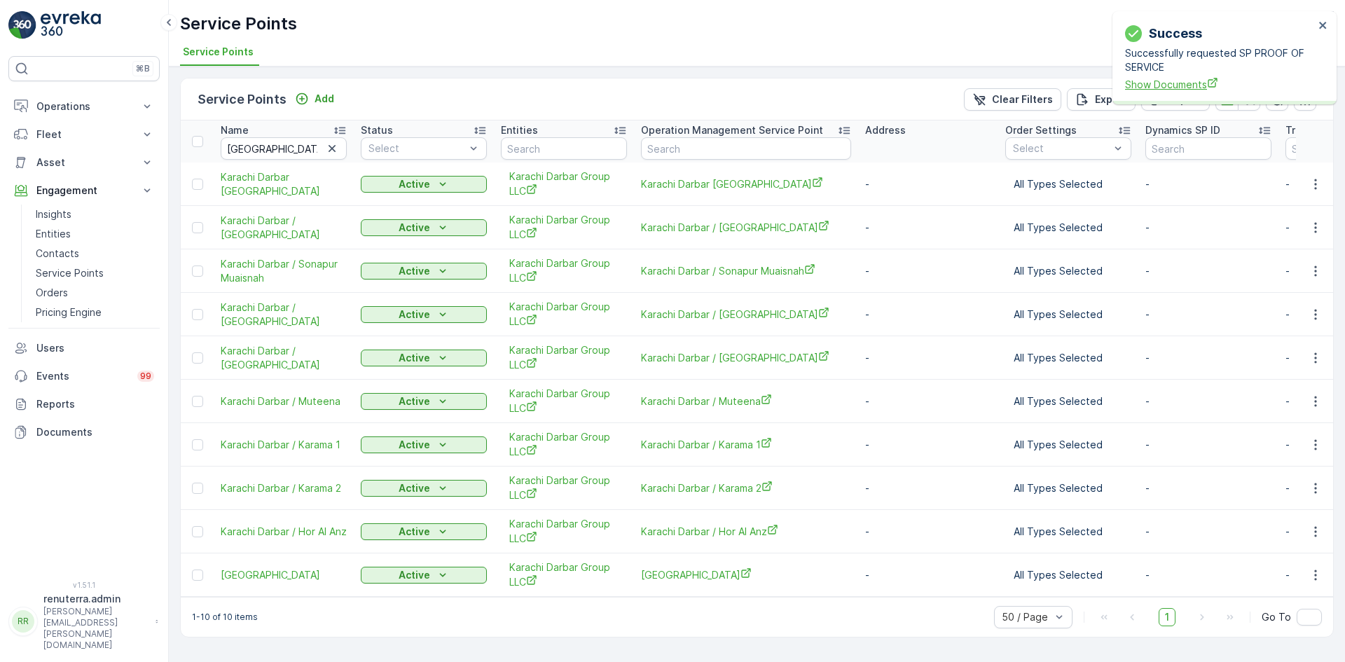
click at [1189, 86] on span "Show Documents" at bounding box center [1219, 84] width 189 height 15
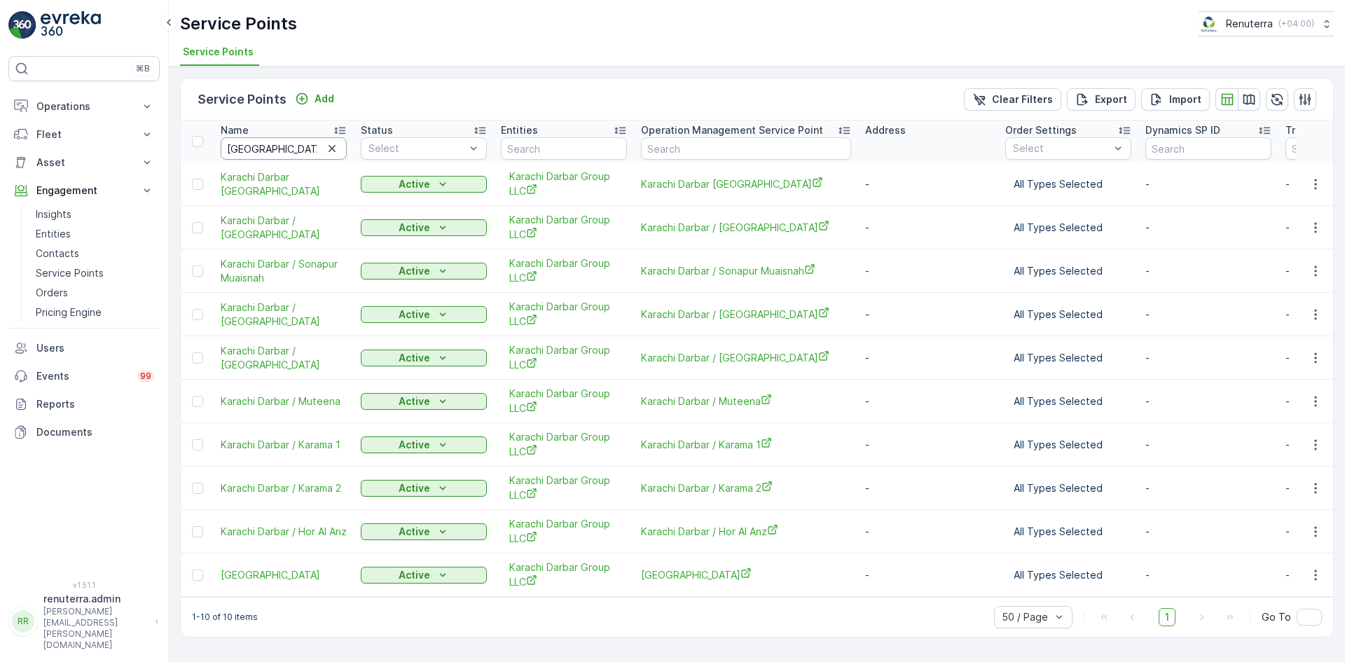
drag, startPoint x: 278, startPoint y: 141, endPoint x: 275, endPoint y: 149, distance: 8.5
click at [275, 147] on input "karachi" at bounding box center [284, 148] width 126 height 22
type input "k"
type input "rixo"
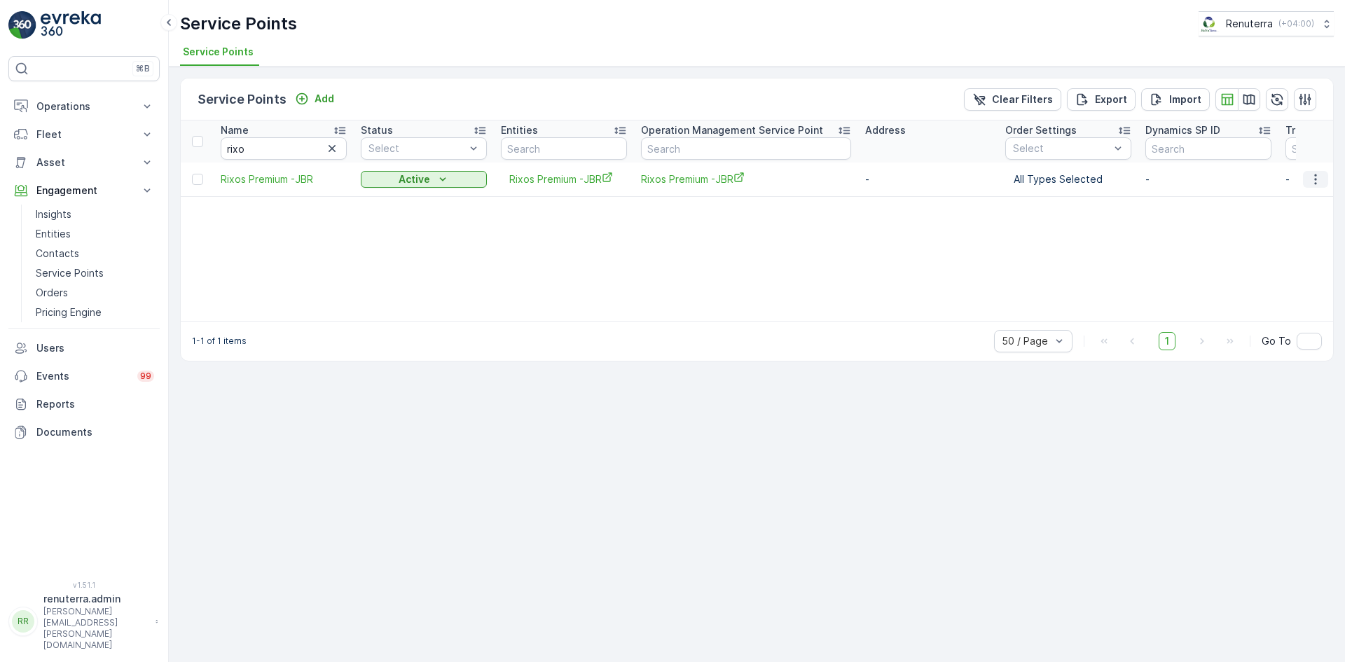
click at [1327, 176] on button "button" at bounding box center [1315, 179] width 25 height 17
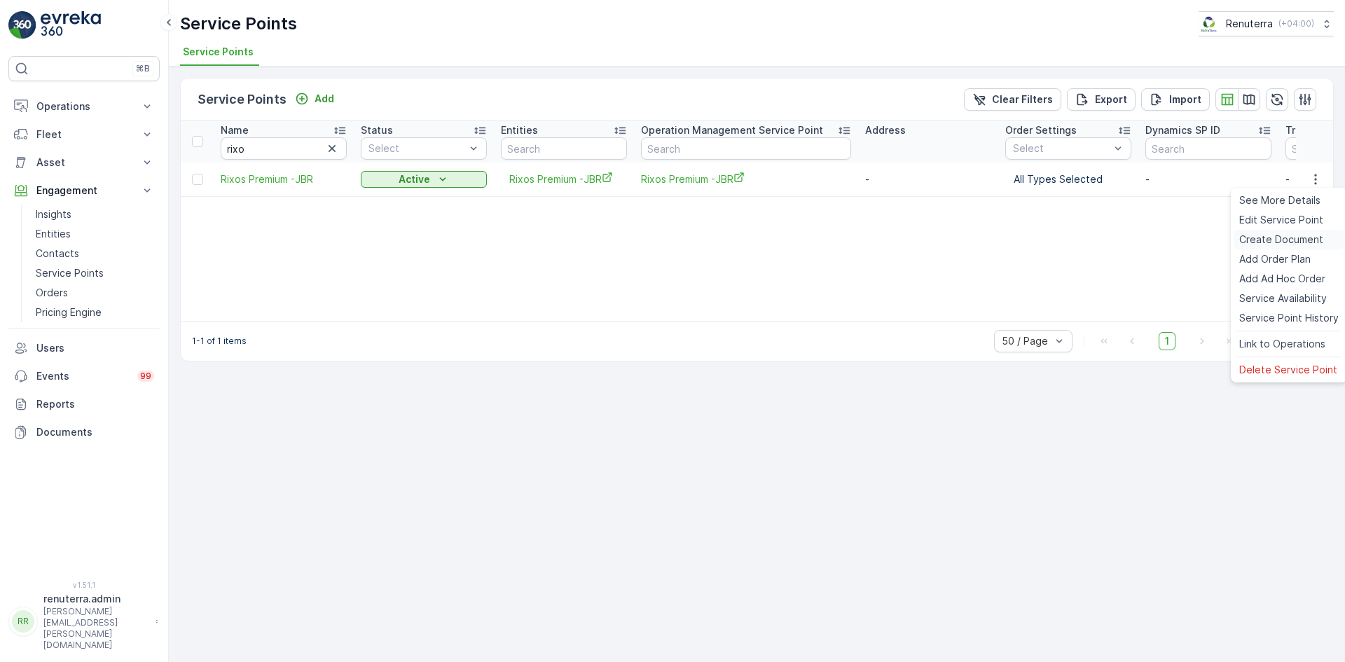
click at [1266, 235] on span "Create Document" at bounding box center [1281, 240] width 84 height 14
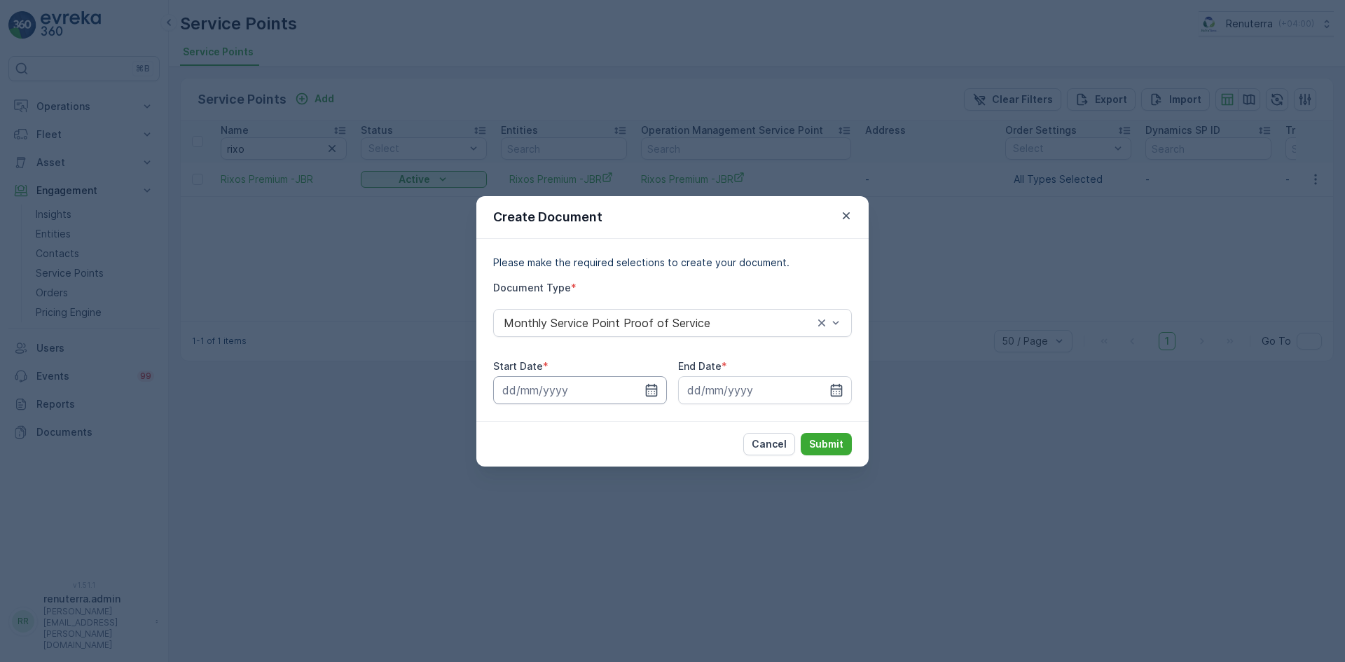
click at [661, 389] on input at bounding box center [580, 390] width 174 height 28
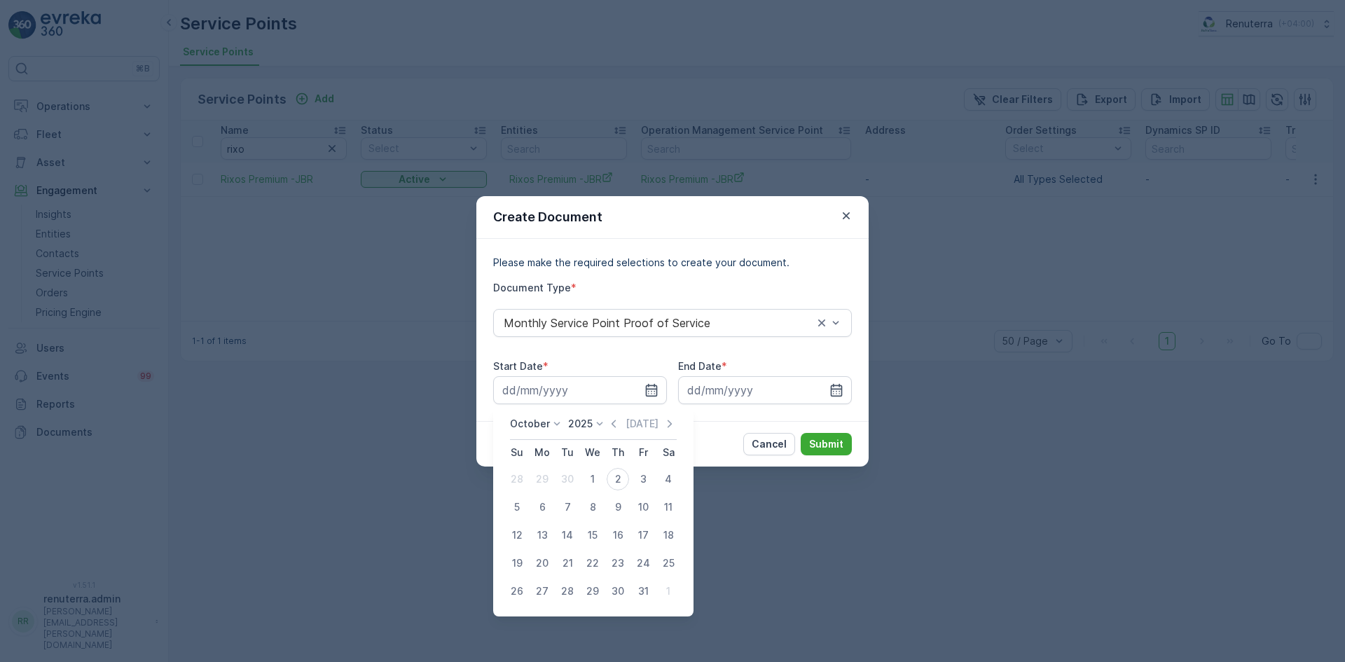
drag, startPoint x: 619, startPoint y: 417, endPoint x: 617, endPoint y: 430, distance: 12.8
click at [619, 422] on icon "button" at bounding box center [614, 424] width 14 height 14
click at [544, 484] on div "1" at bounding box center [542, 479] width 22 height 22
type input "01.09.2025"
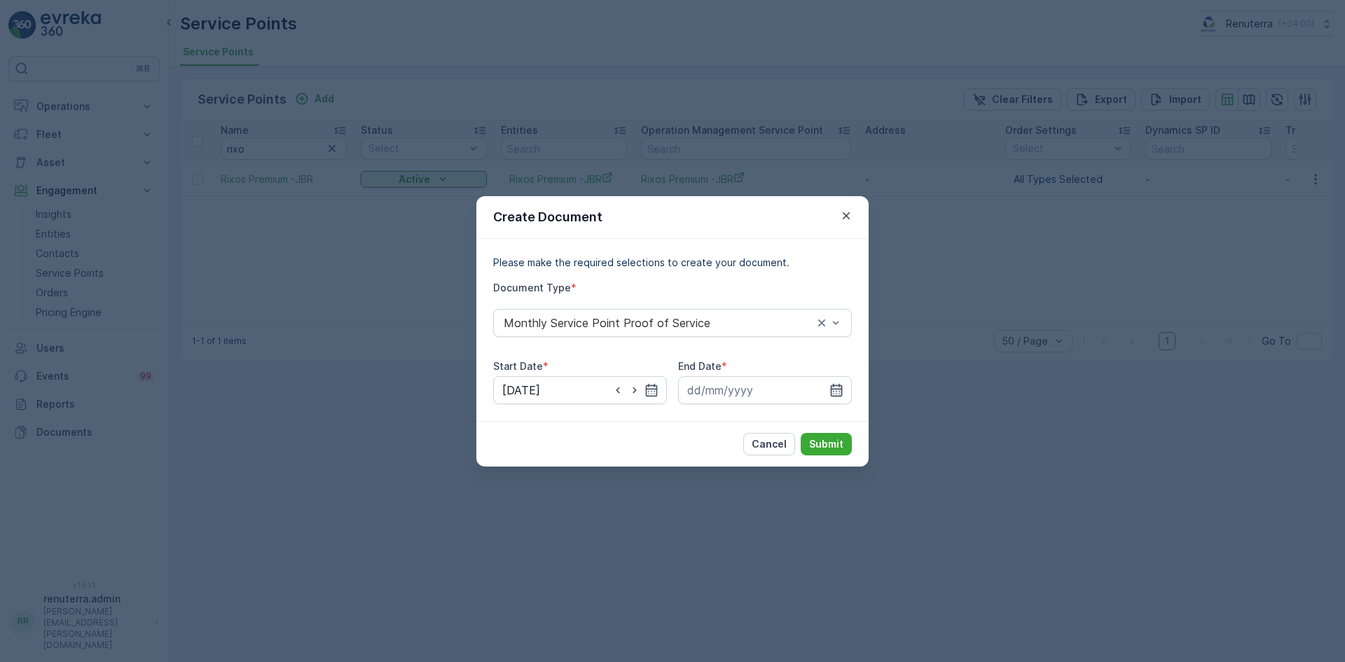
click at [834, 387] on icon "button" at bounding box center [837, 389] width 12 height 13
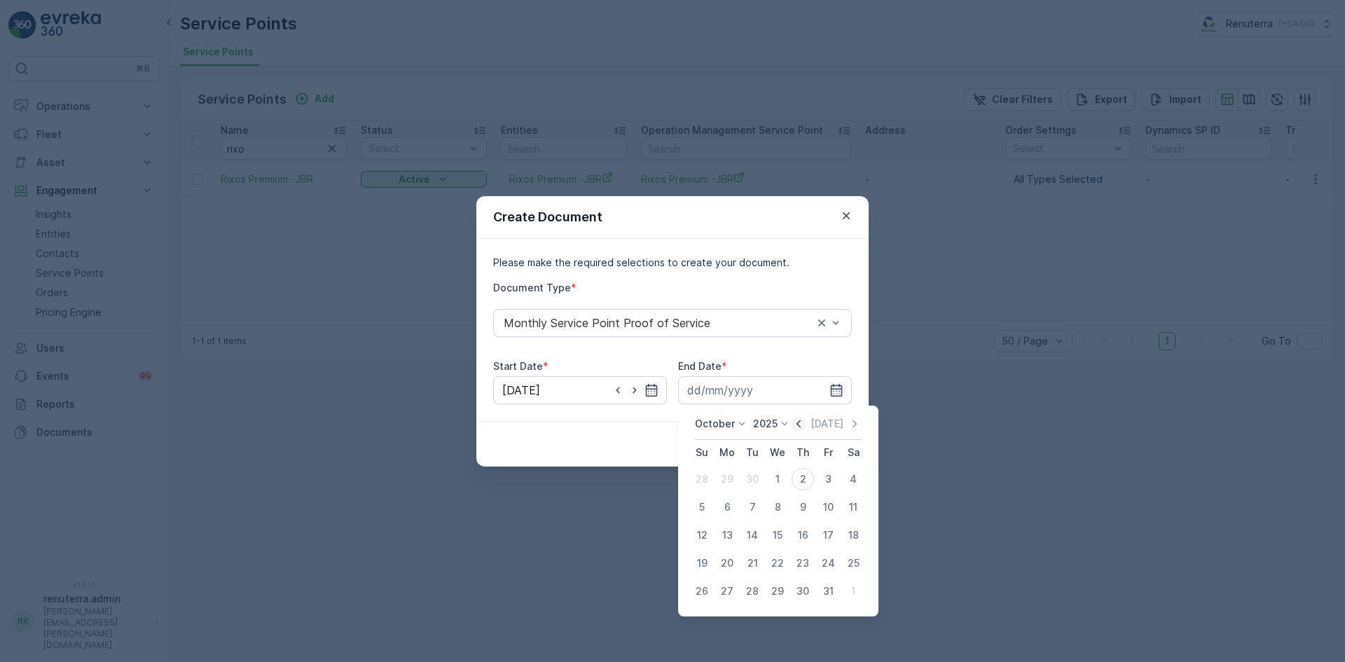
click at [802, 429] on icon "button" at bounding box center [799, 424] width 14 height 14
click at [754, 590] on div "30" at bounding box center [752, 591] width 22 height 22
type input "30.09.2025"
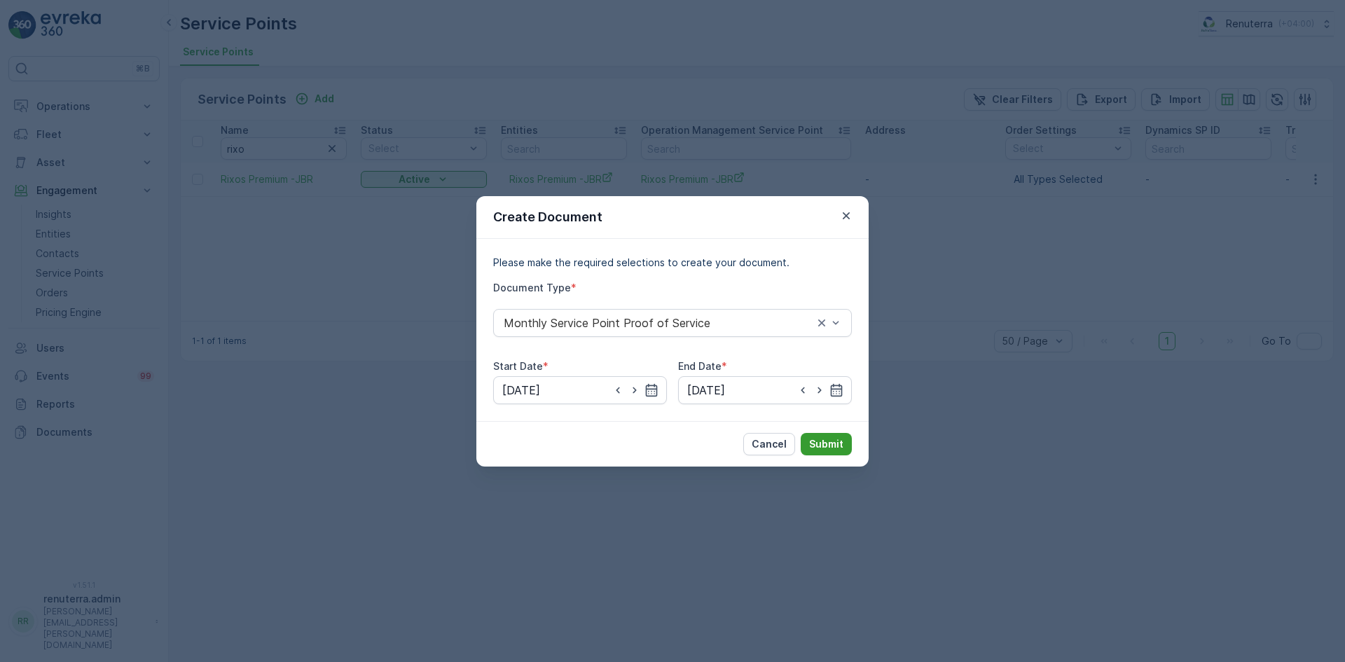
click at [824, 443] on p "Submit" at bounding box center [826, 444] width 34 height 14
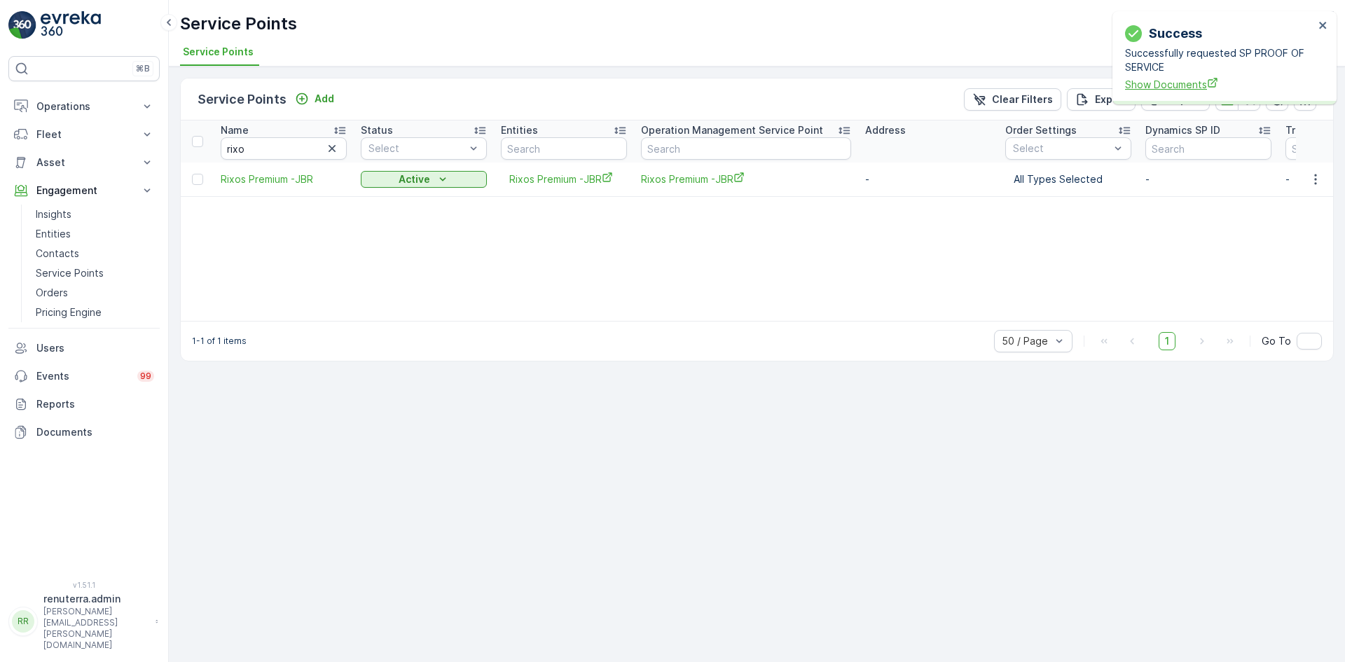
click at [1175, 82] on span "Show Documents" at bounding box center [1219, 84] width 189 height 15
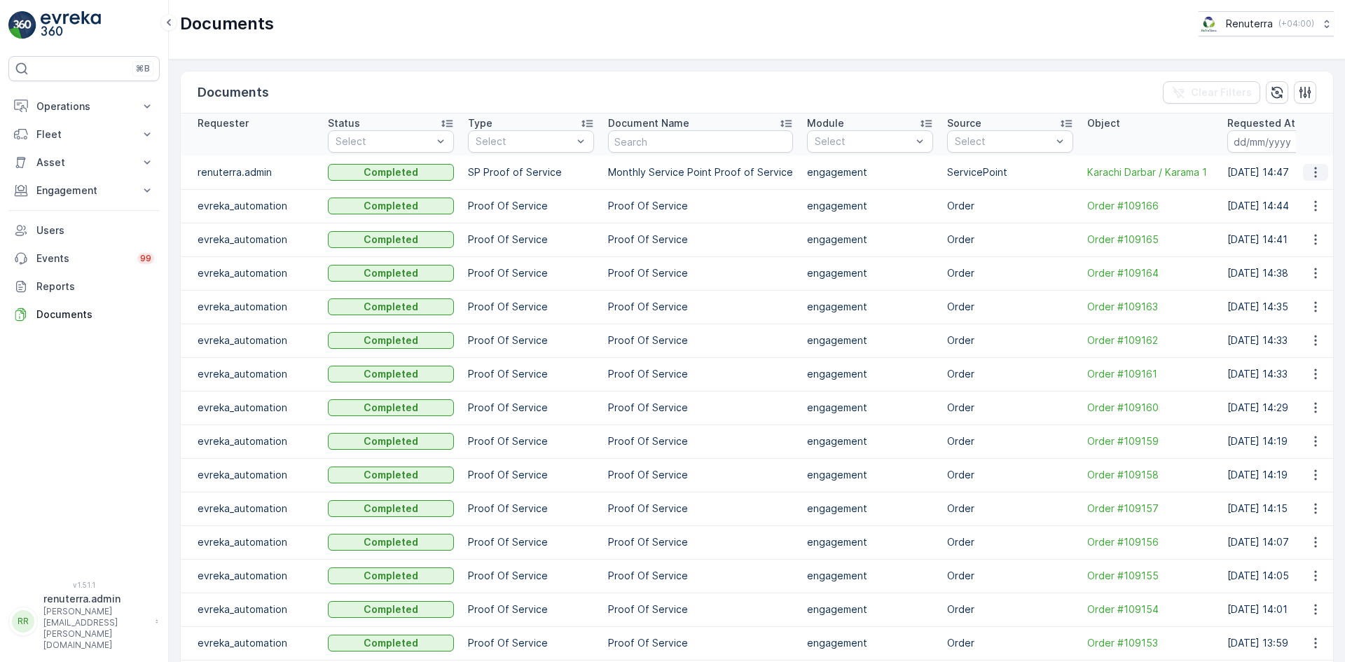
click at [1309, 171] on icon "button" at bounding box center [1316, 172] width 14 height 14
click at [1309, 191] on span "See Details" at bounding box center [1312, 193] width 54 height 14
click at [1309, 173] on icon "button" at bounding box center [1316, 172] width 14 height 14
click at [1308, 191] on span "See Details" at bounding box center [1312, 193] width 54 height 14
click at [1304, 175] on button "button" at bounding box center [1315, 172] width 25 height 17
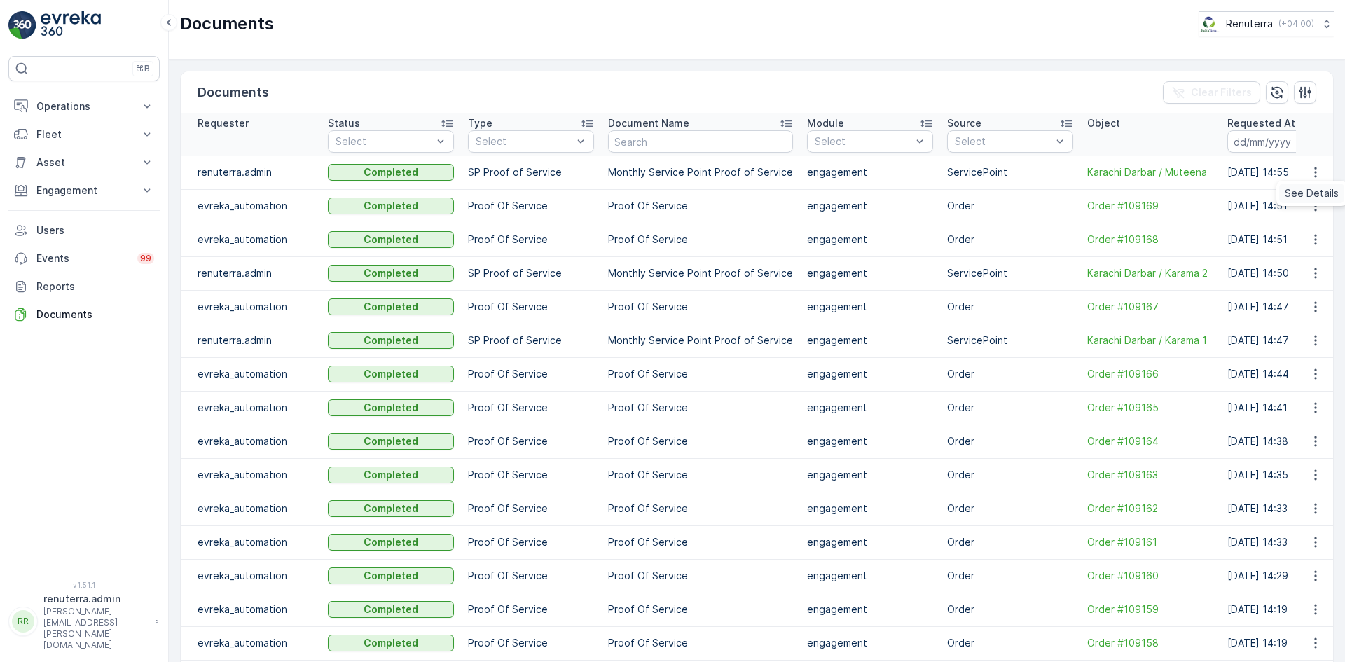
click at [1297, 194] on span "See Details" at bounding box center [1312, 193] width 54 height 14
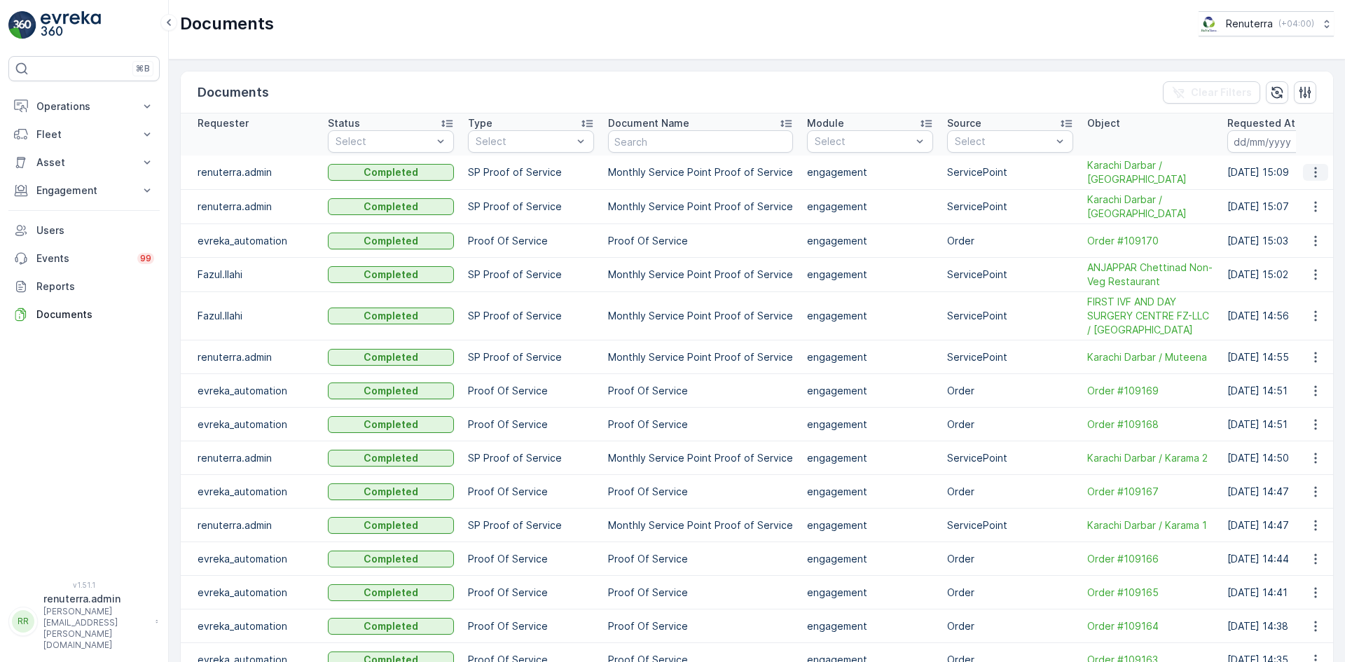
click at [1311, 172] on icon "button" at bounding box center [1316, 172] width 14 height 14
click at [1304, 193] on span "See Details" at bounding box center [1312, 193] width 54 height 14
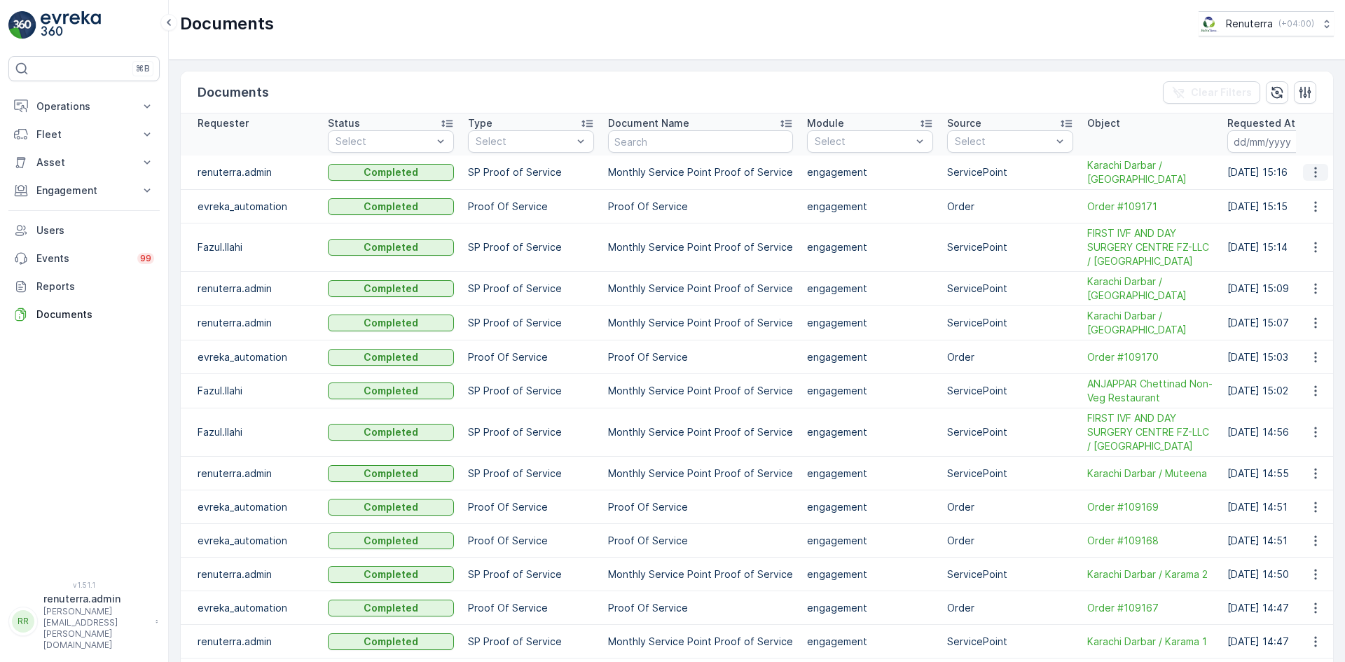
click at [1321, 172] on button "button" at bounding box center [1315, 172] width 25 height 17
click at [1296, 191] on span "See Details" at bounding box center [1312, 193] width 54 height 14
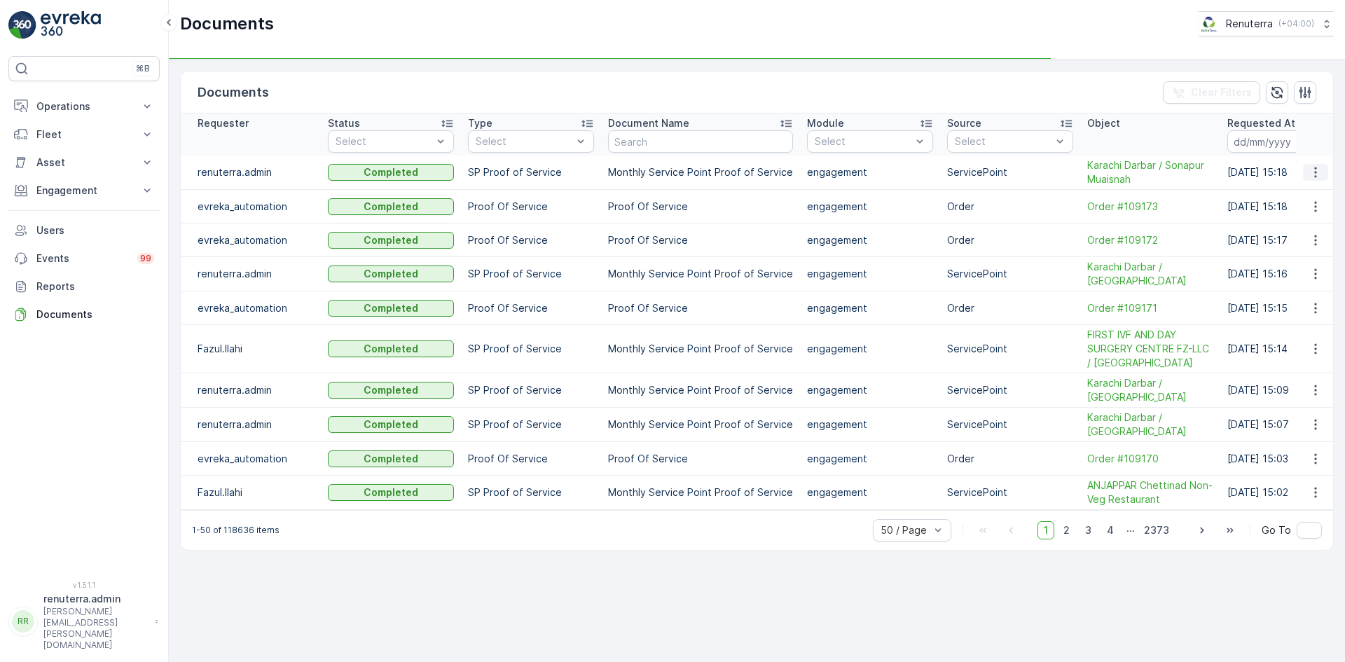
click at [1316, 177] on icon "button" at bounding box center [1316, 172] width 14 height 14
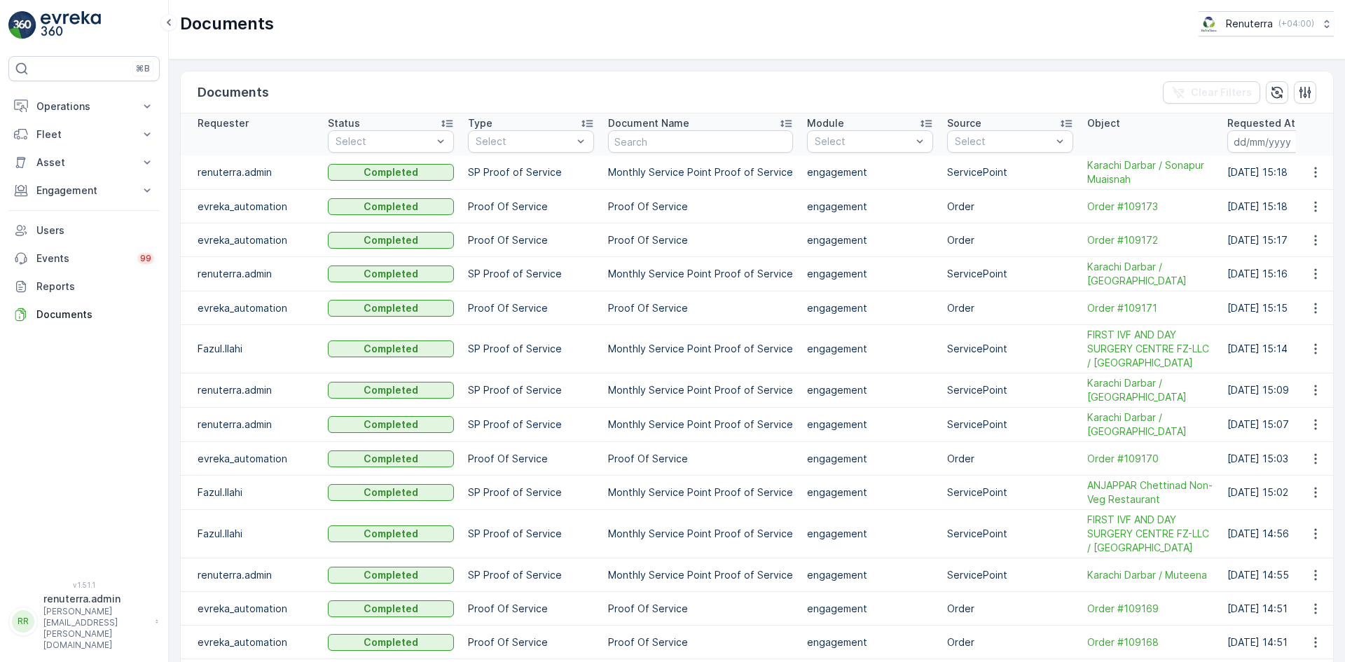
click at [1306, 193] on td at bounding box center [1315, 207] width 38 height 34
click at [1306, 182] on td at bounding box center [1315, 173] width 38 height 34
click at [1309, 177] on icon "button" at bounding box center [1316, 172] width 14 height 14
click at [1310, 190] on span "See Details" at bounding box center [1312, 193] width 54 height 14
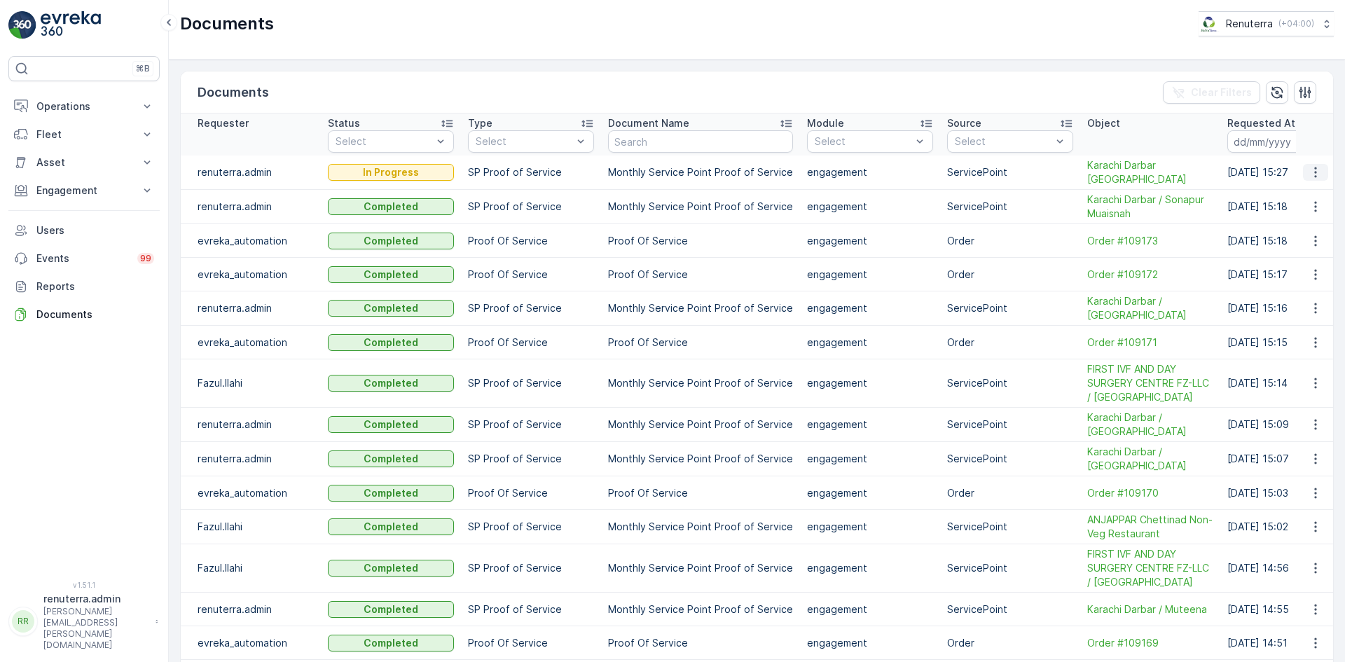
click at [1311, 174] on icon "button" at bounding box center [1316, 172] width 14 height 14
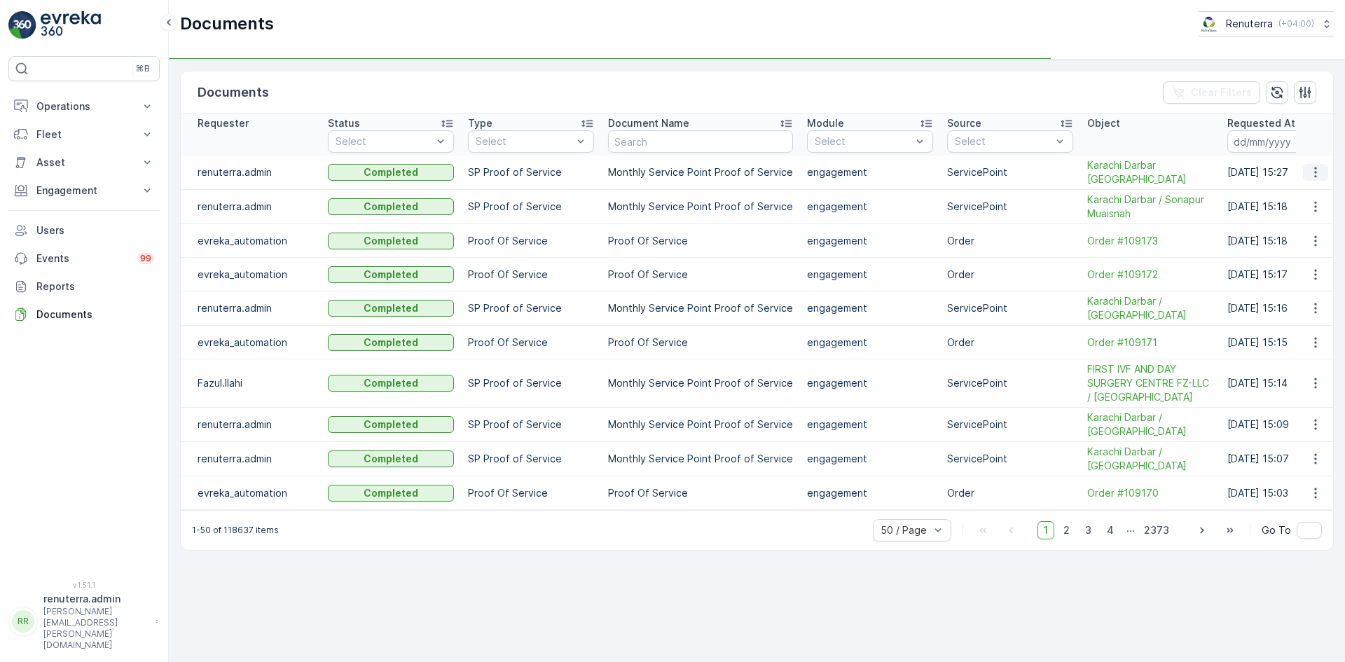
click at [1313, 179] on icon "button" at bounding box center [1316, 172] width 14 height 14
click at [1306, 195] on span "See Details" at bounding box center [1312, 193] width 54 height 14
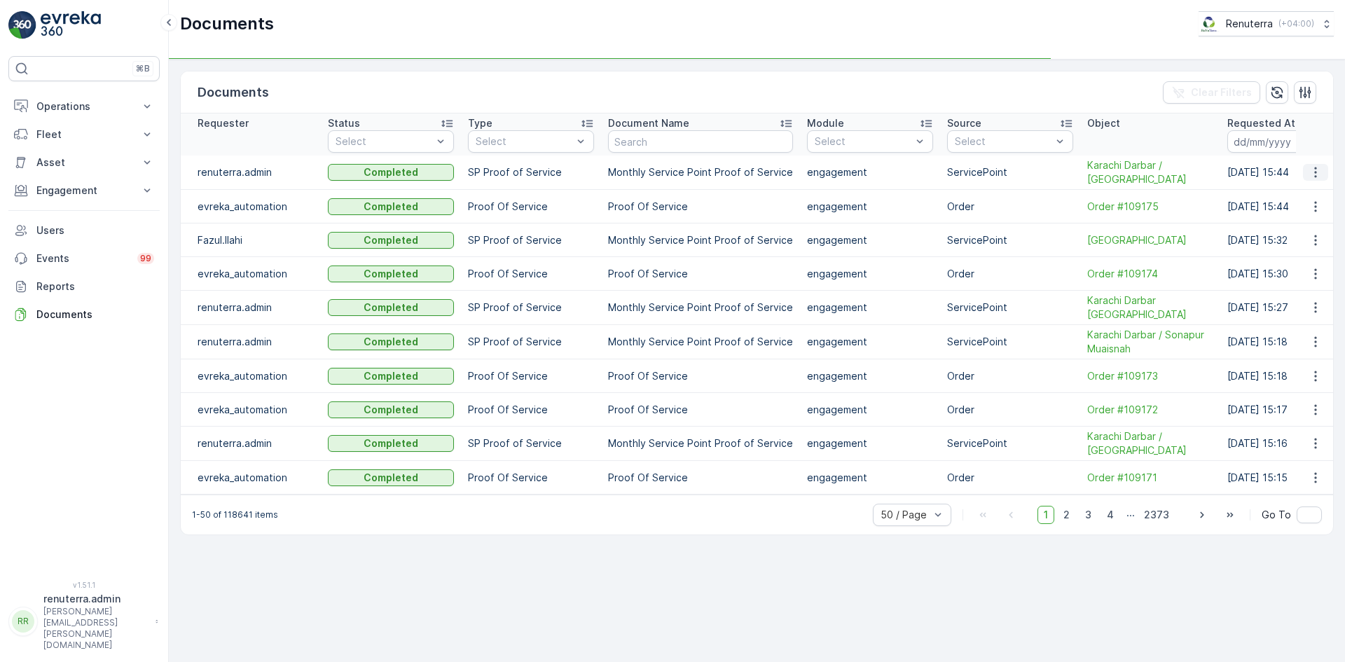
click at [1321, 171] on icon "button" at bounding box center [1316, 172] width 14 height 14
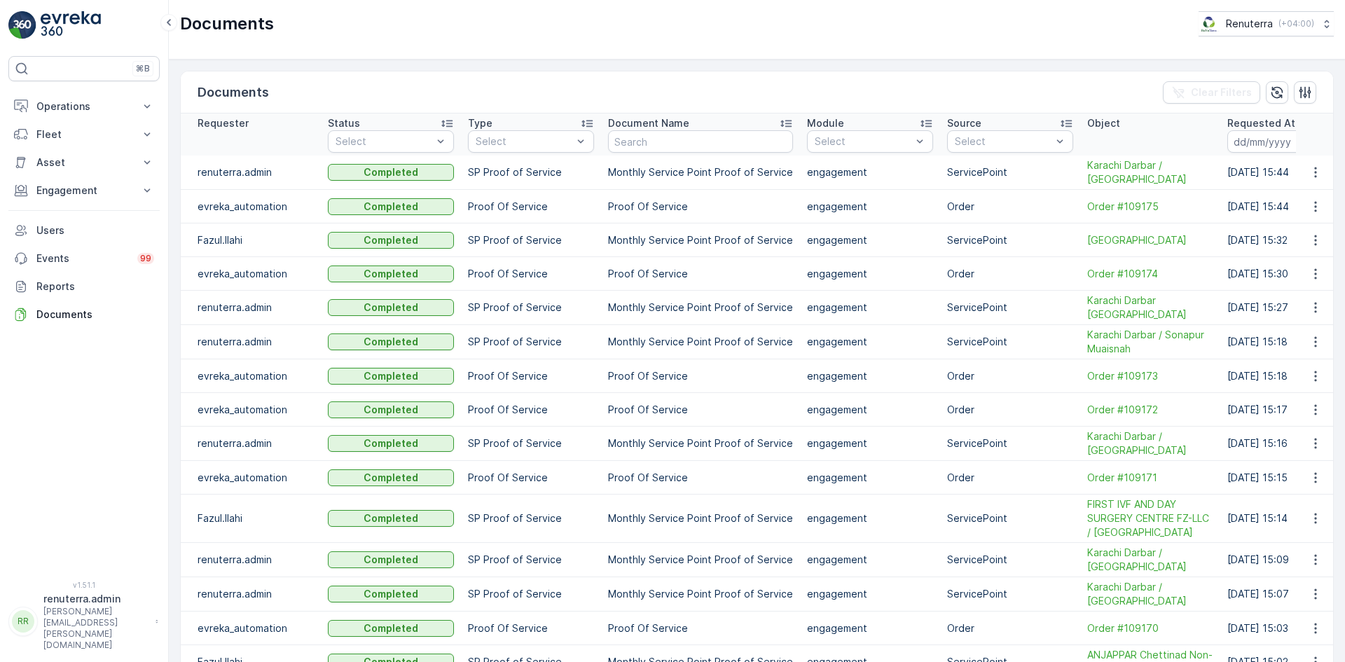
click at [1314, 177] on icon "button" at bounding box center [1315, 172] width 2 height 11
click at [1309, 185] on div "See Details" at bounding box center [1311, 194] width 65 height 20
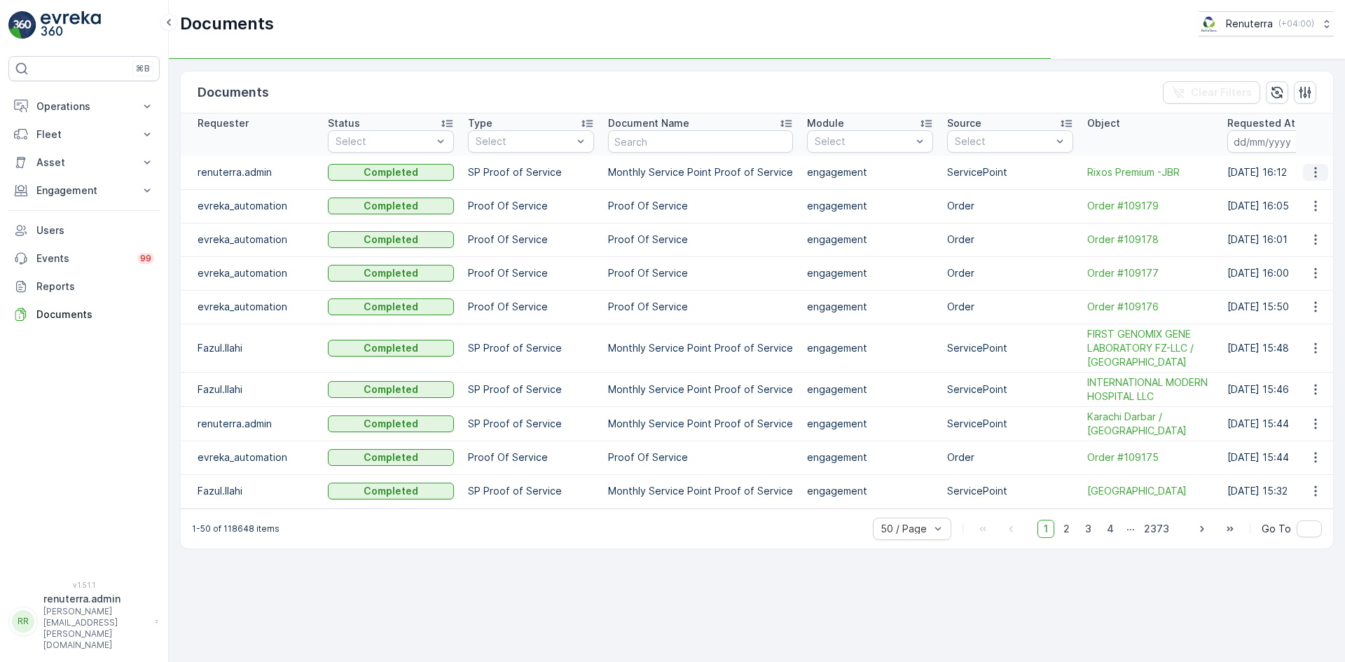
click at [1324, 169] on button "button" at bounding box center [1315, 172] width 25 height 17
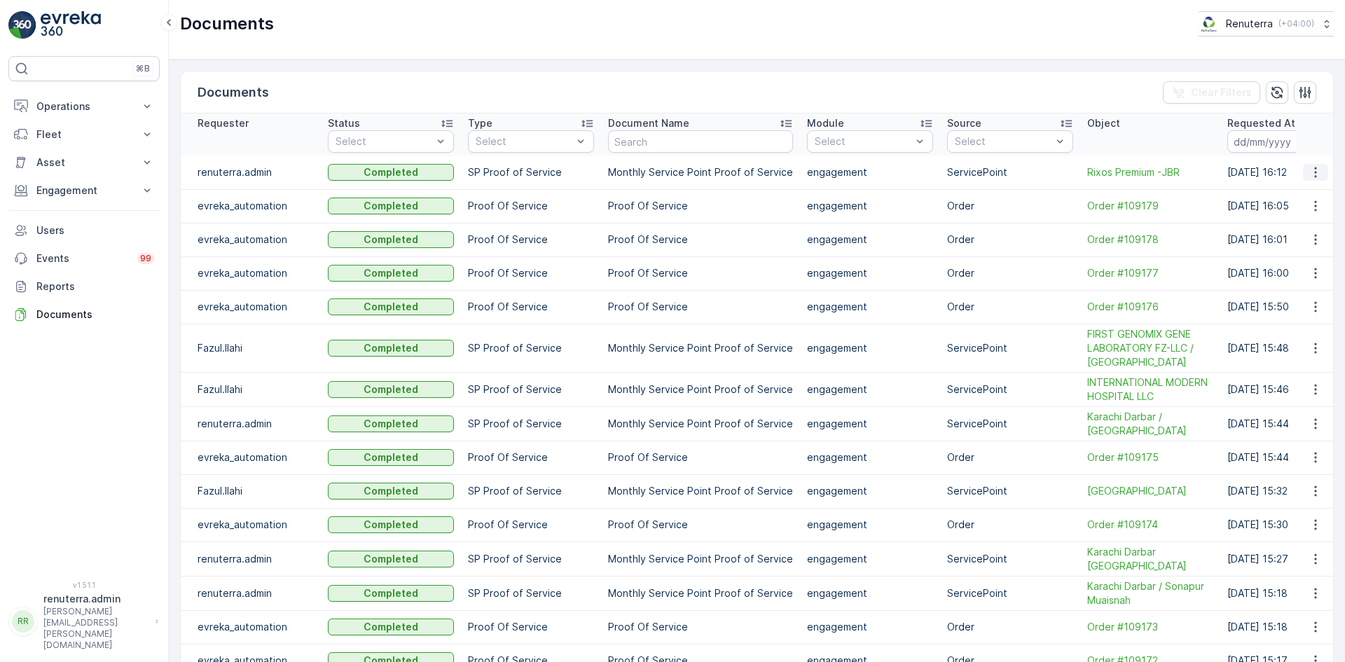
click at [1311, 172] on icon "button" at bounding box center [1316, 172] width 14 height 14
click at [1311, 193] on span "See Details" at bounding box center [1312, 193] width 54 height 14
